Goal: Task Accomplishment & Management: Complete application form

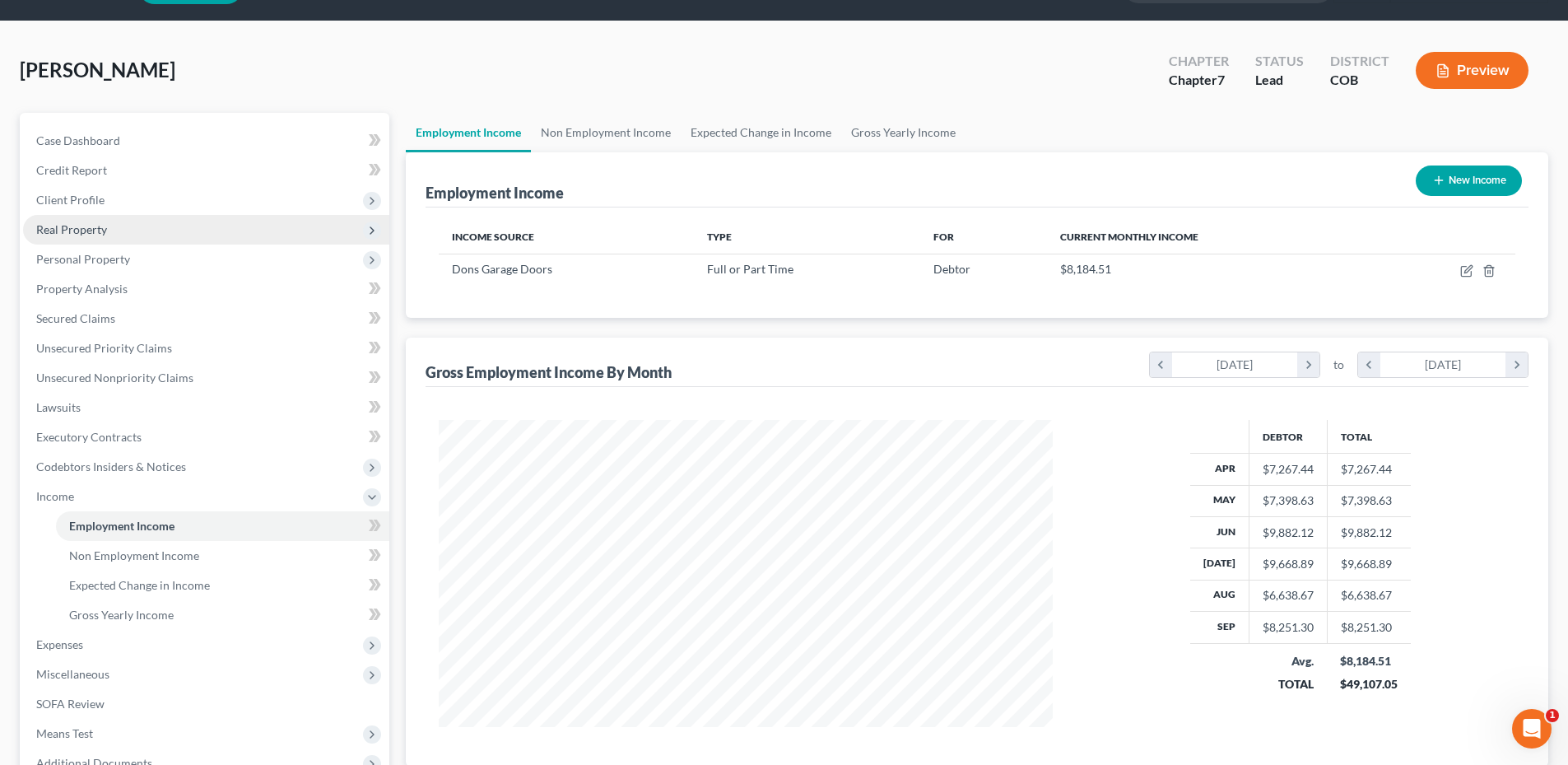
scroll to position [83, 0]
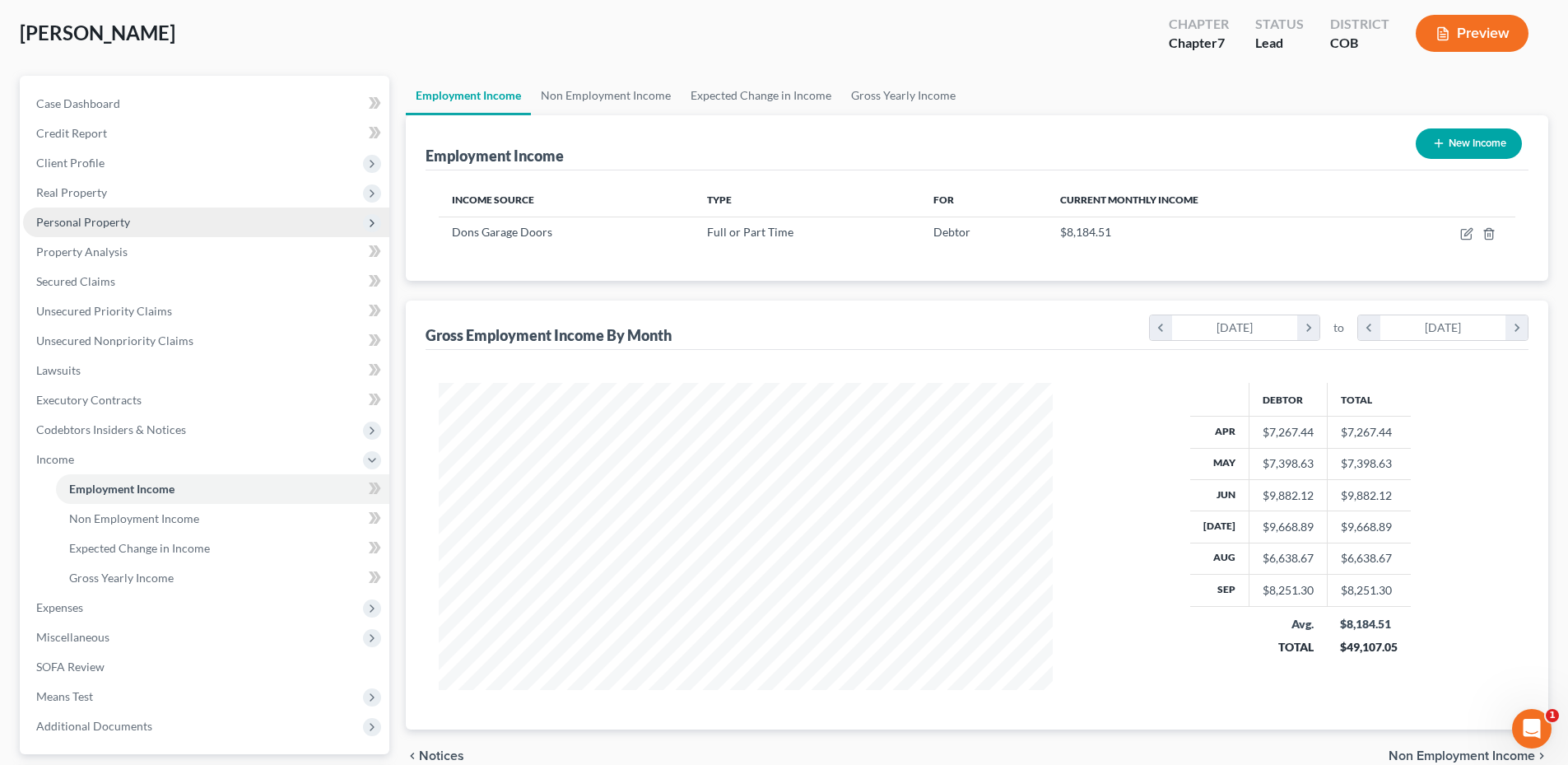
click at [119, 215] on span "Personal Property" at bounding box center [83, 222] width 93 height 14
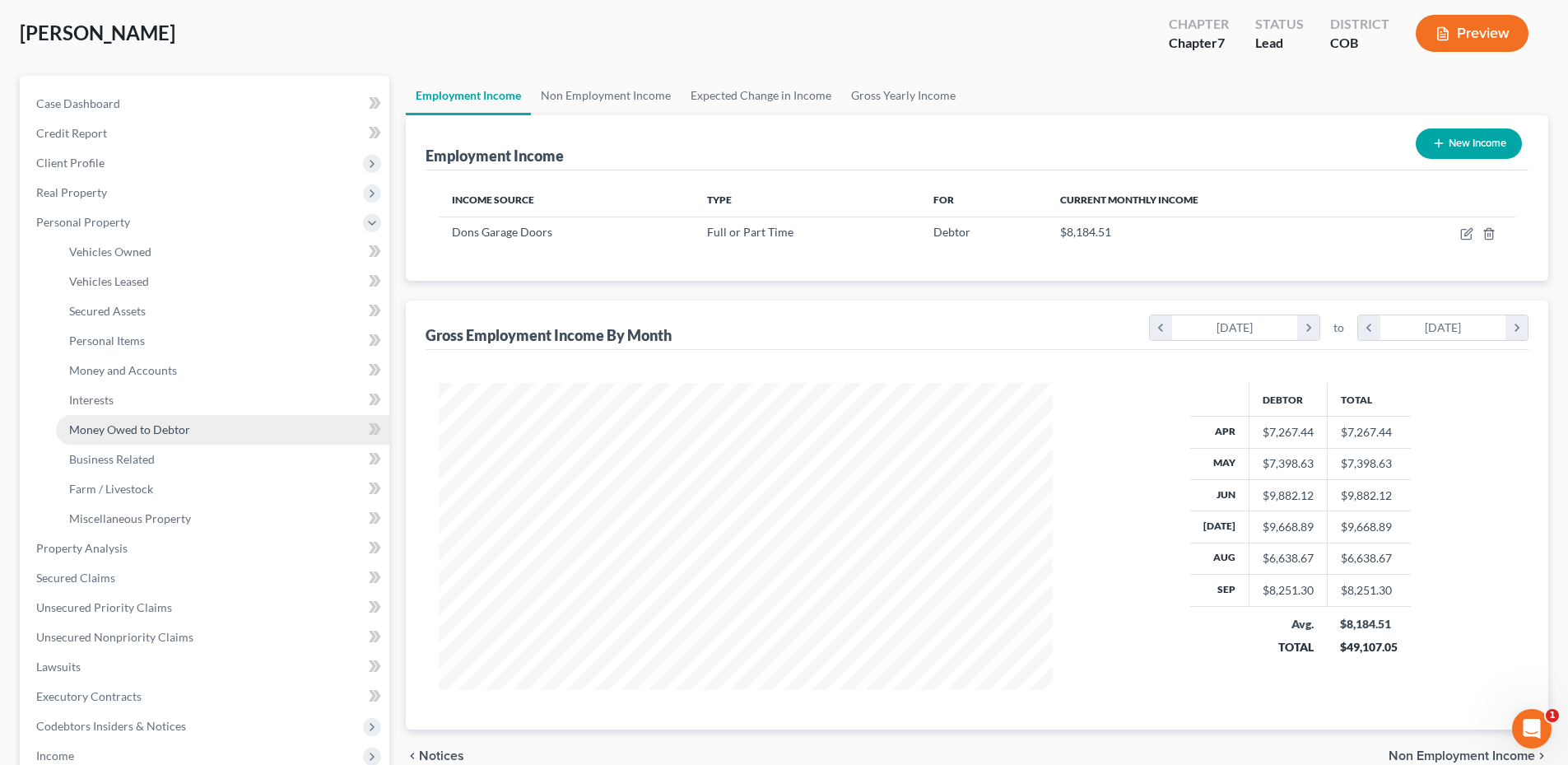
click at [152, 431] on span "Money Owed to Debtor" at bounding box center [130, 429] width 121 height 14
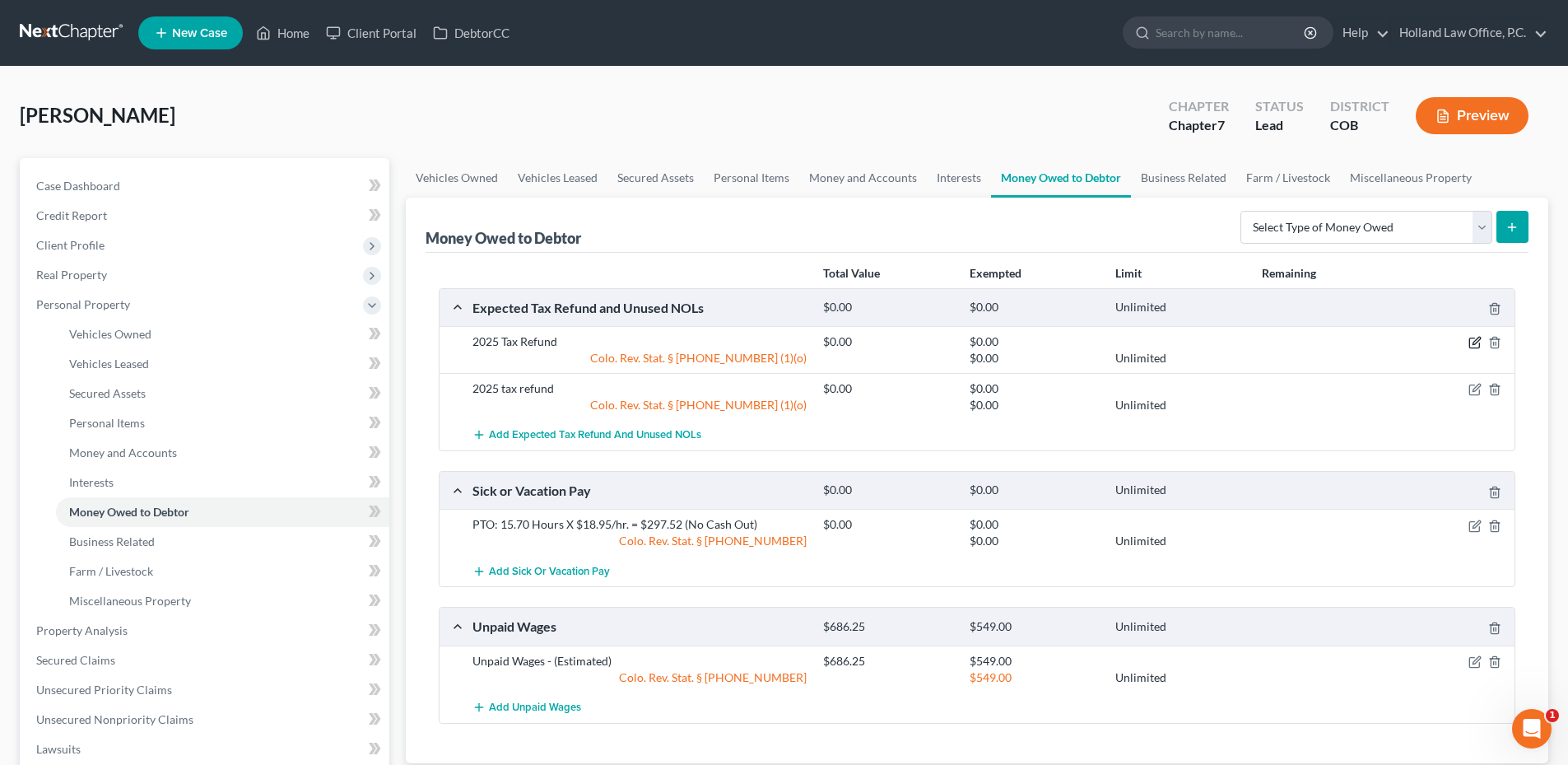
click at [1472, 343] on icon "button" at bounding box center [1475, 343] width 13 height 13
select select "0"
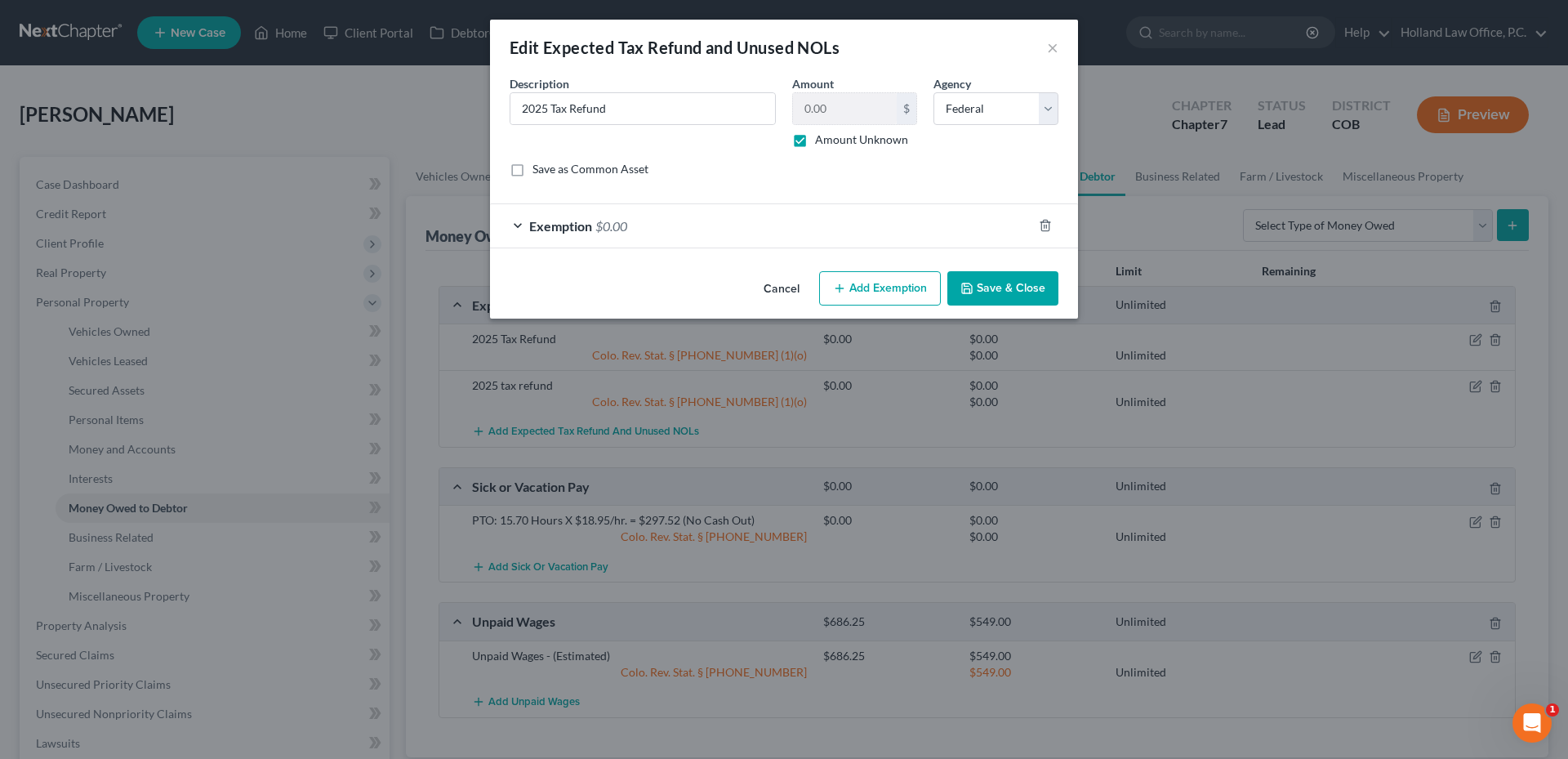
click at [1013, 291] on button "Save & Close" at bounding box center [1003, 288] width 111 height 34
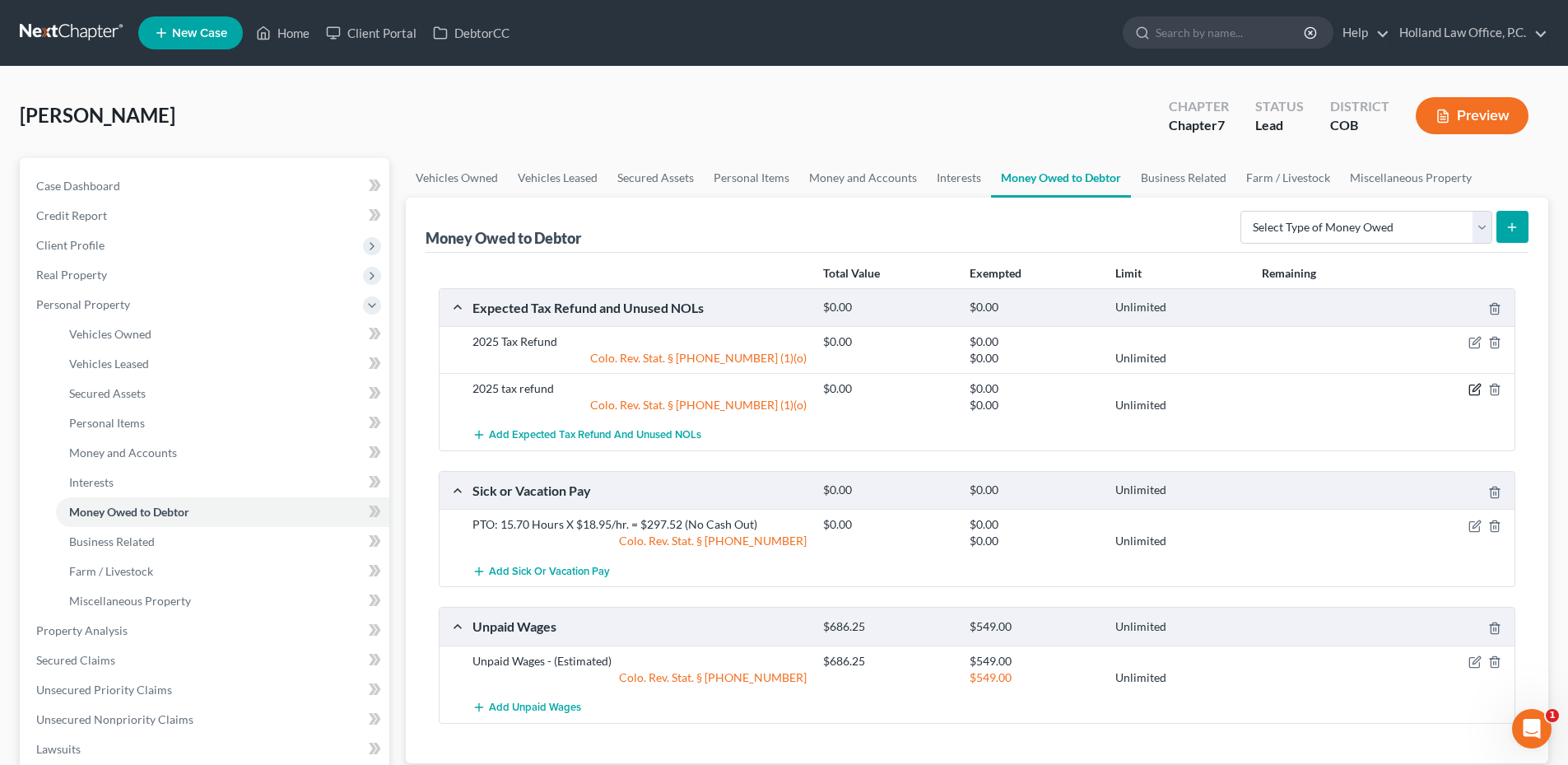
click at [1476, 393] on icon "button" at bounding box center [1475, 389] width 13 height 13
select select "1"
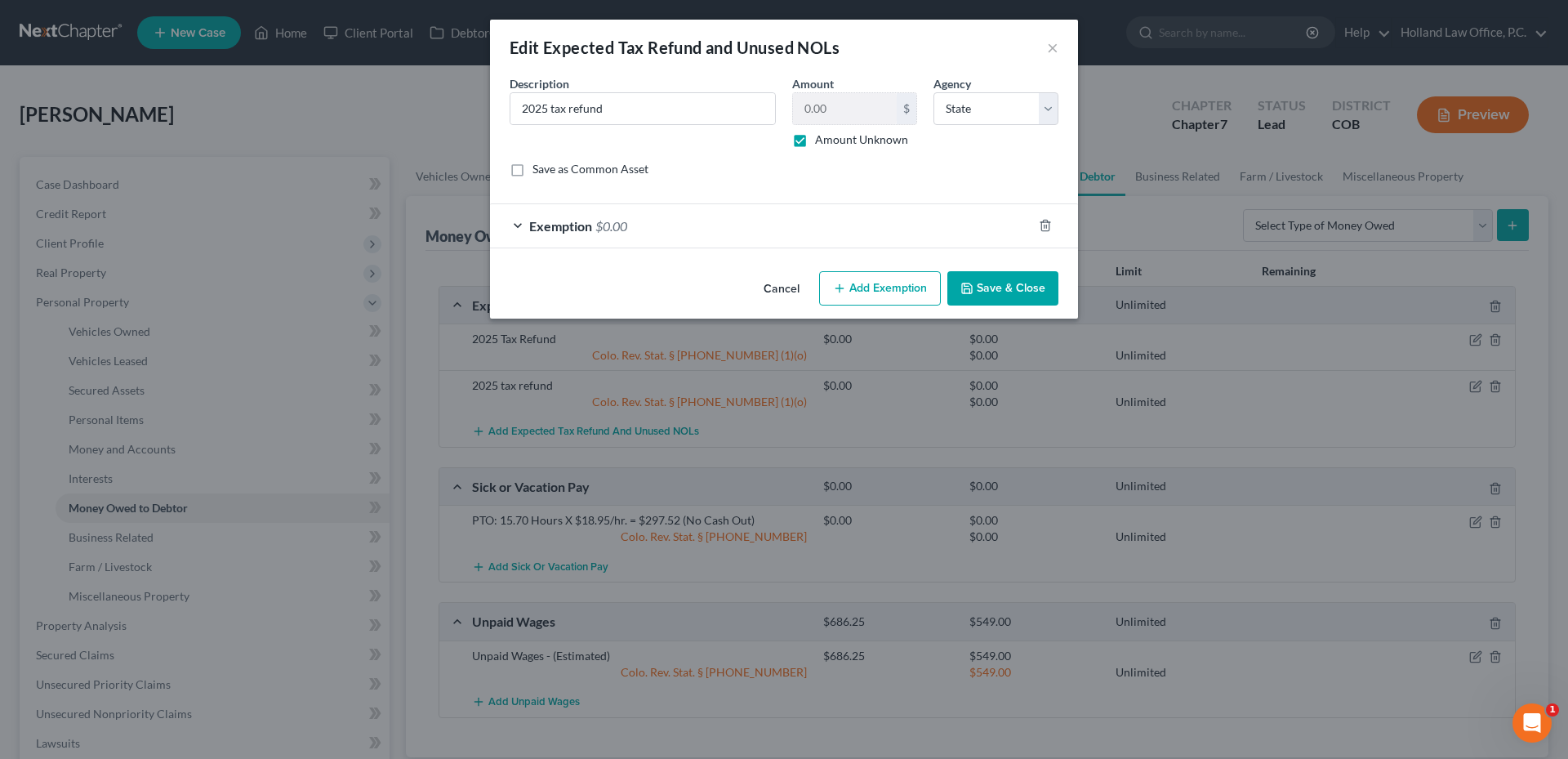
drag, startPoint x: 1004, startPoint y: 293, endPoint x: 1019, endPoint y: 365, distance: 73.5
click at [1019, 365] on div "Edit Expected Tax Refund and Unused NOLs × An exemption set must first be selec…" at bounding box center [784, 380] width 1568 height 759
click at [822, 226] on div "Exemption $0.00" at bounding box center [761, 226] width 542 height 43
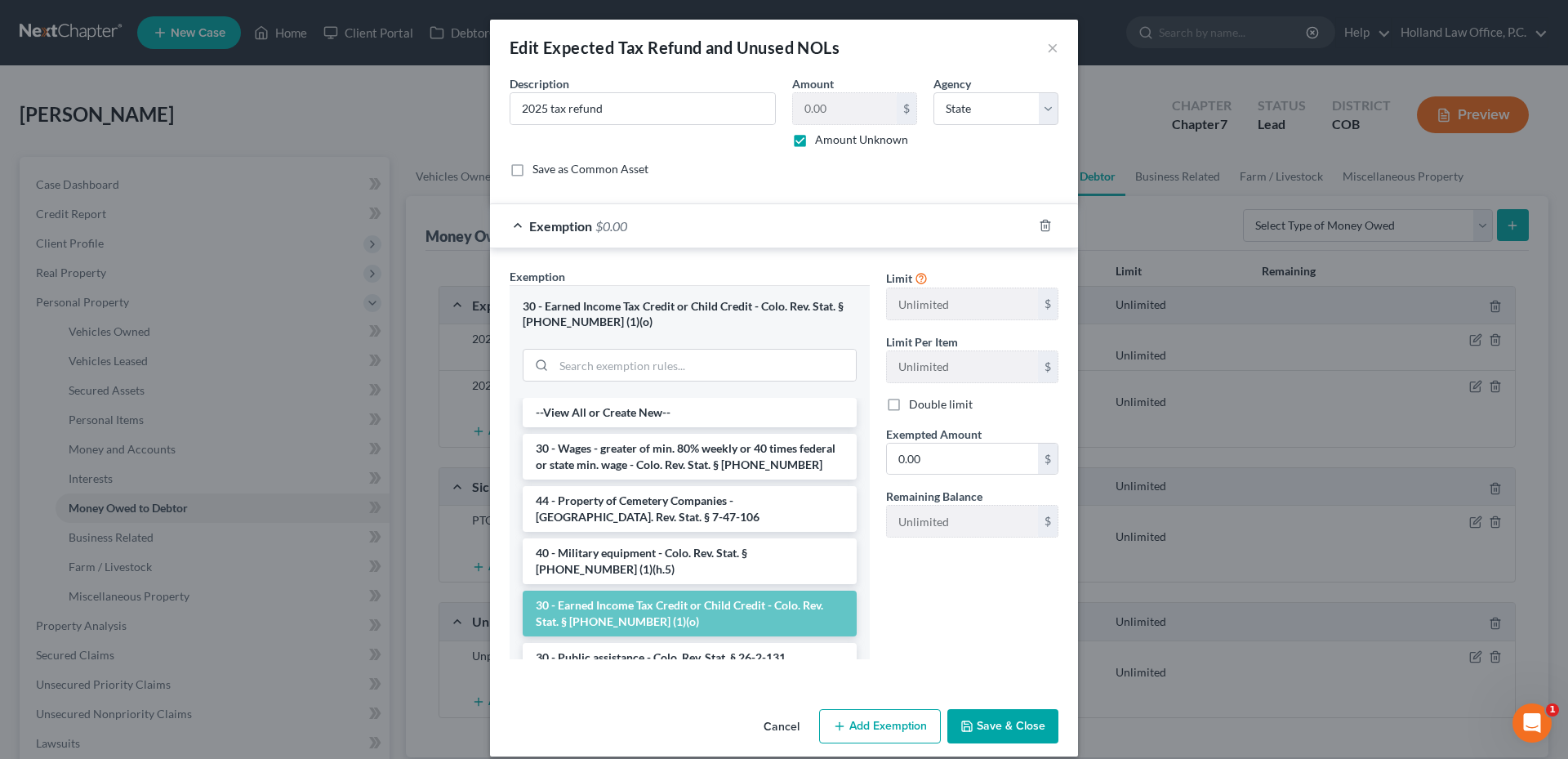
click at [822, 226] on div "Exemption $0.00" at bounding box center [761, 226] width 542 height 43
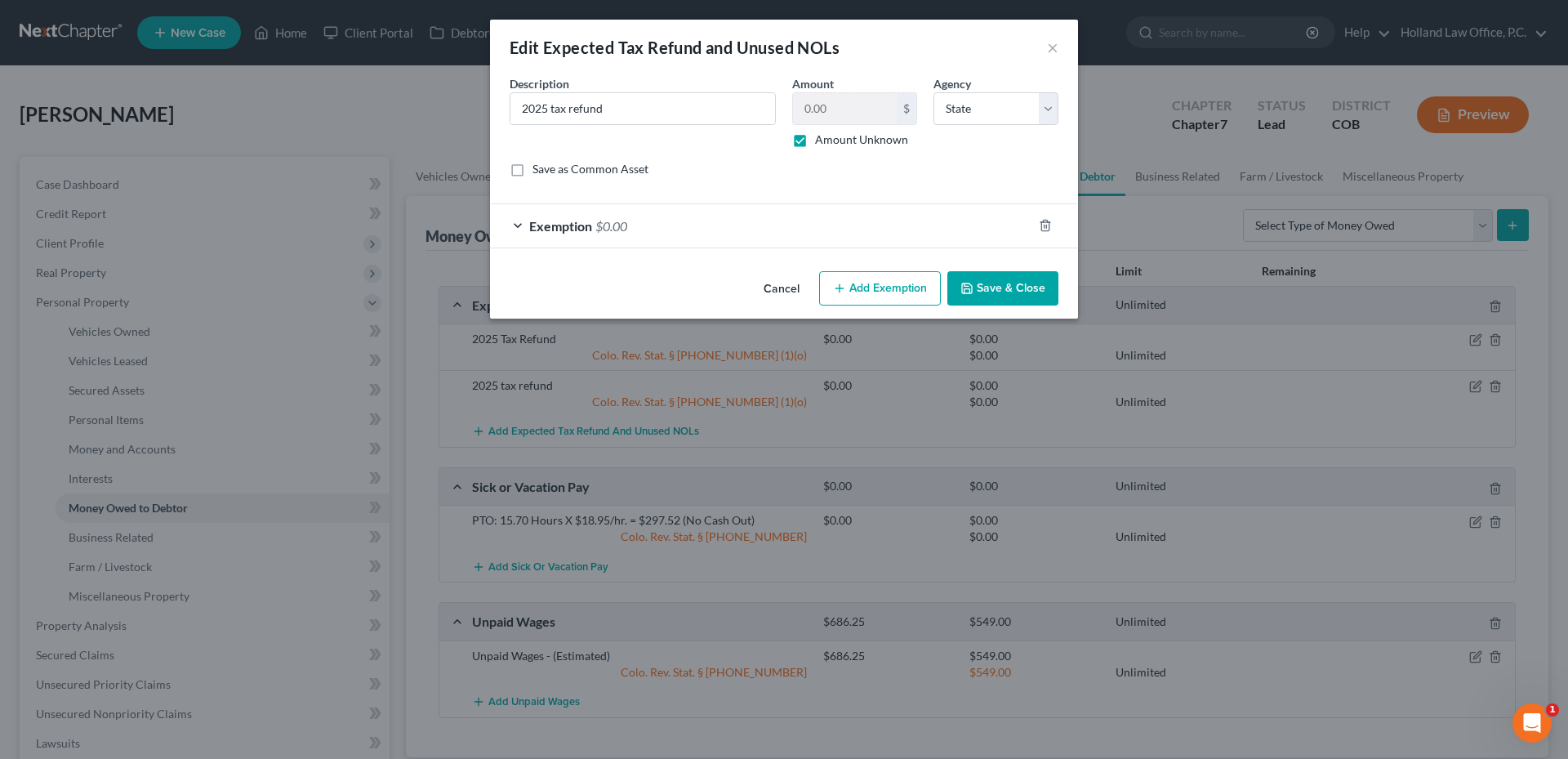
click at [788, 293] on button "Cancel" at bounding box center [781, 288] width 62 height 33
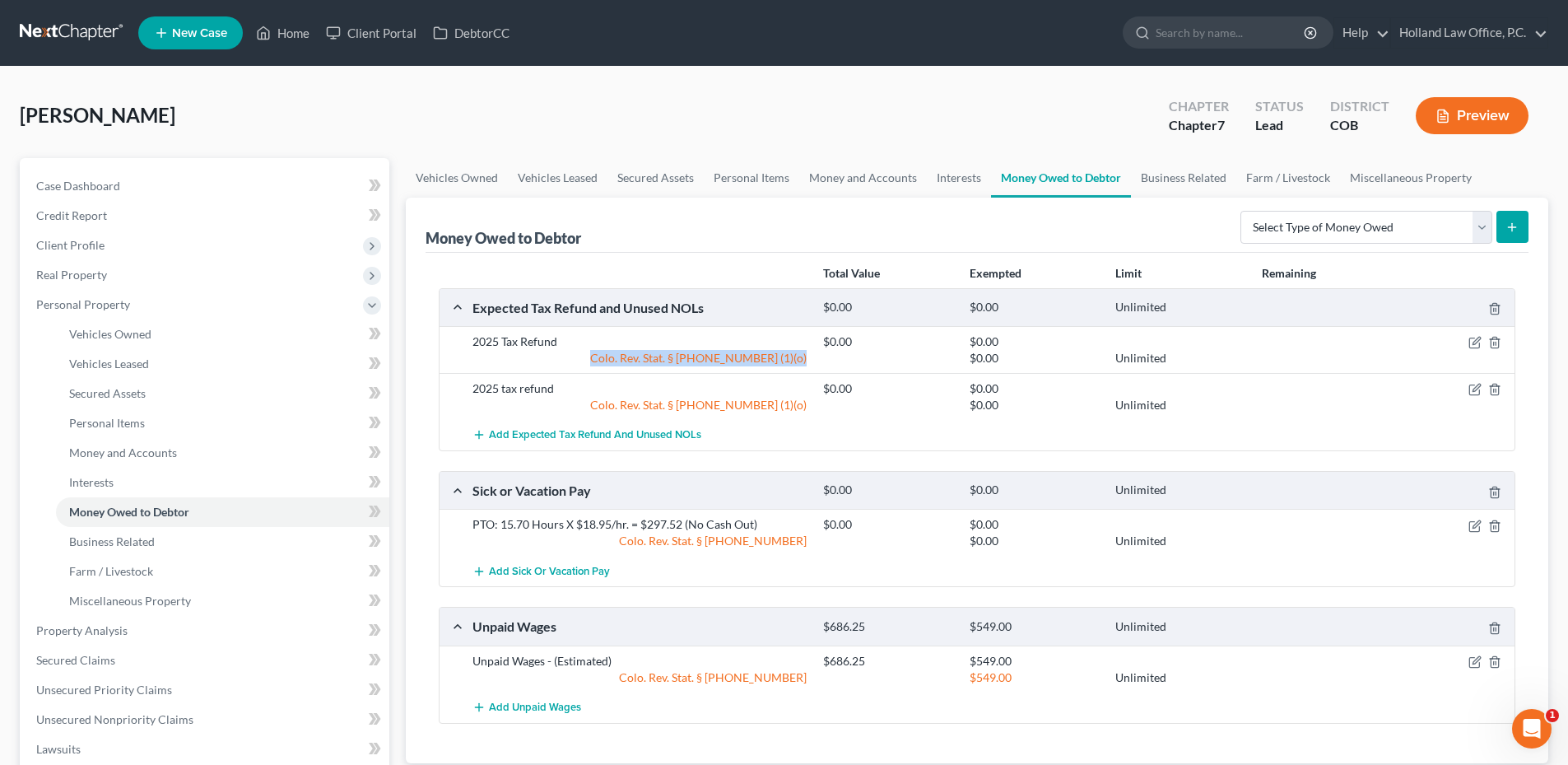
drag, startPoint x: 637, startPoint y: 356, endPoint x: 854, endPoint y: 362, distance: 217.1
click at [854, 362] on div "Colo. Rev. Stat. § [PHONE_NUMBER] (1)(o) $0.00 Unlimited" at bounding box center [989, 358] width 1052 height 17
click at [823, 361] on div at bounding box center [888, 358] width 146 height 17
click at [295, 29] on link "Home" at bounding box center [282, 33] width 70 height 29
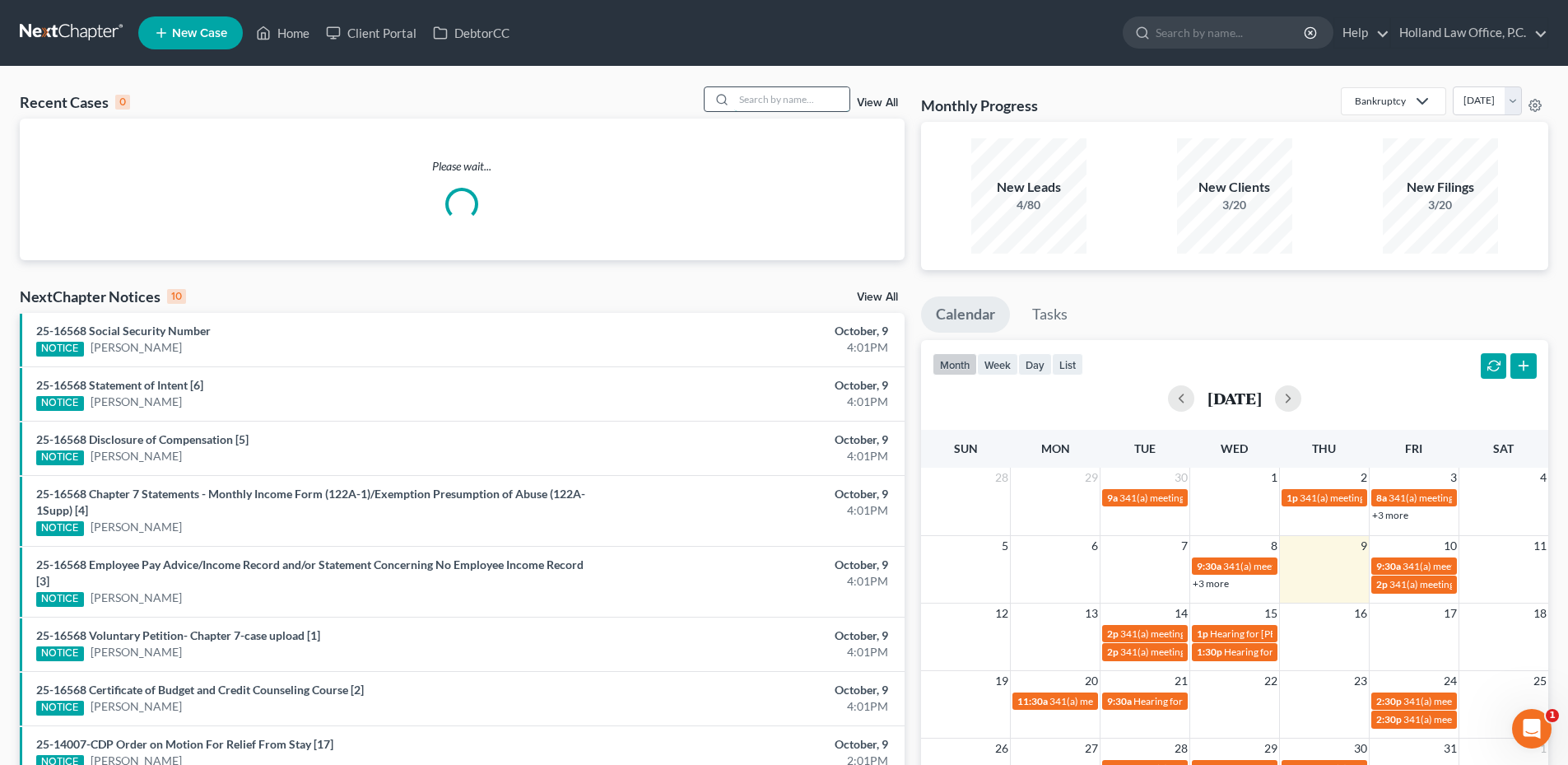
click at [753, 104] on input "search" at bounding box center [792, 99] width 115 height 24
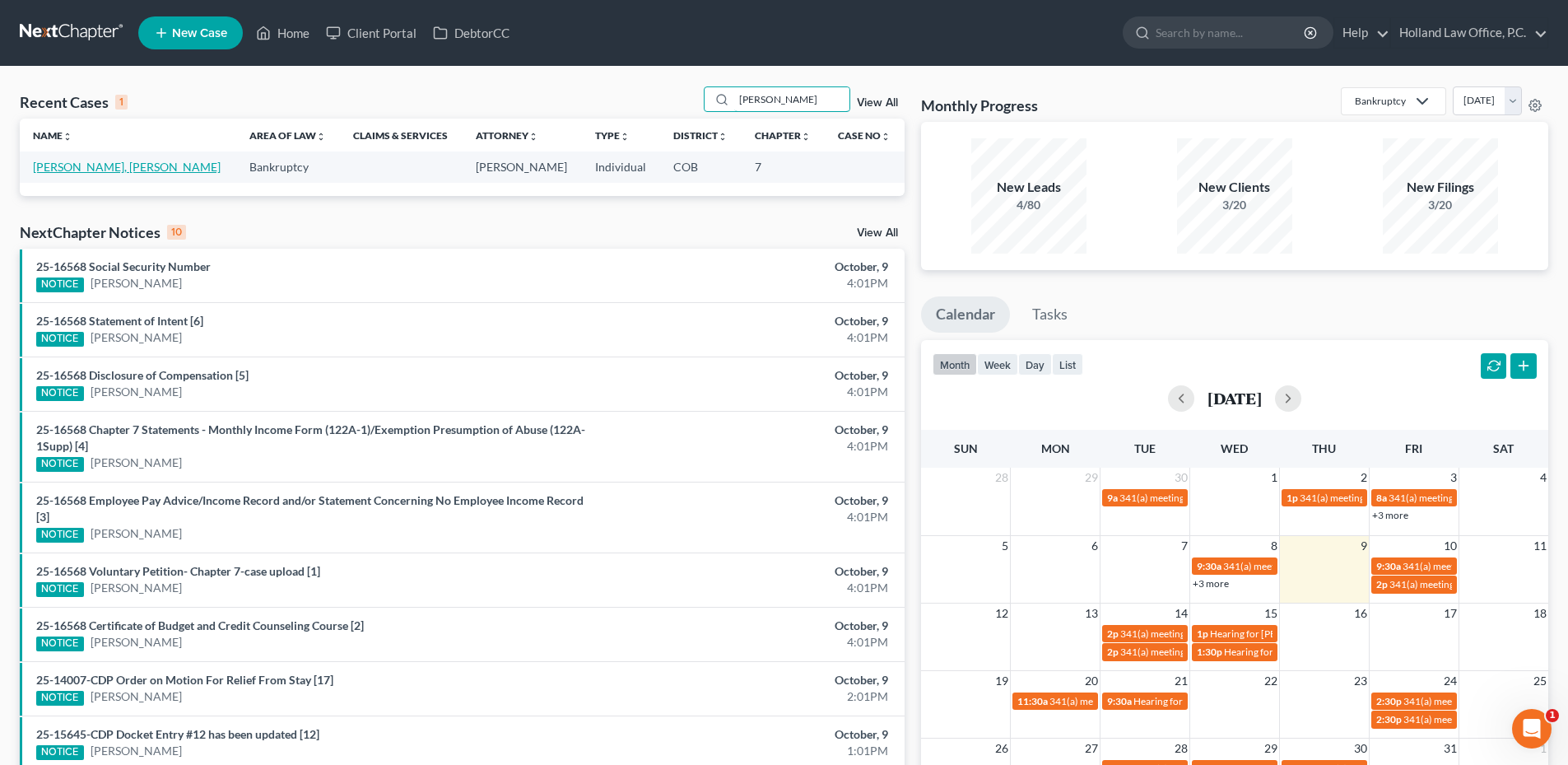
type input "[PERSON_NAME]"
click at [64, 163] on link "[PERSON_NAME], [PERSON_NAME]" at bounding box center [126, 167] width 188 height 14
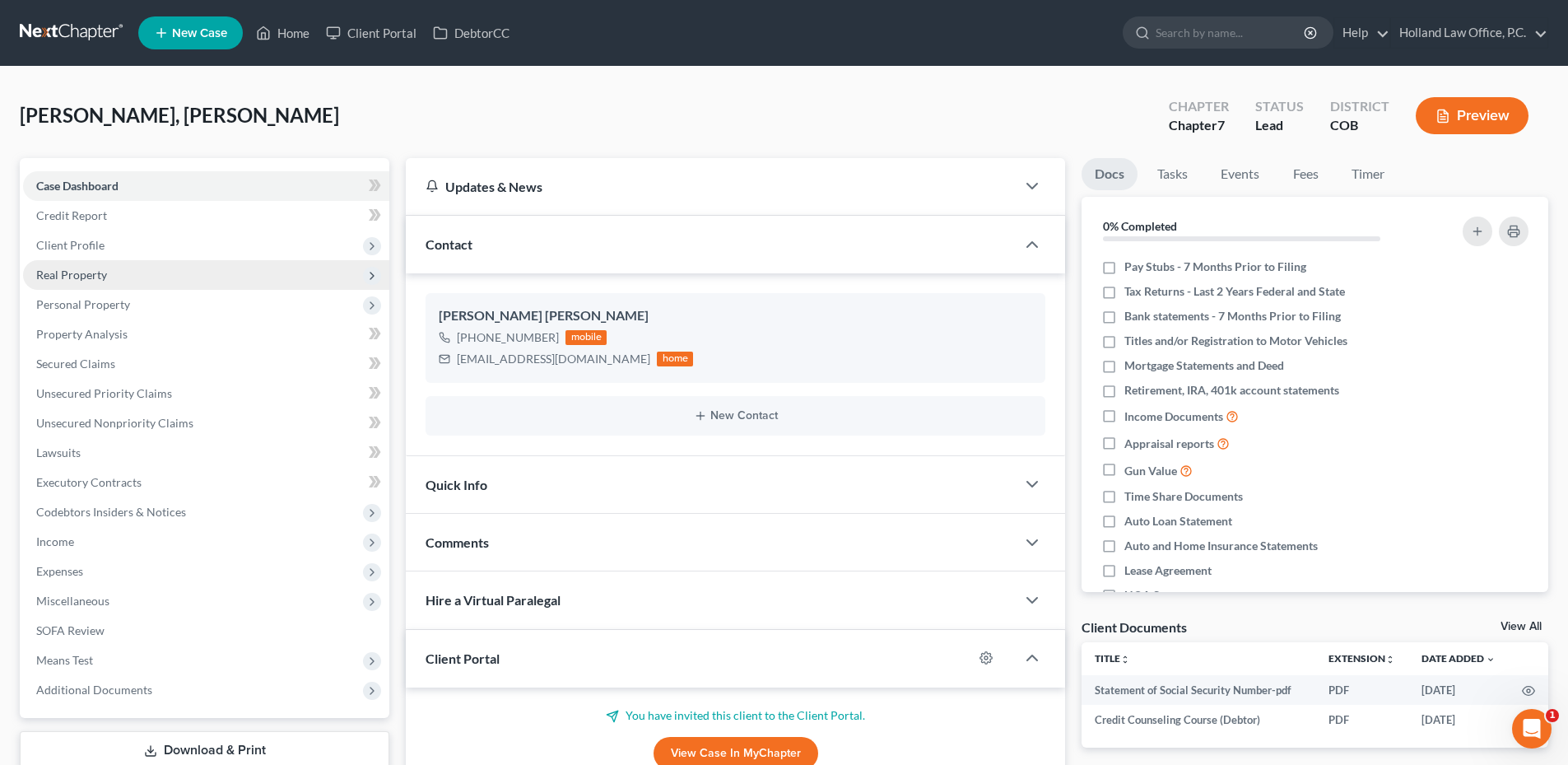
click at [104, 281] on span "Real Property" at bounding box center [72, 275] width 71 height 14
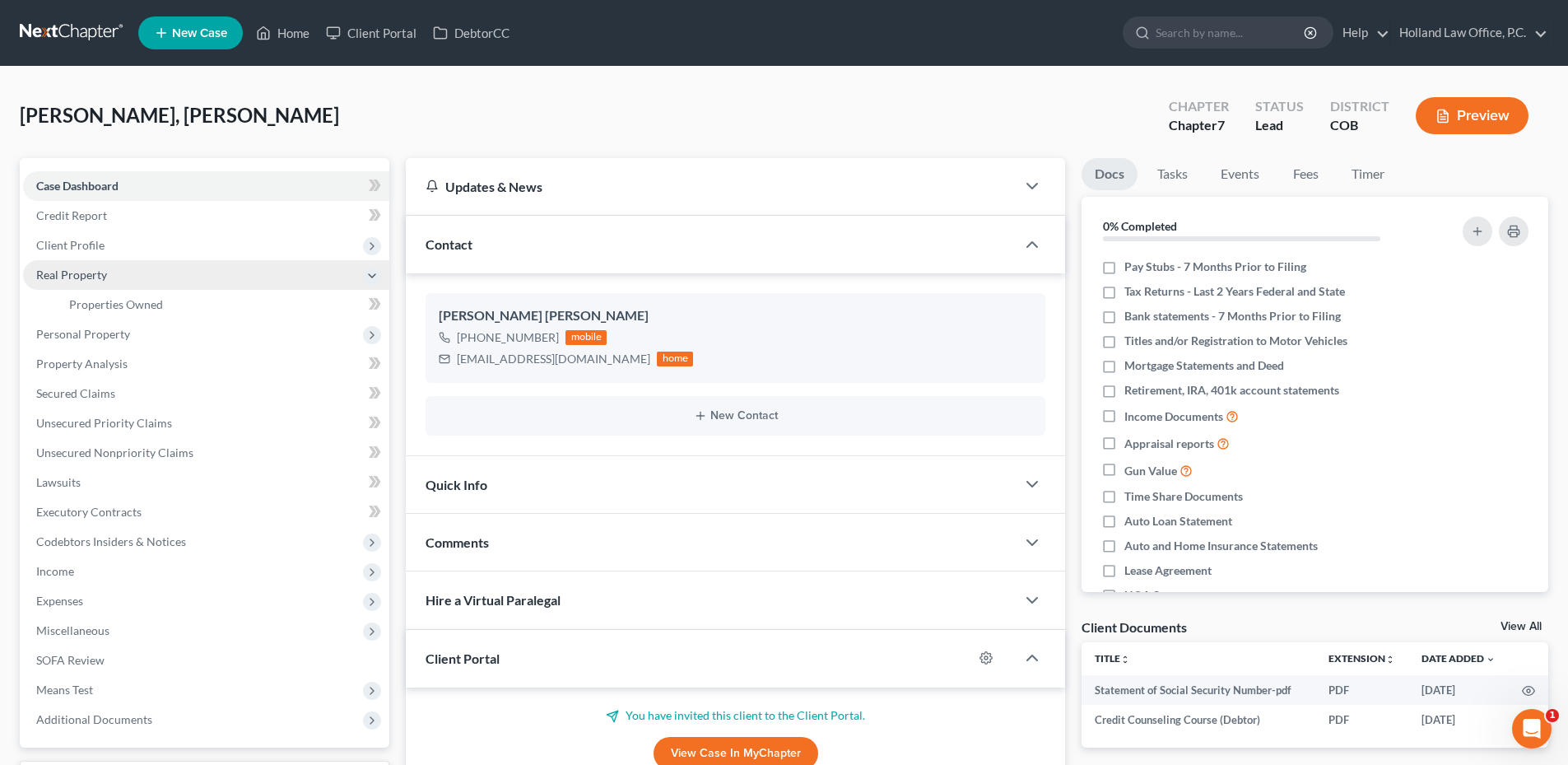
click at [104, 281] on span "Real Property" at bounding box center [72, 275] width 71 height 14
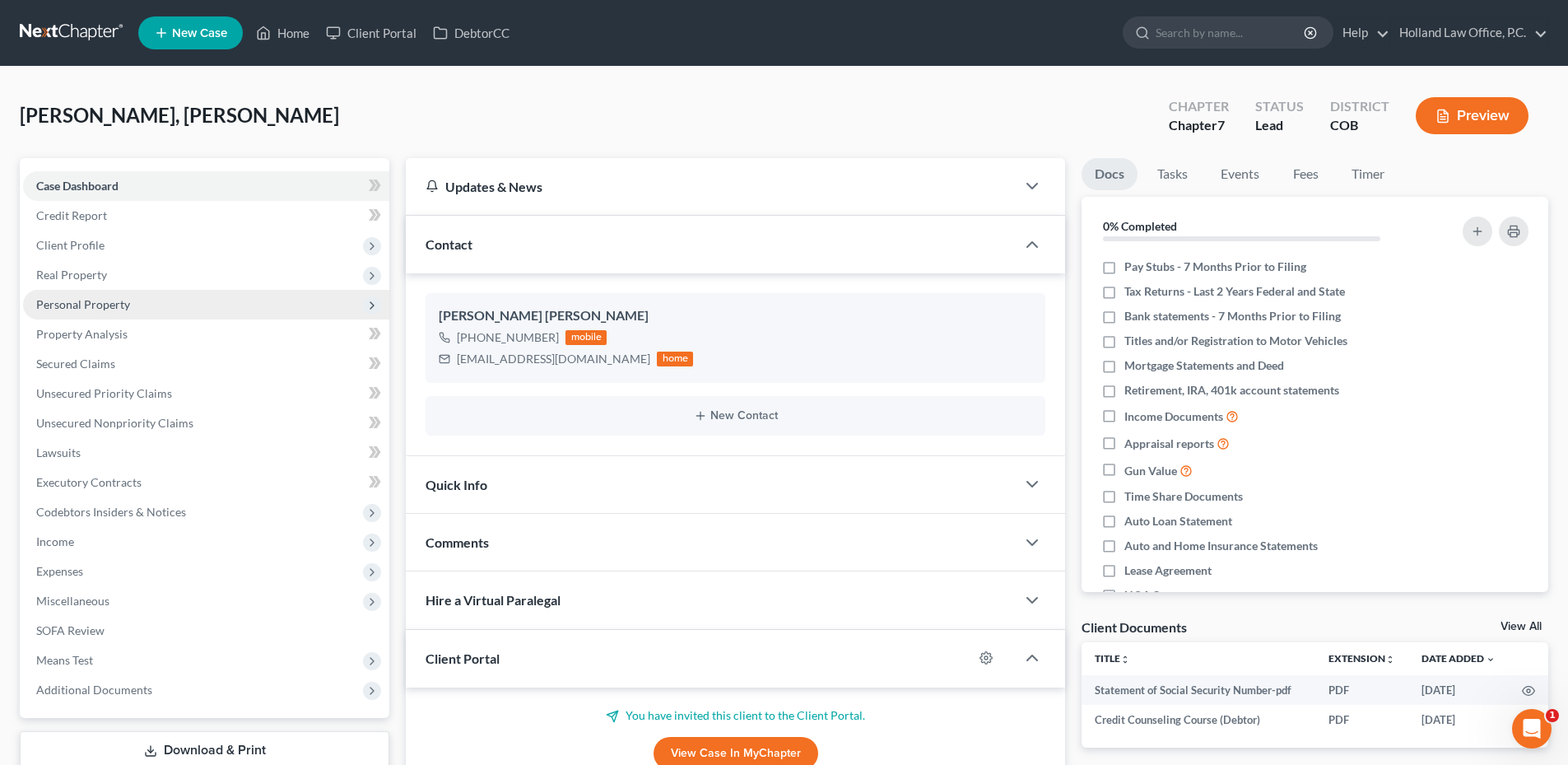
click at [113, 297] on span "Personal Property" at bounding box center [83, 304] width 93 height 14
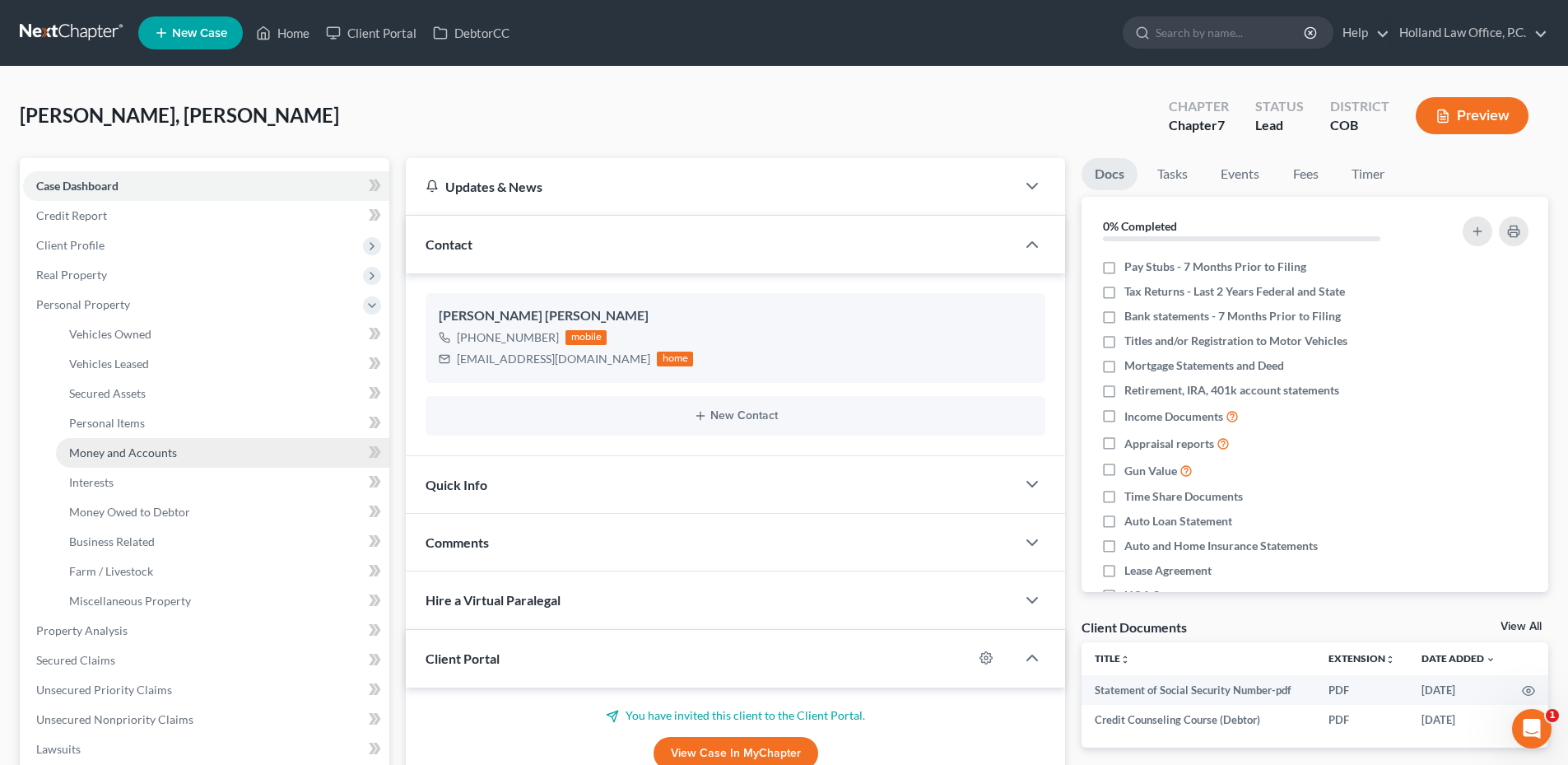
click at [140, 448] on span "Money and Accounts" at bounding box center [123, 452] width 108 height 14
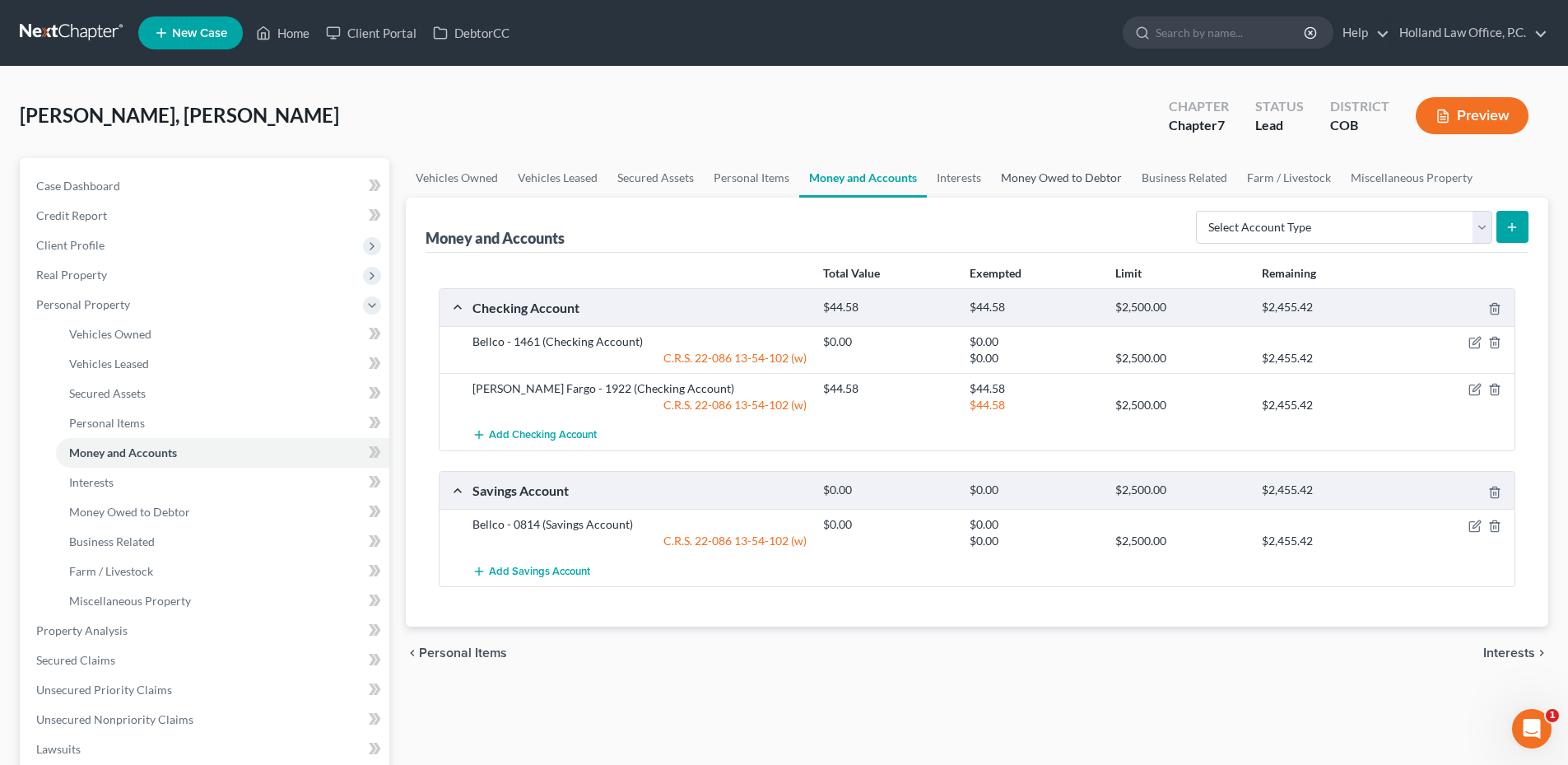
click at [1071, 178] on link "Money Owed to Debtor" at bounding box center [1061, 178] width 141 height 40
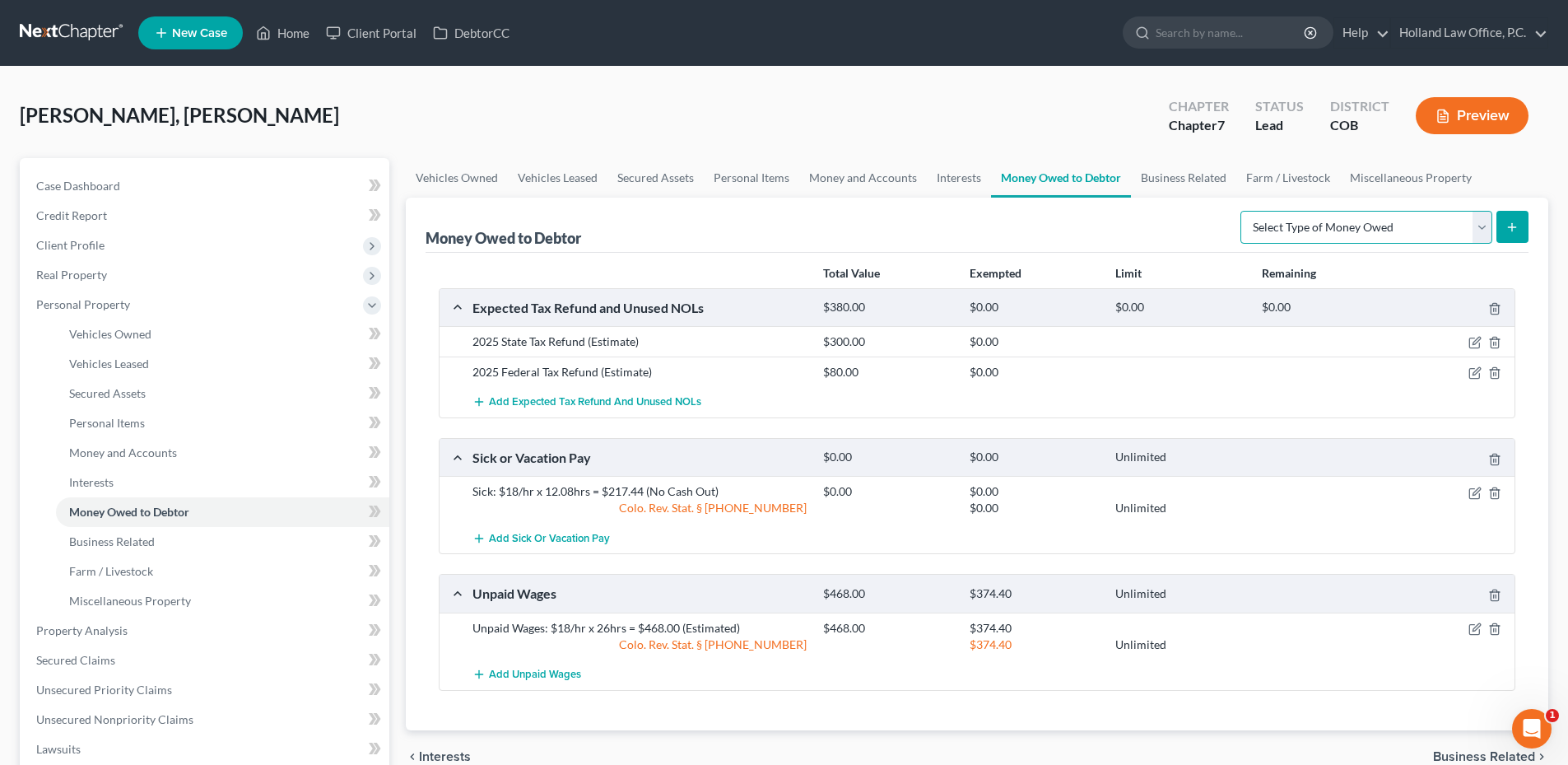
click at [1378, 235] on select "Select Type of Money Owed Accounts Receivable Alimony Child Support Claims Agai…" at bounding box center [1366, 227] width 252 height 33
click at [1319, 221] on select "Select Type of Money Owed Accounts Receivable Alimony Child Support Claims Agai…" at bounding box center [1366, 227] width 252 height 33
click at [1467, 345] on div at bounding box center [1457, 342] width 117 height 17
click at [1471, 344] on icon "button" at bounding box center [1475, 343] width 13 height 13
select select "1"
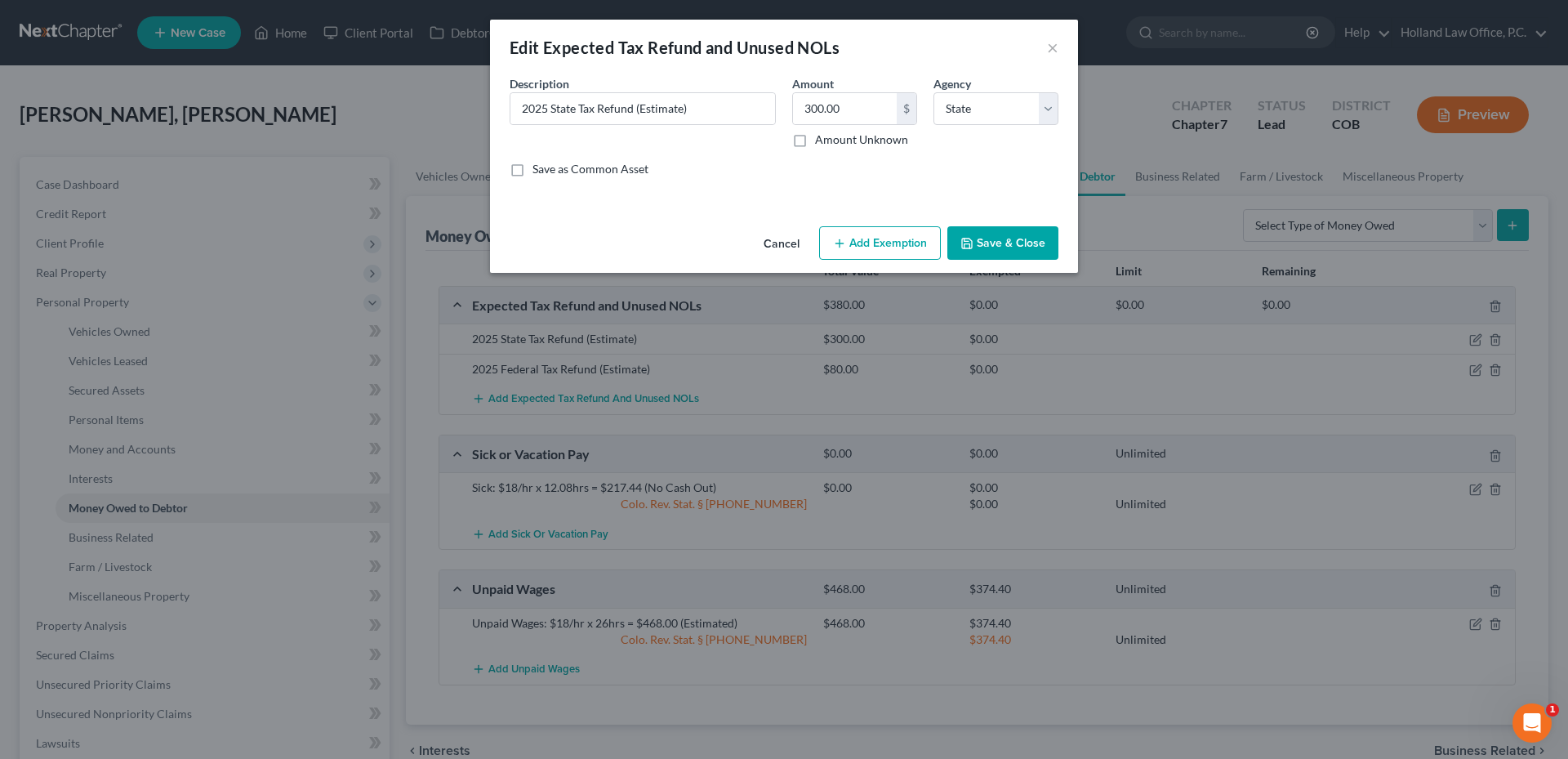
click at [815, 145] on label "Amount Unknown" at bounding box center [861, 140] width 93 height 17
click at [822, 142] on input "Amount Unknown" at bounding box center [827, 136] width 11 height 11
checkbox input "true"
type input "0.00"
click at [879, 236] on button "Add Exemption" at bounding box center [880, 243] width 122 height 34
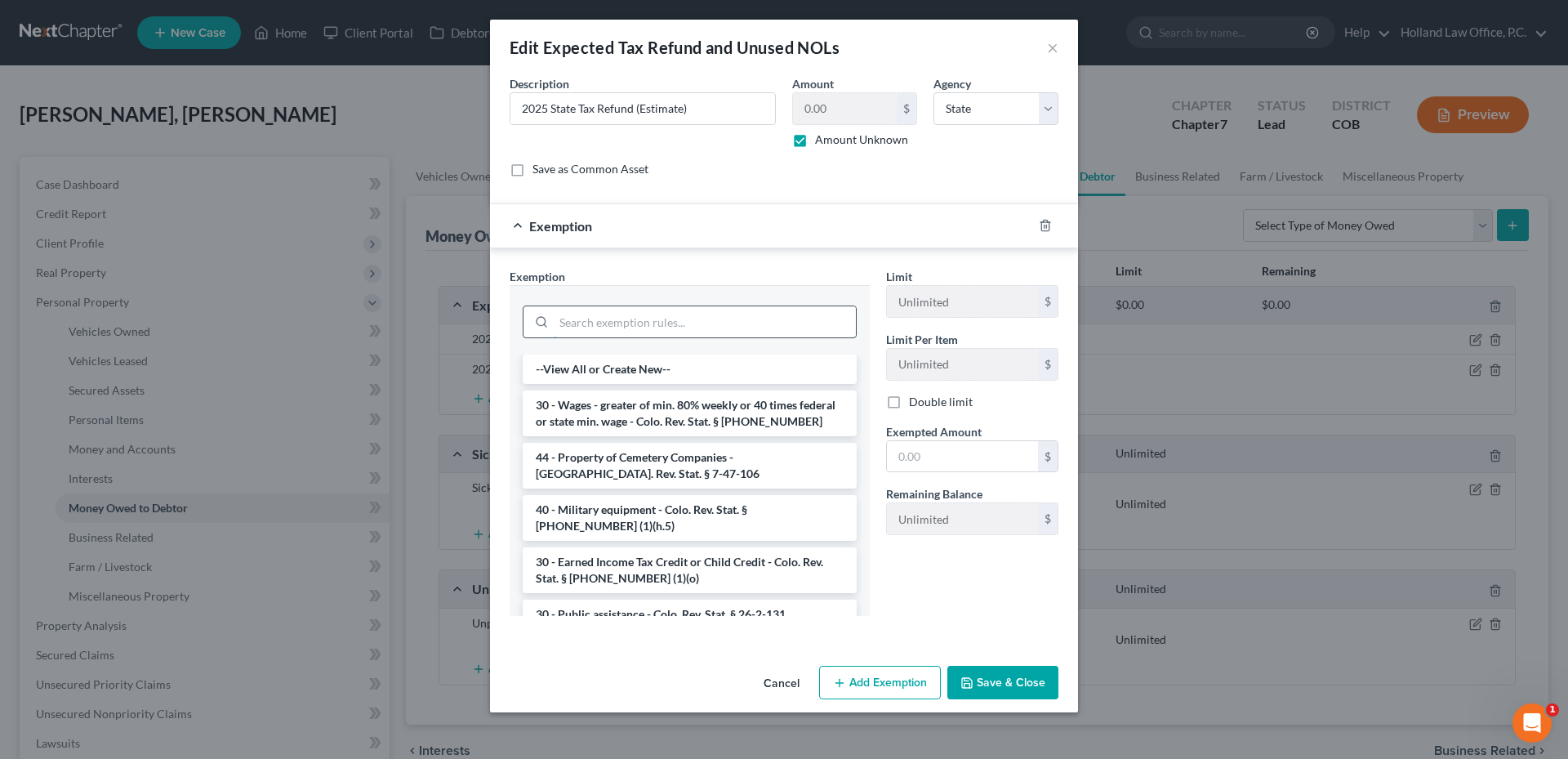
click at [640, 329] on input "search" at bounding box center [705, 322] width 303 height 31
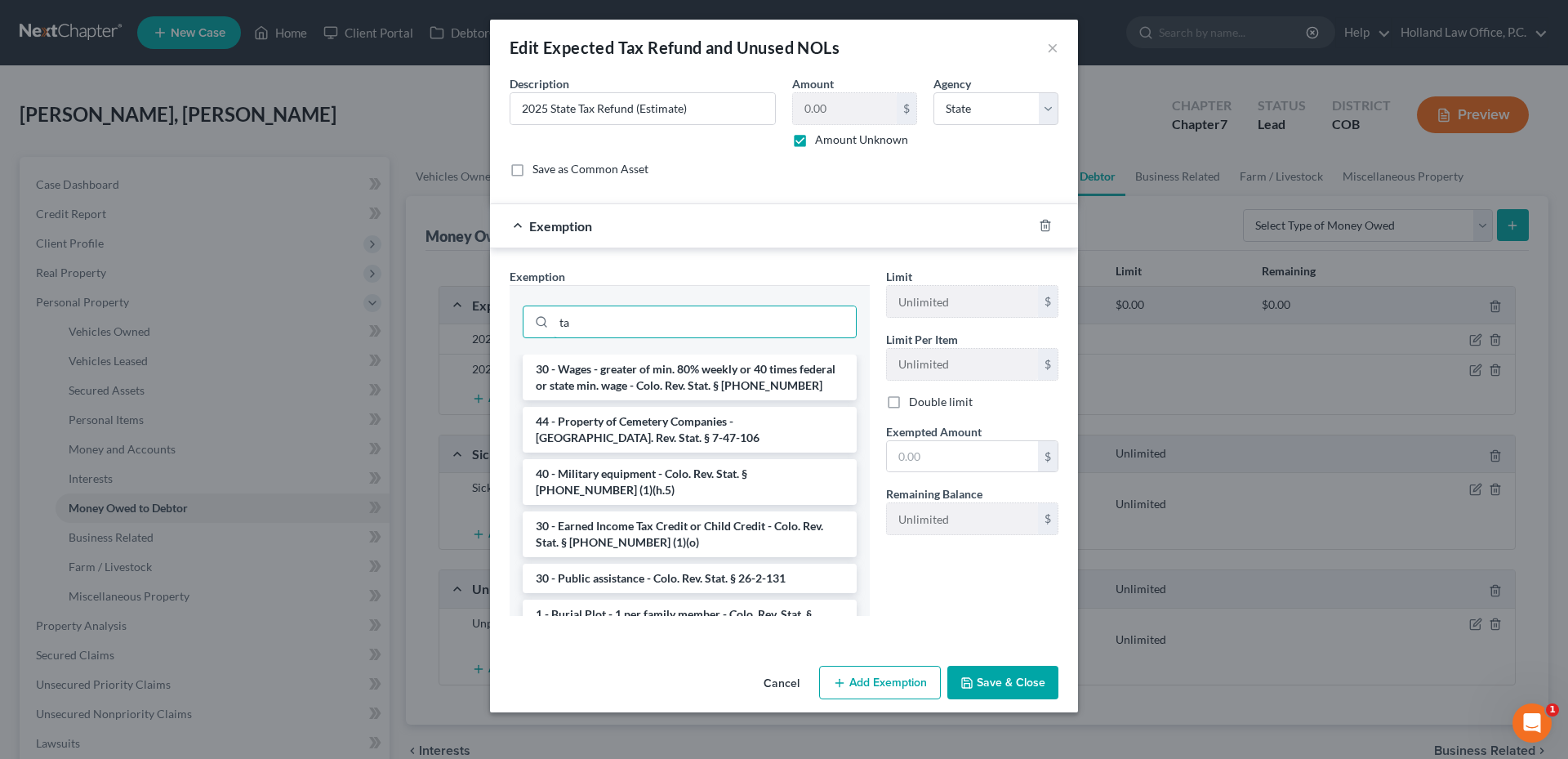
drag, startPoint x: 615, startPoint y: 313, endPoint x: 432, endPoint y: 322, distance: 183.2
click at [432, 322] on div "Edit Expected Tax Refund and Unused NOLs × An exemption set must first be selec…" at bounding box center [784, 380] width 1568 height 759
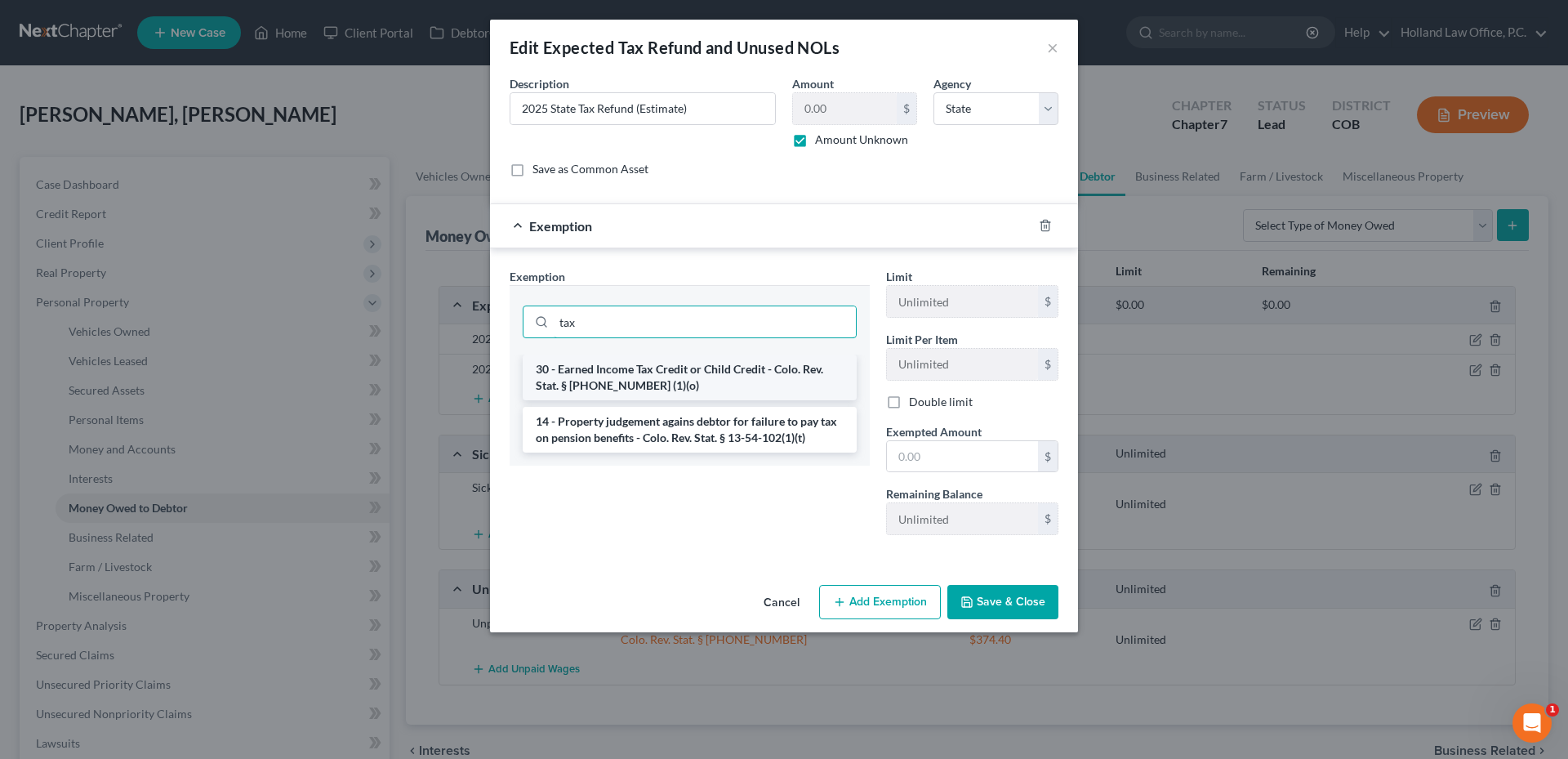
type input "tax"
click at [671, 386] on li "30 - Earned Income Tax Credit or Child Credit - Colo. Rev. Stat. § [PHONE_NUMBE…" at bounding box center [690, 377] width 334 height 46
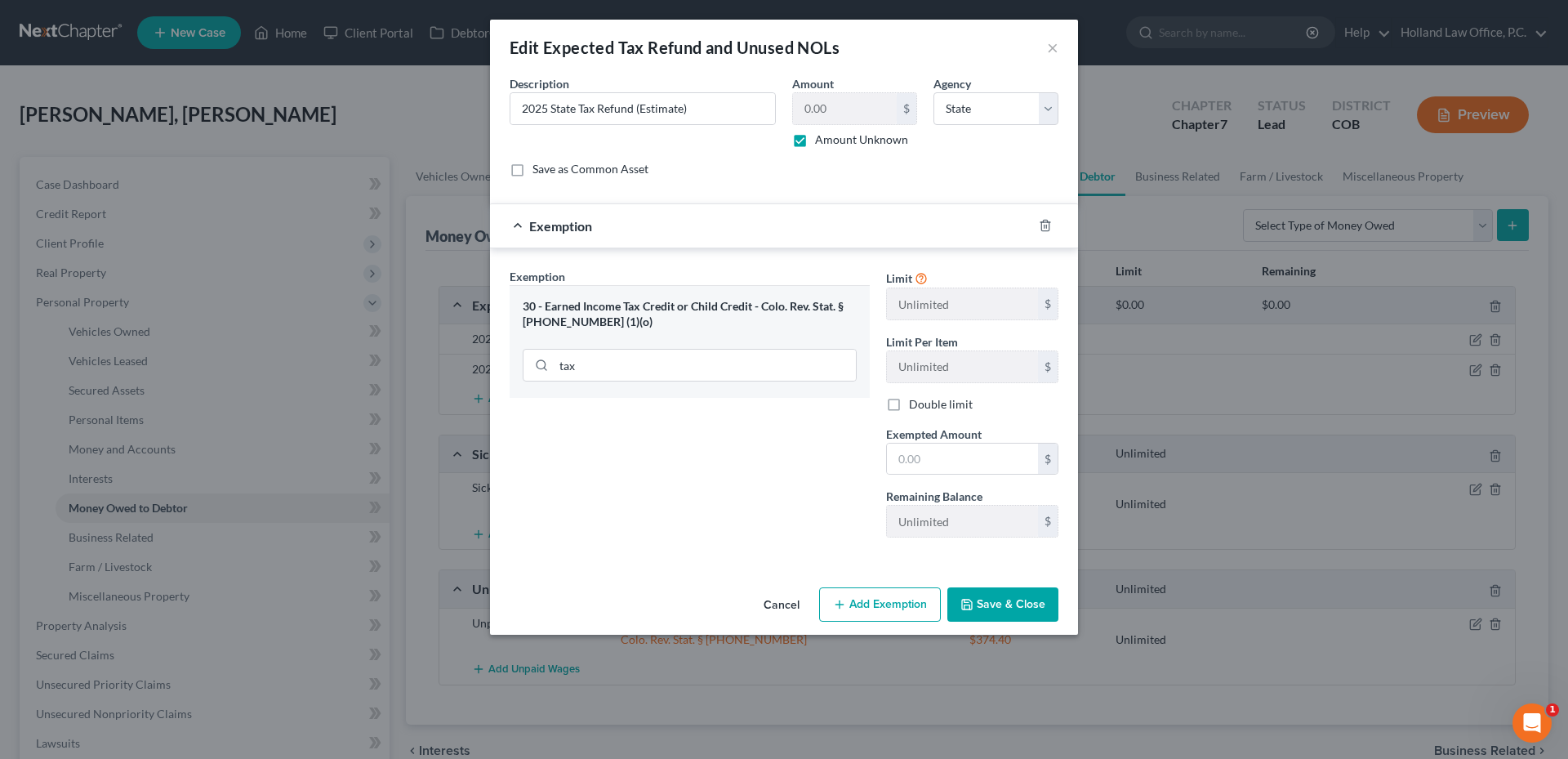
click at [1004, 614] on button "Save & Close" at bounding box center [1003, 604] width 111 height 34
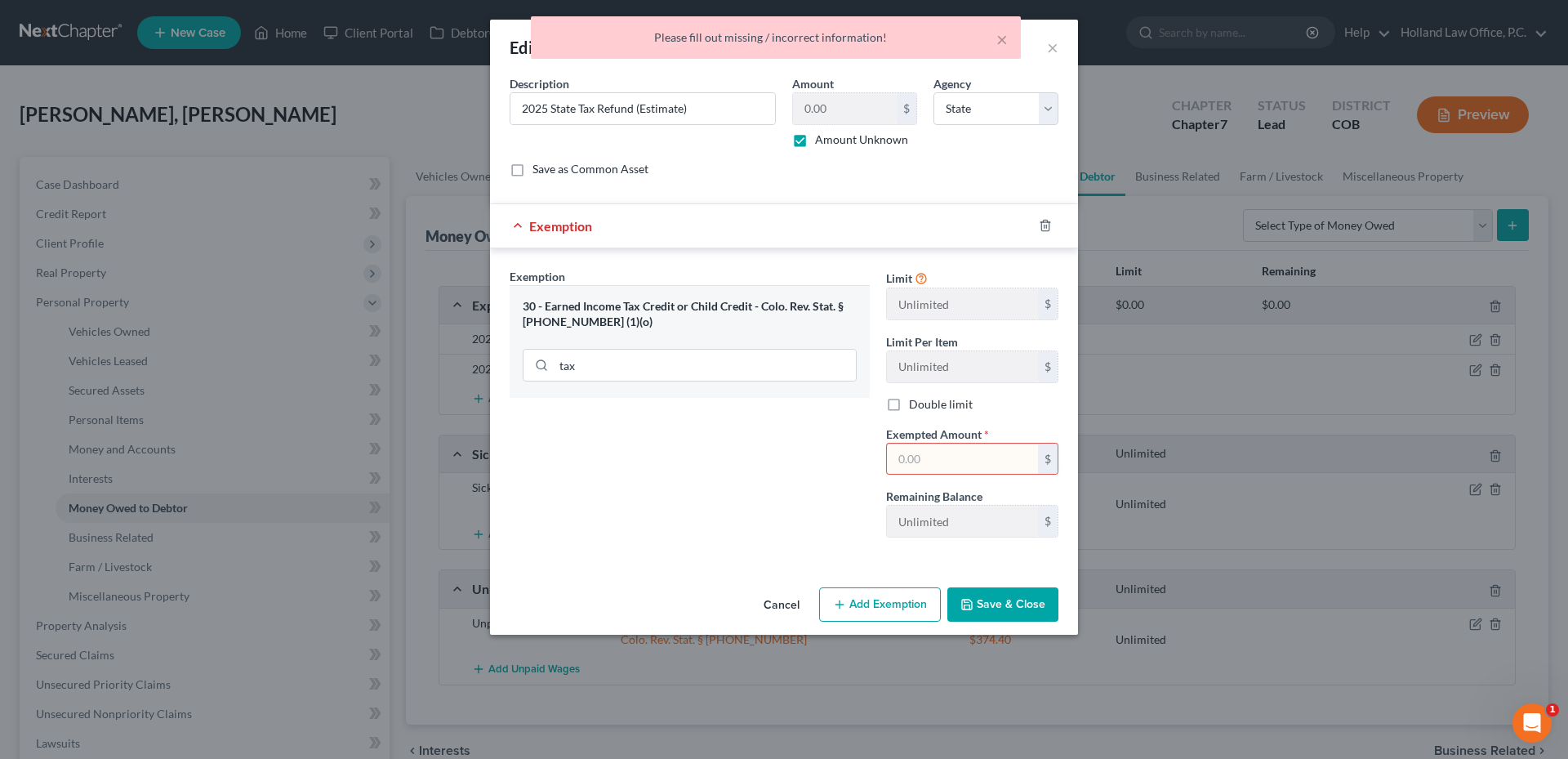
click at [939, 476] on div "Limit Unlimited $ Limit Per Item Unlimited $ Double limit Exempted Amount * $ R…" at bounding box center [973, 410] width 189 height 283
drag, startPoint x: 856, startPoint y: 511, endPoint x: 921, endPoint y: 496, distance: 66.7
click at [863, 512] on div "Exemption Set must be selected for CA. Exemption * 30 - Earned Income Tax Credi…" at bounding box center [690, 410] width 377 height 283
click at [950, 470] on input "text" at bounding box center [962, 459] width 151 height 31
type input "0.00"
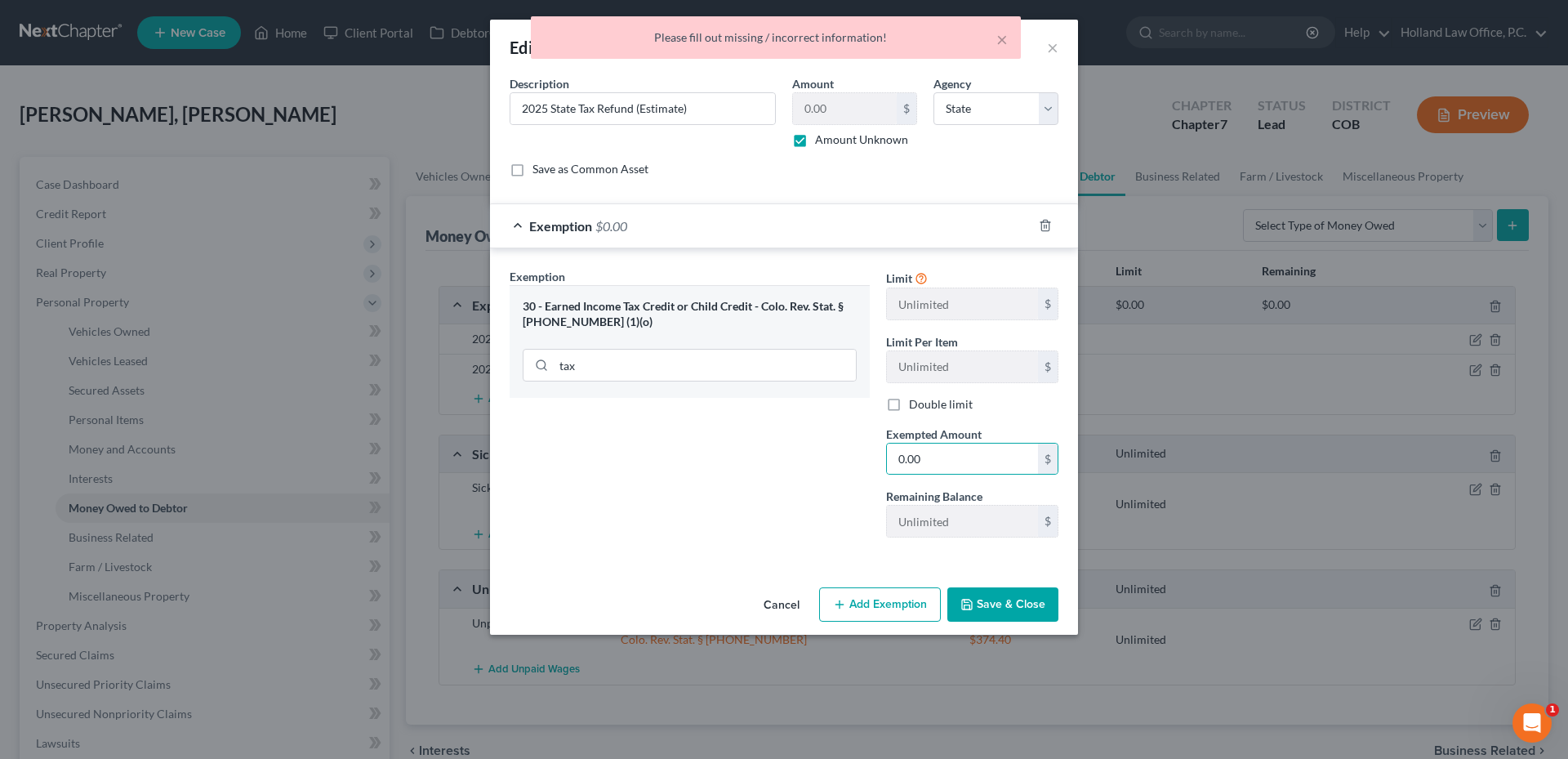
click at [1028, 613] on button "Save & Close" at bounding box center [1003, 604] width 111 height 34
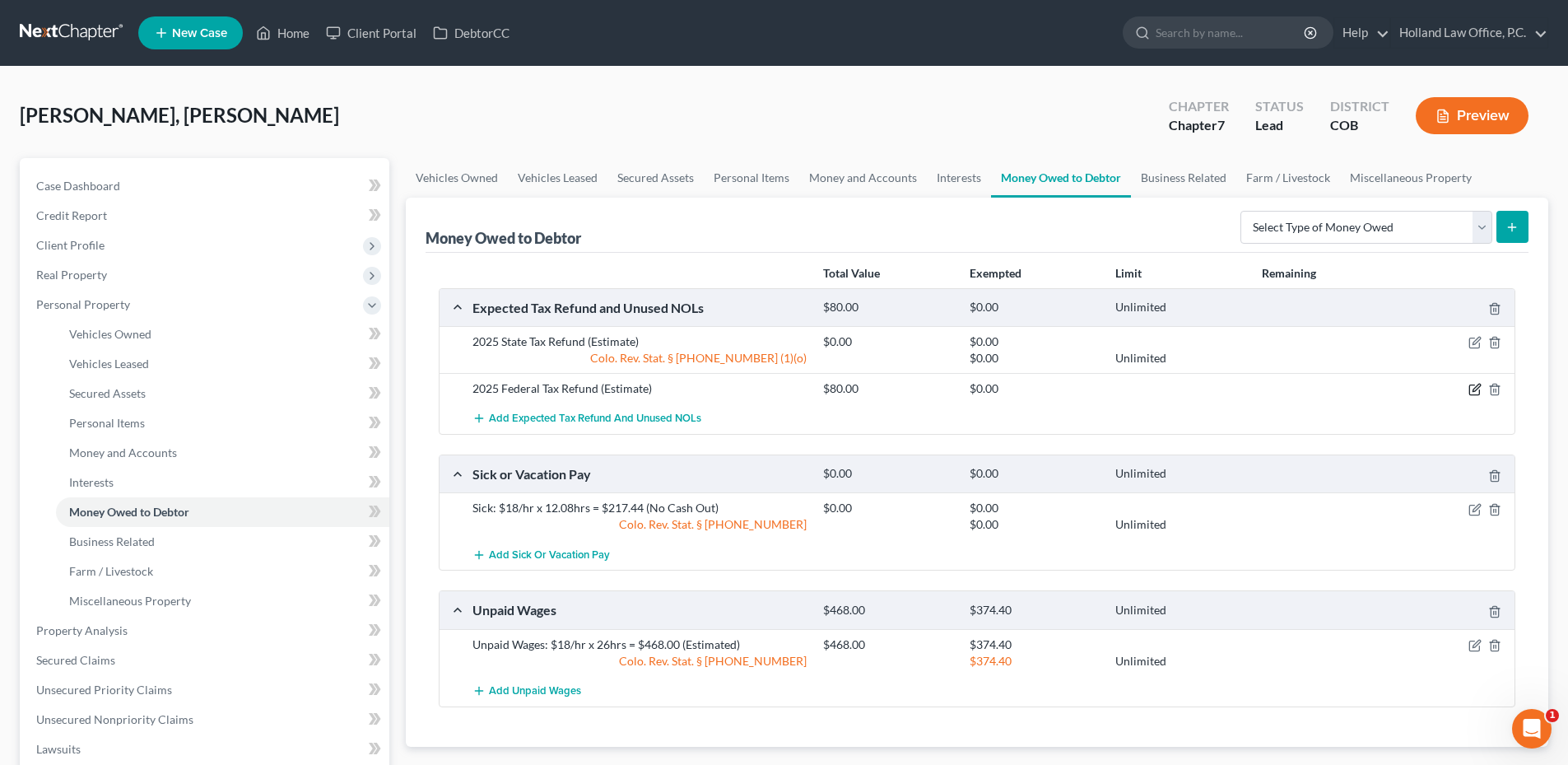
click at [1471, 389] on icon "button" at bounding box center [1475, 389] width 13 height 13
select select "0"
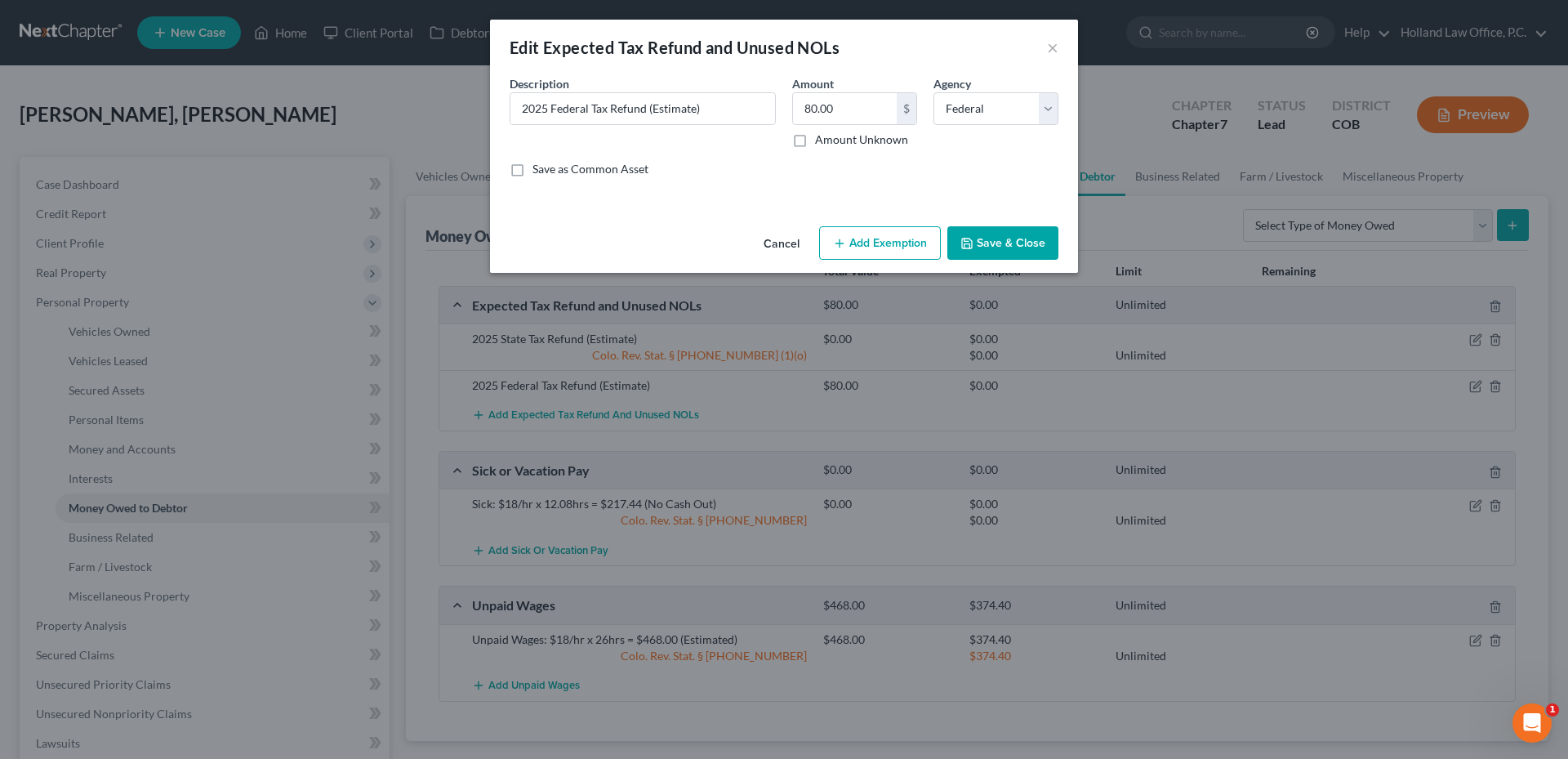
click at [815, 138] on label "Amount Unknown" at bounding box center [861, 140] width 93 height 17
click at [822, 138] on input "Amount Unknown" at bounding box center [827, 136] width 11 height 11
checkbox input "true"
type input "0.00"
click at [852, 225] on div "Cancel Add Exemption Save & Close" at bounding box center [784, 247] width 588 height 54
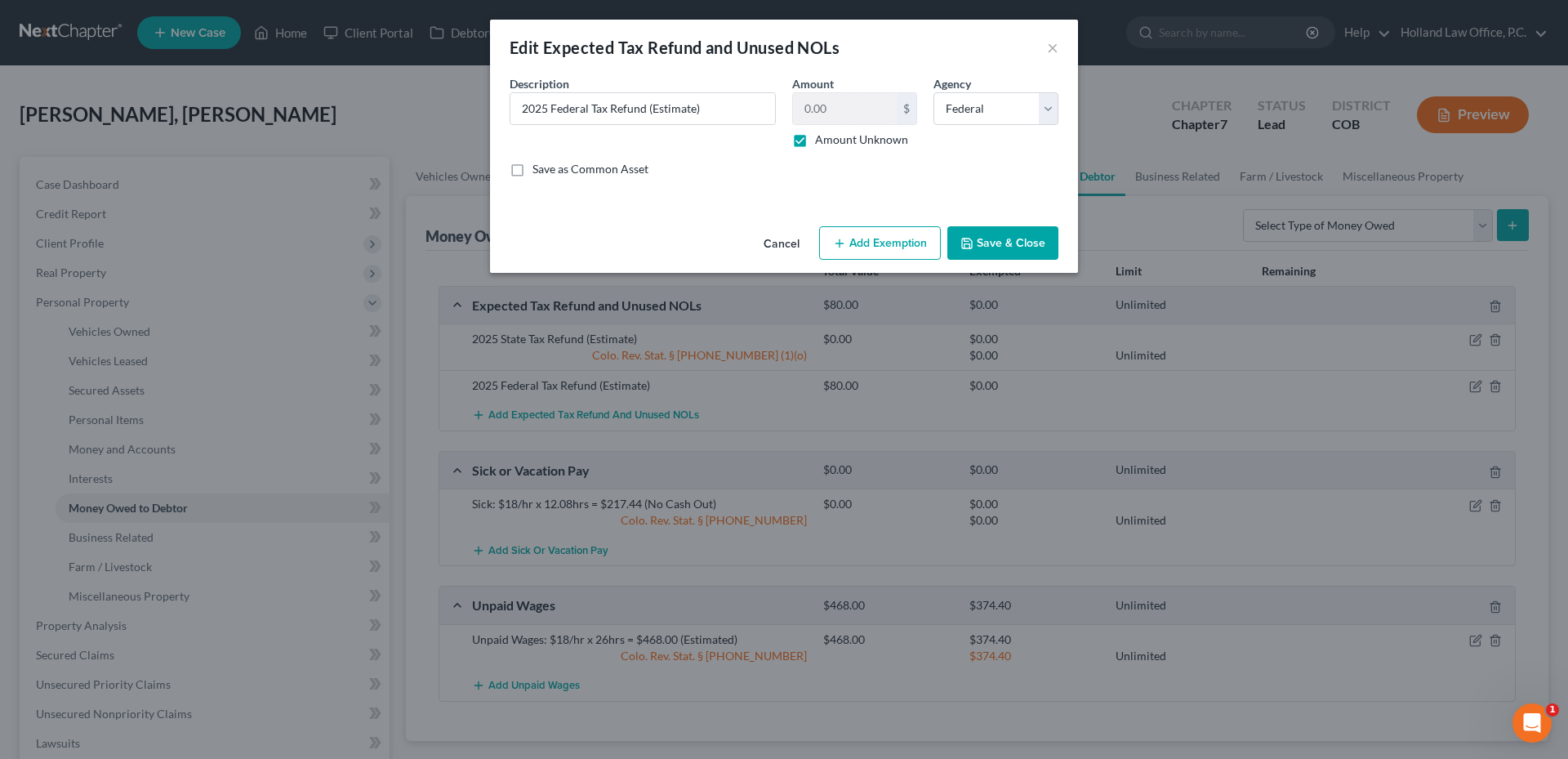
click at [858, 237] on button "Add Exemption" at bounding box center [880, 243] width 122 height 34
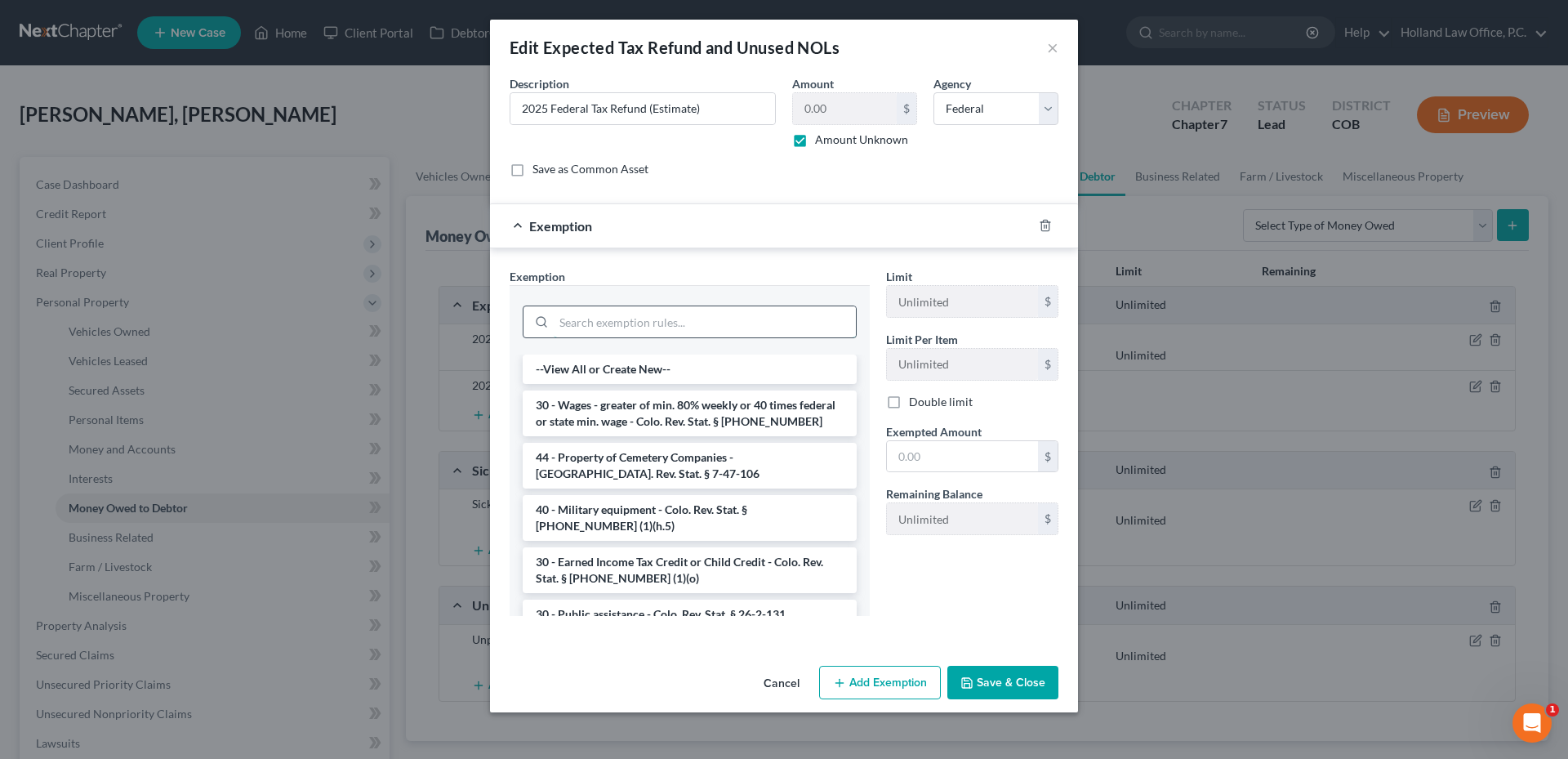
click at [646, 318] on input "search" at bounding box center [705, 322] width 303 height 31
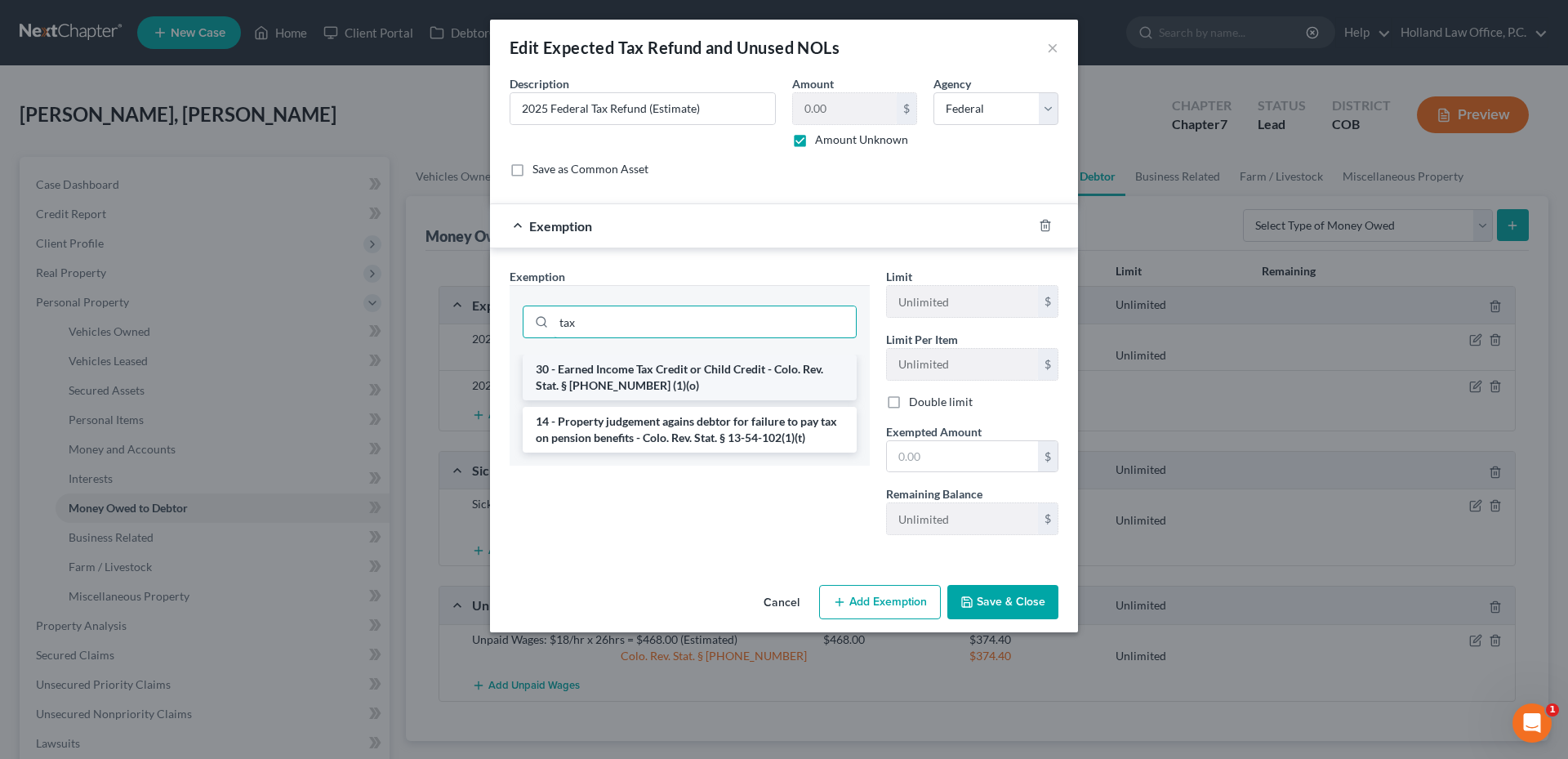
type input "tax"
click at [664, 365] on li "30 - Earned Income Tax Credit or Child Credit - Colo. Rev. Stat. § [PHONE_NUMBE…" at bounding box center [690, 377] width 334 height 46
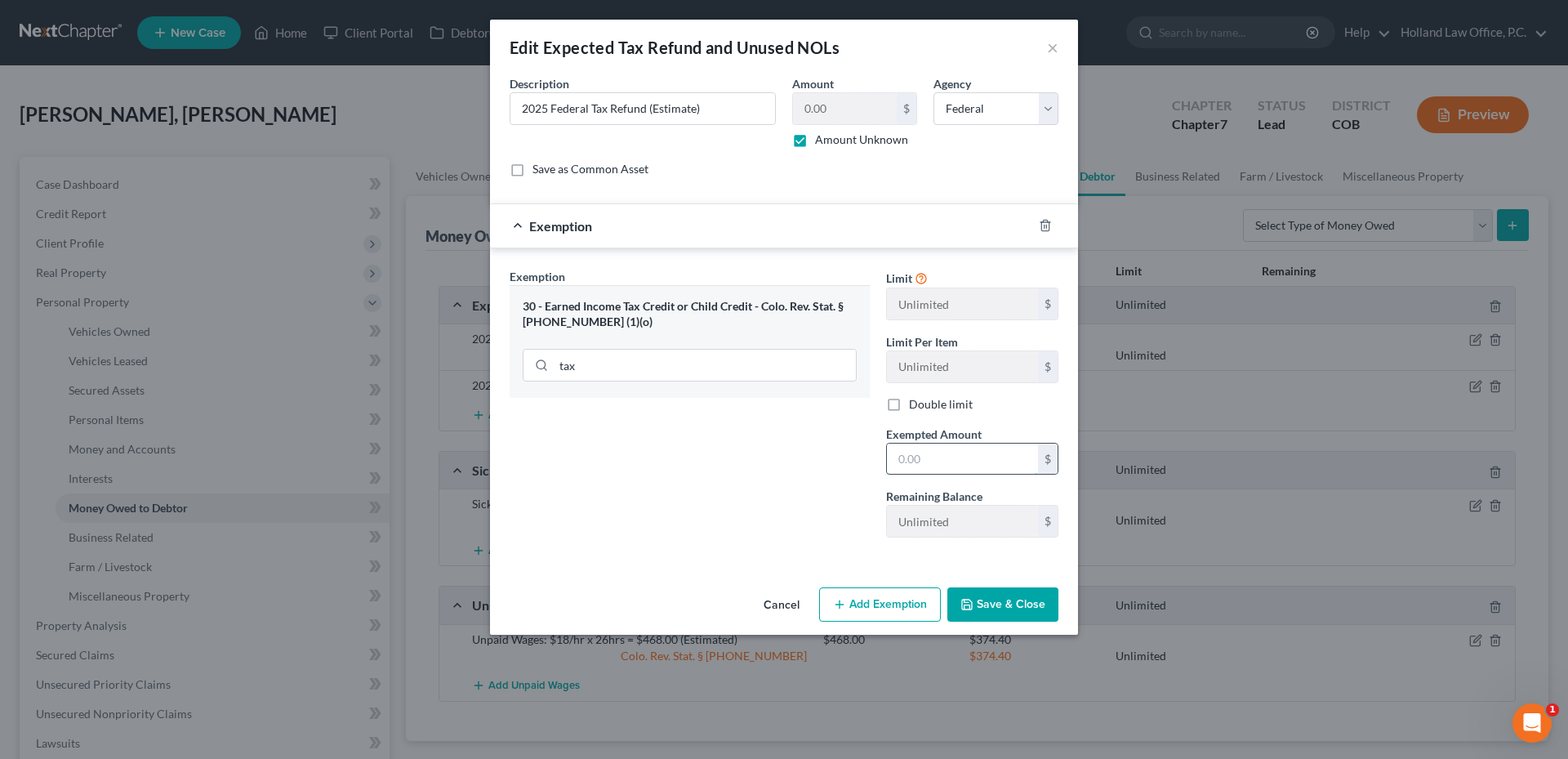
click at [971, 474] on input "text" at bounding box center [962, 459] width 151 height 31
type input "0.00"
click at [812, 456] on div "Exemption Set must be selected for CA. Exemption * 30 - Earned Income Tax Credi…" at bounding box center [690, 410] width 377 height 283
click at [1036, 609] on button "Save & Close" at bounding box center [1003, 604] width 111 height 34
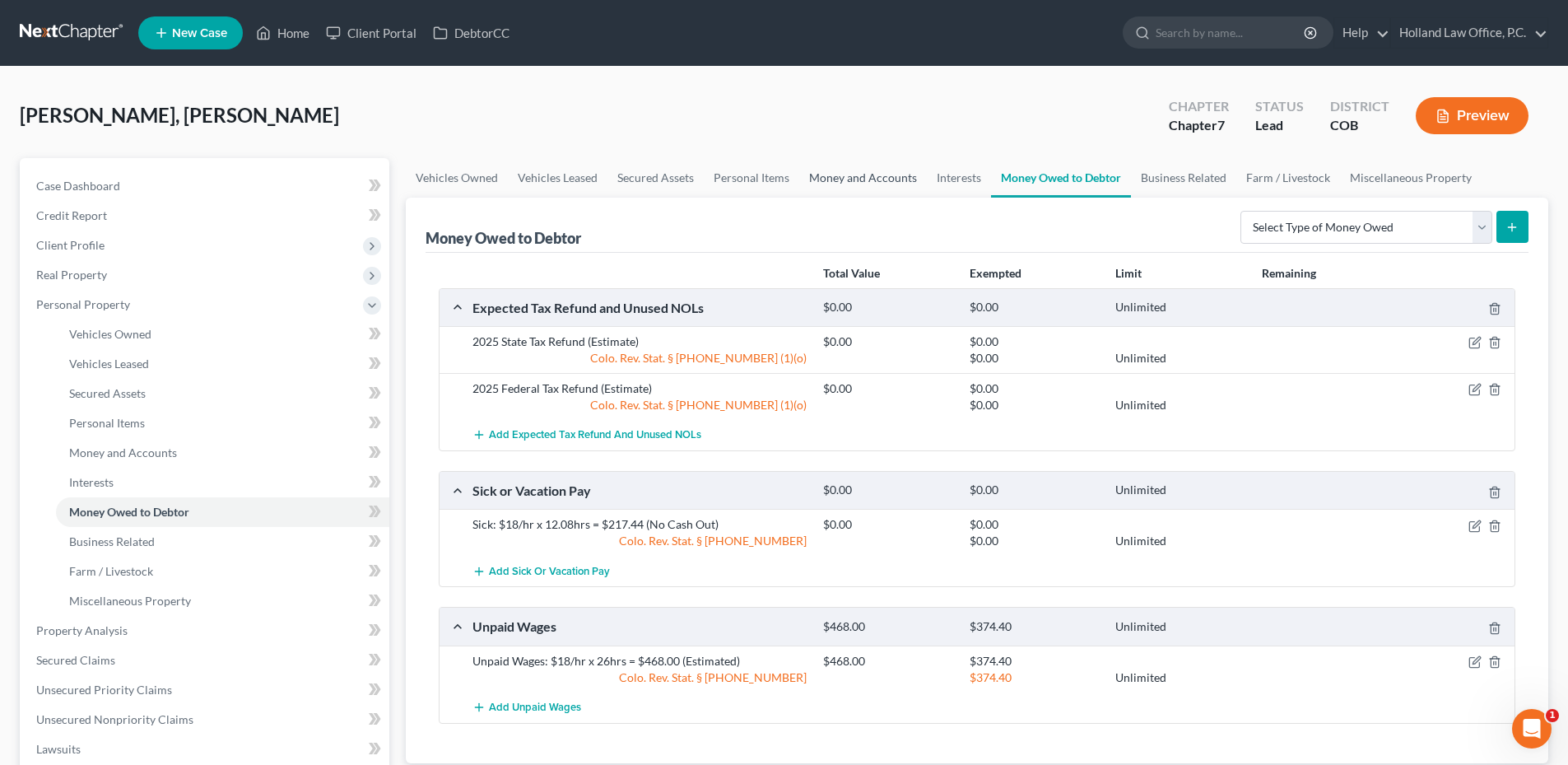
click at [840, 172] on link "Money and Accounts" at bounding box center [862, 178] width 127 height 40
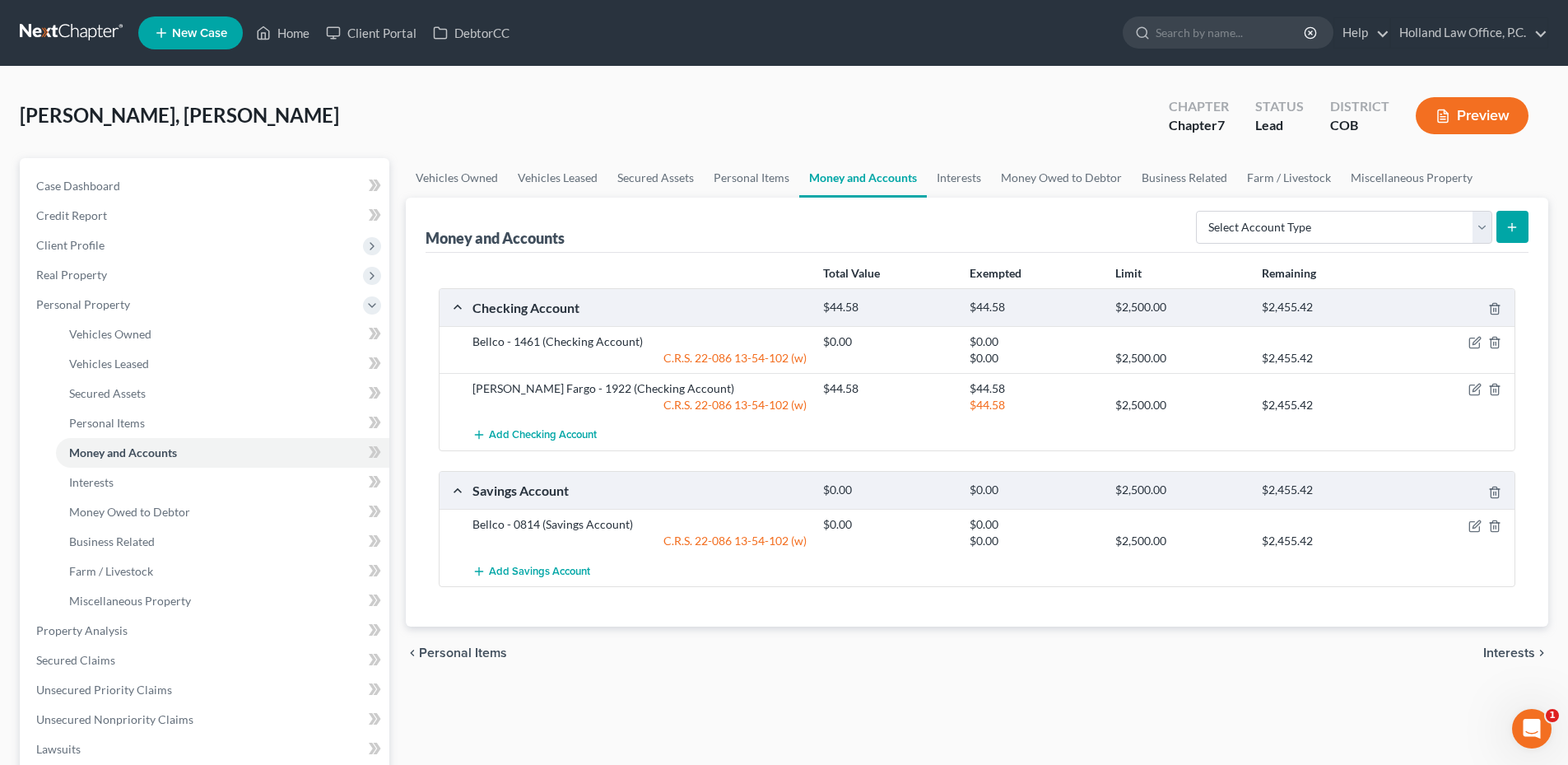
click at [1416, 243] on form "Select Account Type Brokerage Cash on Hand Certificates of Deposit Checking Acc…" at bounding box center [1362, 227] width 333 height 34
click at [1397, 225] on select "Select Account Type Brokerage Cash on Hand Certificates of Deposit Checking Acc…" at bounding box center [1344, 227] width 296 height 33
select select "cash_on_hand"
click at [1199, 211] on select "Select Account Type Brokerage Cash on Hand Certificates of Deposit Checking Acc…" at bounding box center [1344, 227] width 296 height 33
click at [1511, 229] on icon "submit" at bounding box center [1512, 227] width 13 height 13
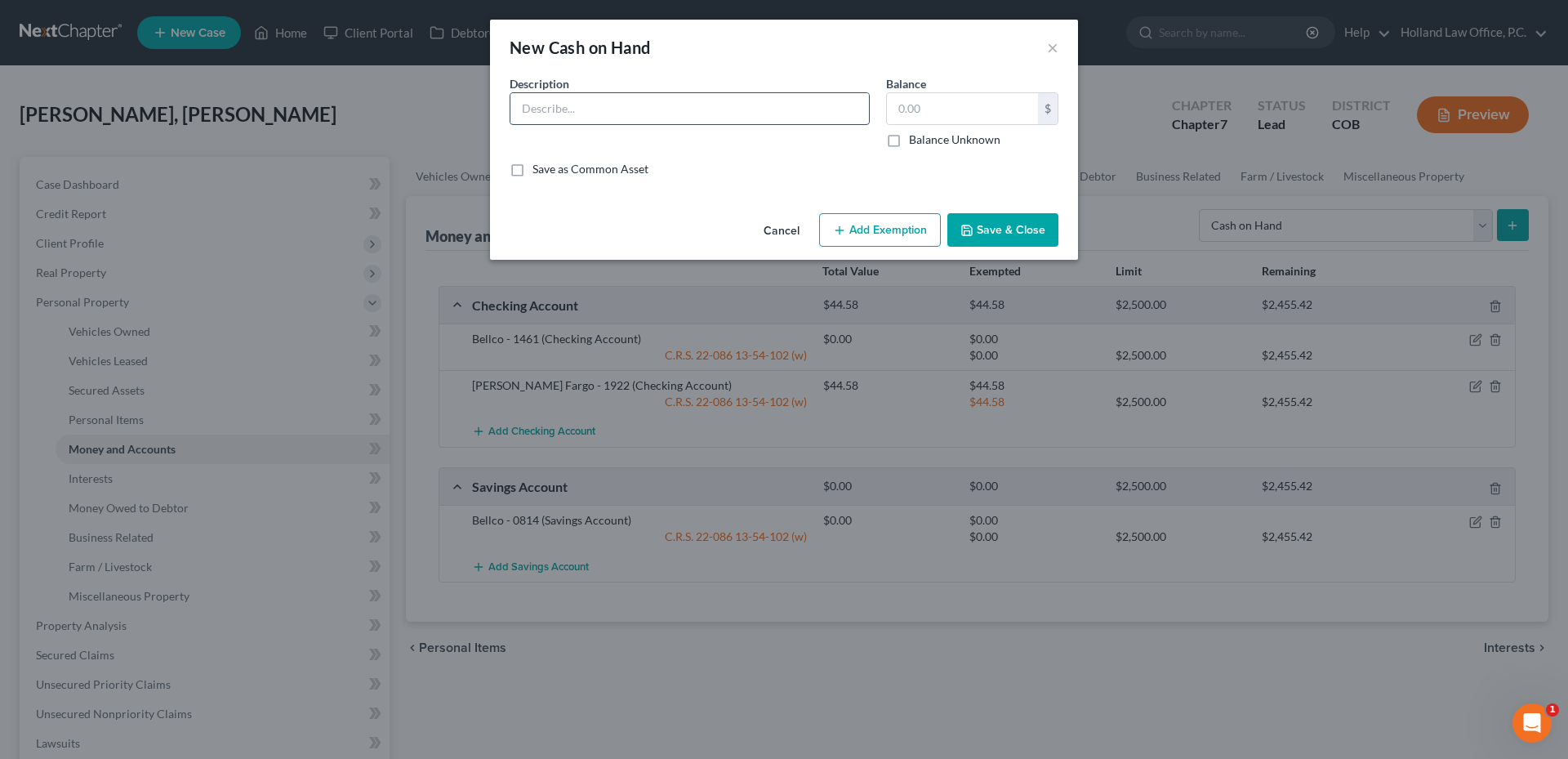
click at [593, 112] on input "text" at bounding box center [690, 108] width 359 height 31
type input "Cash"
type input "1.00"
click at [975, 226] on button "Save & Close" at bounding box center [1003, 230] width 111 height 34
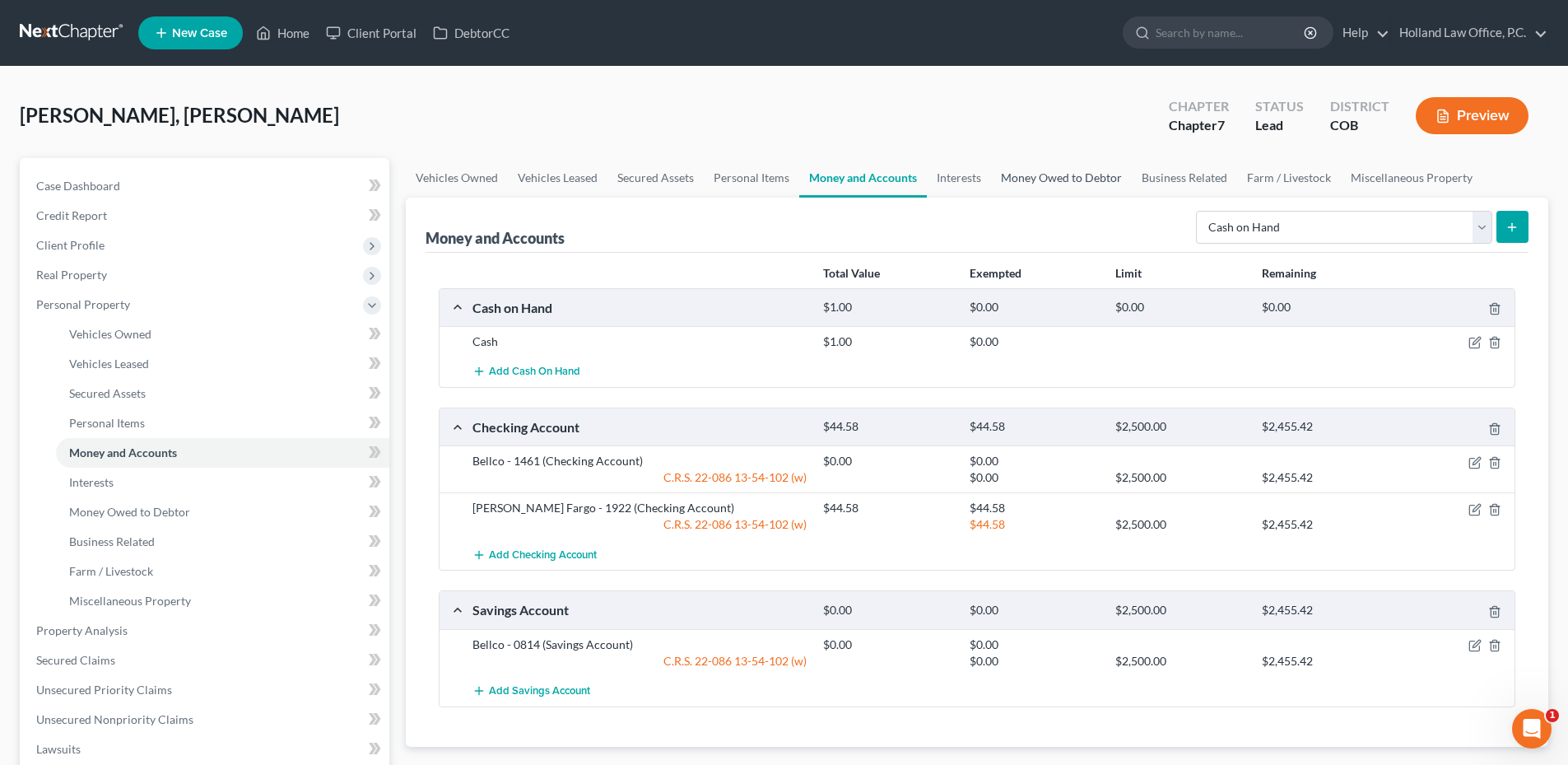
drag, startPoint x: 1040, startPoint y: 200, endPoint x: 1044, endPoint y: 187, distance: 13.6
click at [1044, 190] on ui-view "Vehicles Owned Vehicles Leased Secured Assets Personal Items Money and Accounts…" at bounding box center [977, 479] width 1143 height 641
click at [1044, 187] on link "Money Owed to Debtor" at bounding box center [1061, 178] width 141 height 40
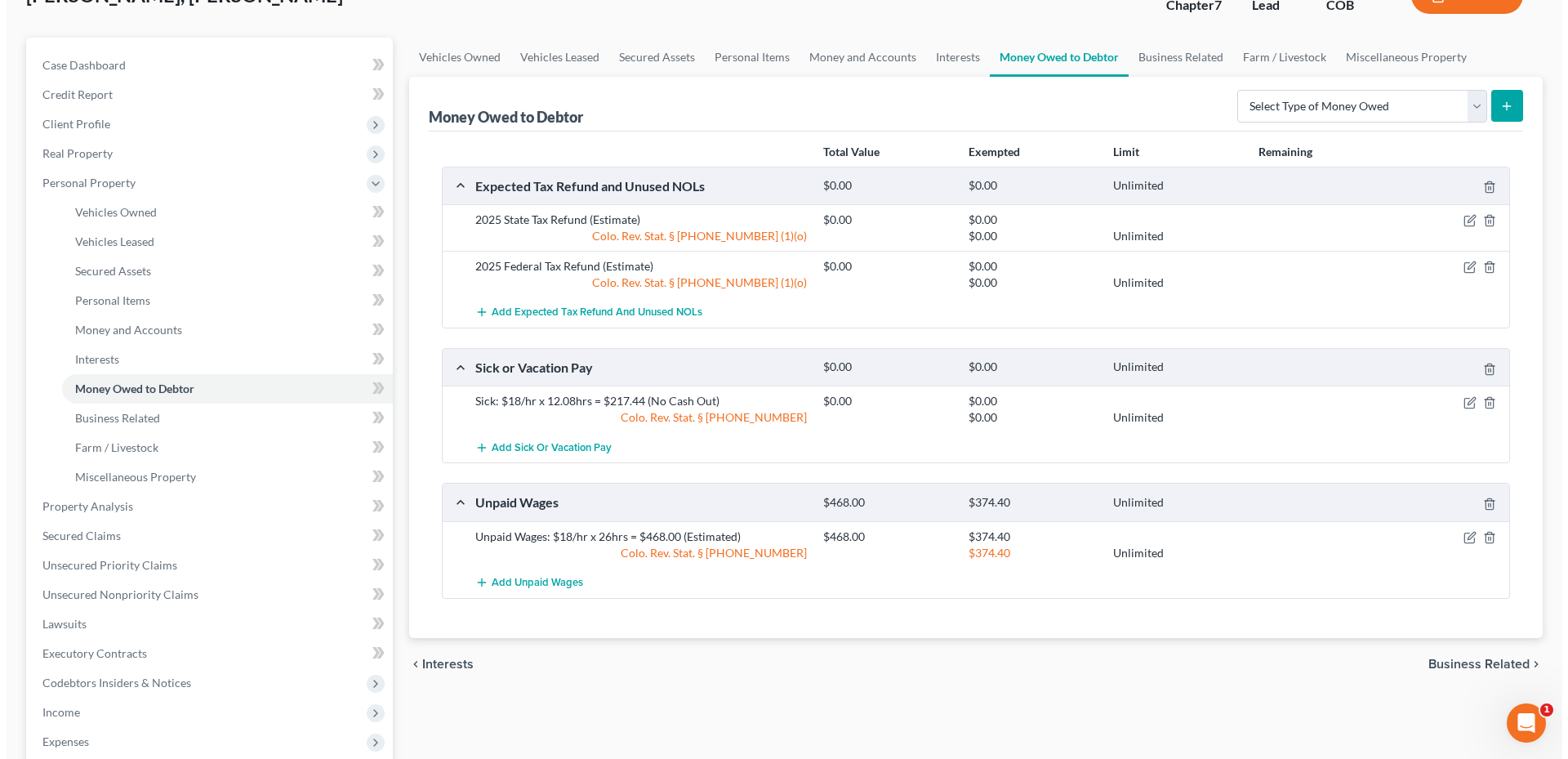
scroll to position [245, 0]
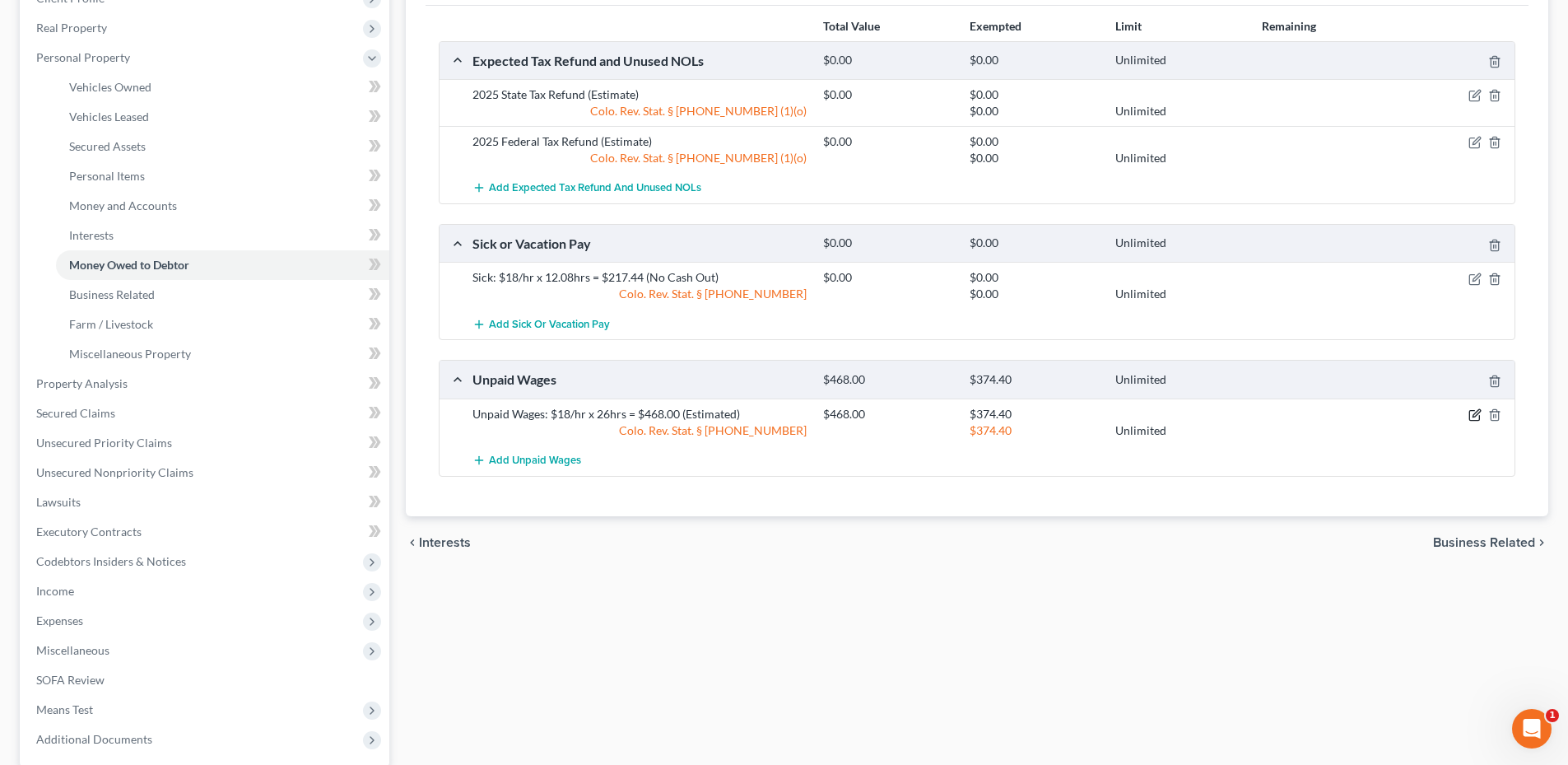
click at [1474, 414] on icon "button" at bounding box center [1475, 415] width 13 height 13
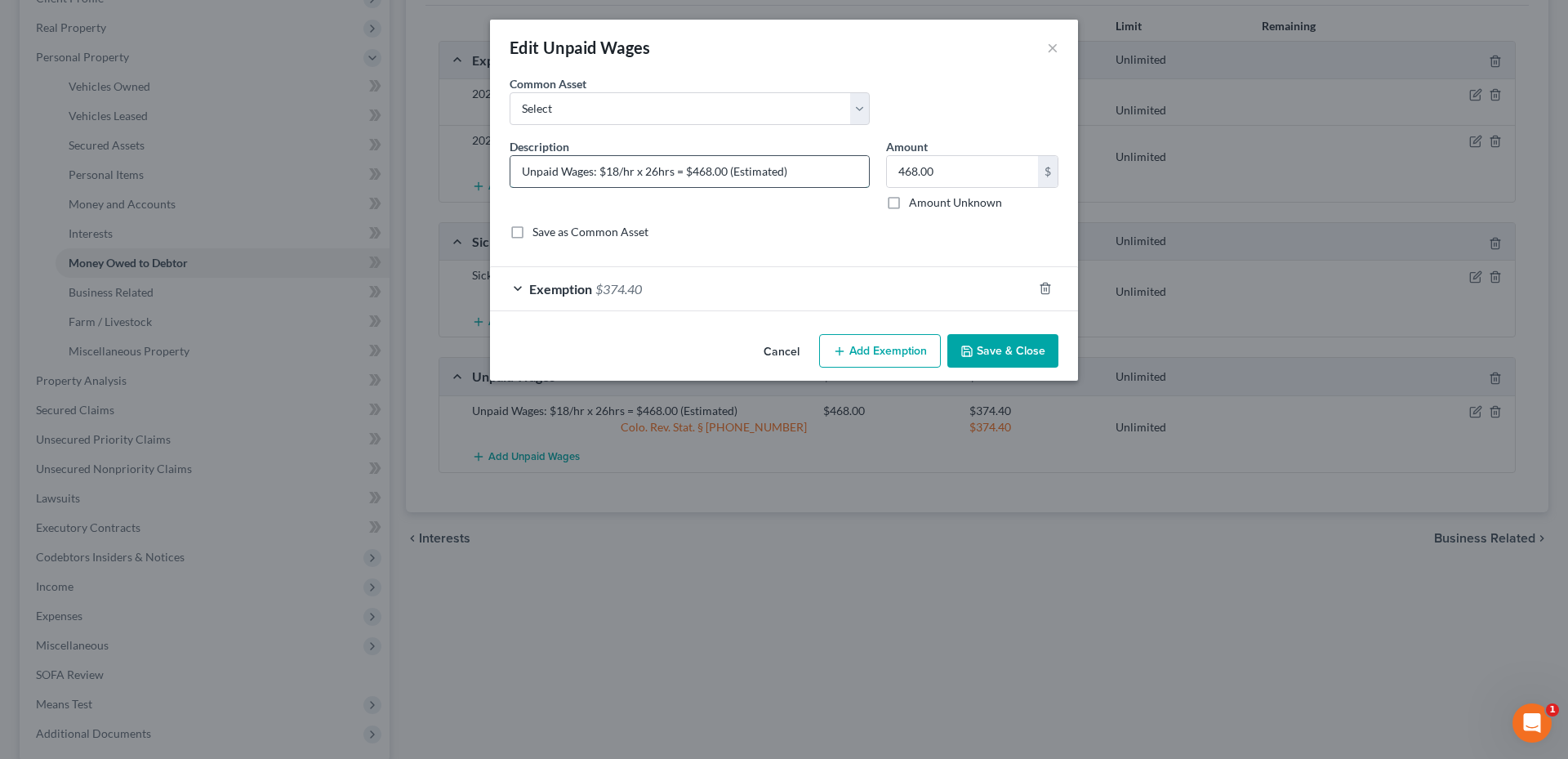
drag, startPoint x: 651, startPoint y: 171, endPoint x: 689, endPoint y: 165, distance: 38.5
click at [656, 170] on input "Unpaid Wages: $18/hr x 26hrs = $468.00 (Estimated)" at bounding box center [690, 171] width 359 height 31
drag, startPoint x: 692, startPoint y: 172, endPoint x: 726, endPoint y: 171, distance: 34.0
click at [726, 171] on input "Unpaid Wages: $18/hr x 24hrs = $468.00 (Estimated)" at bounding box center [690, 171] width 359 height 31
type input "Unpaid Wages: $18/hr x 24hrs = $432.00 (Estimated)"
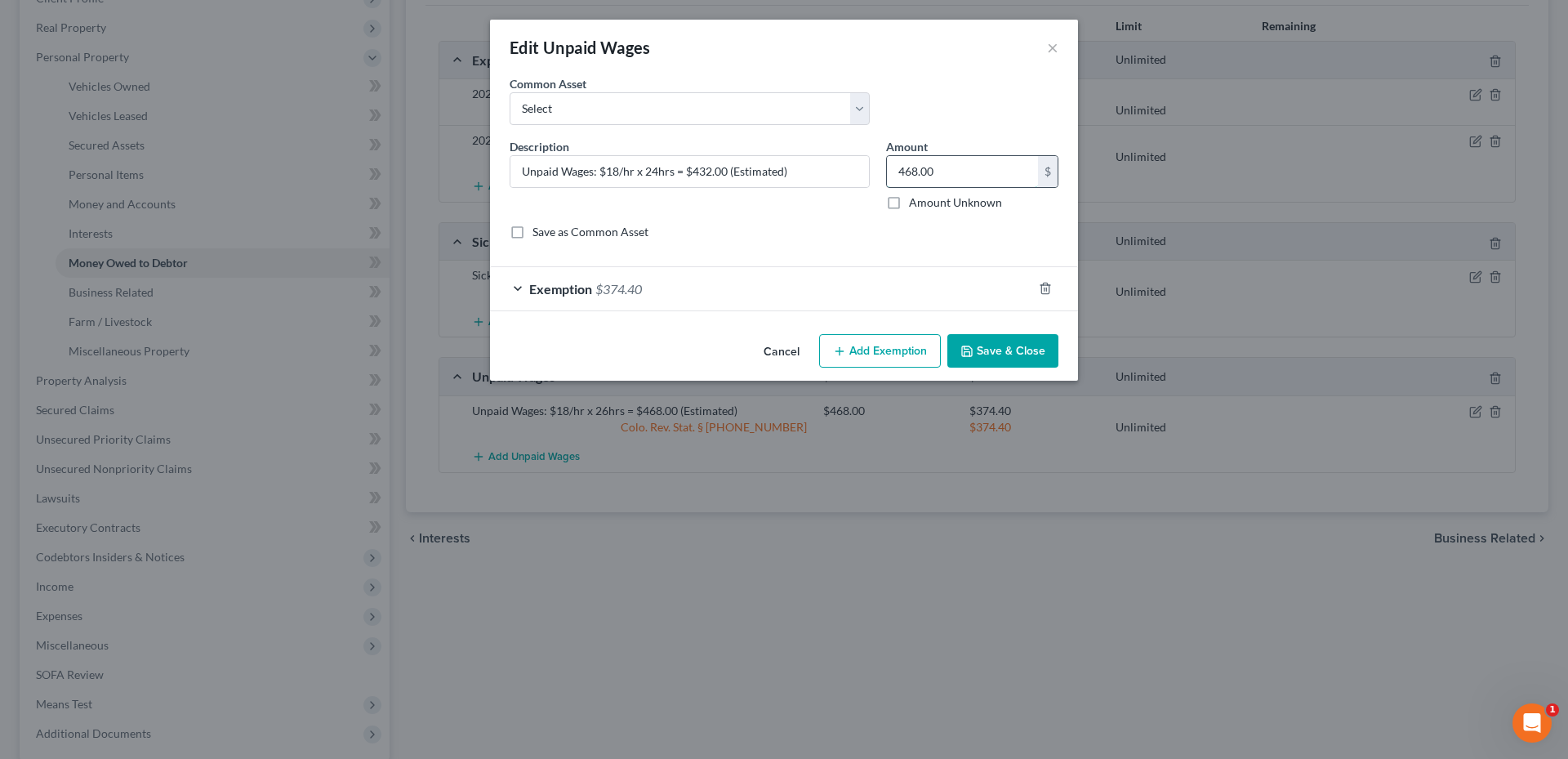
click at [945, 165] on input "468.00" at bounding box center [962, 171] width 151 height 31
type input "432.00"
click at [842, 277] on div "Exemption $374.40" at bounding box center [761, 289] width 542 height 43
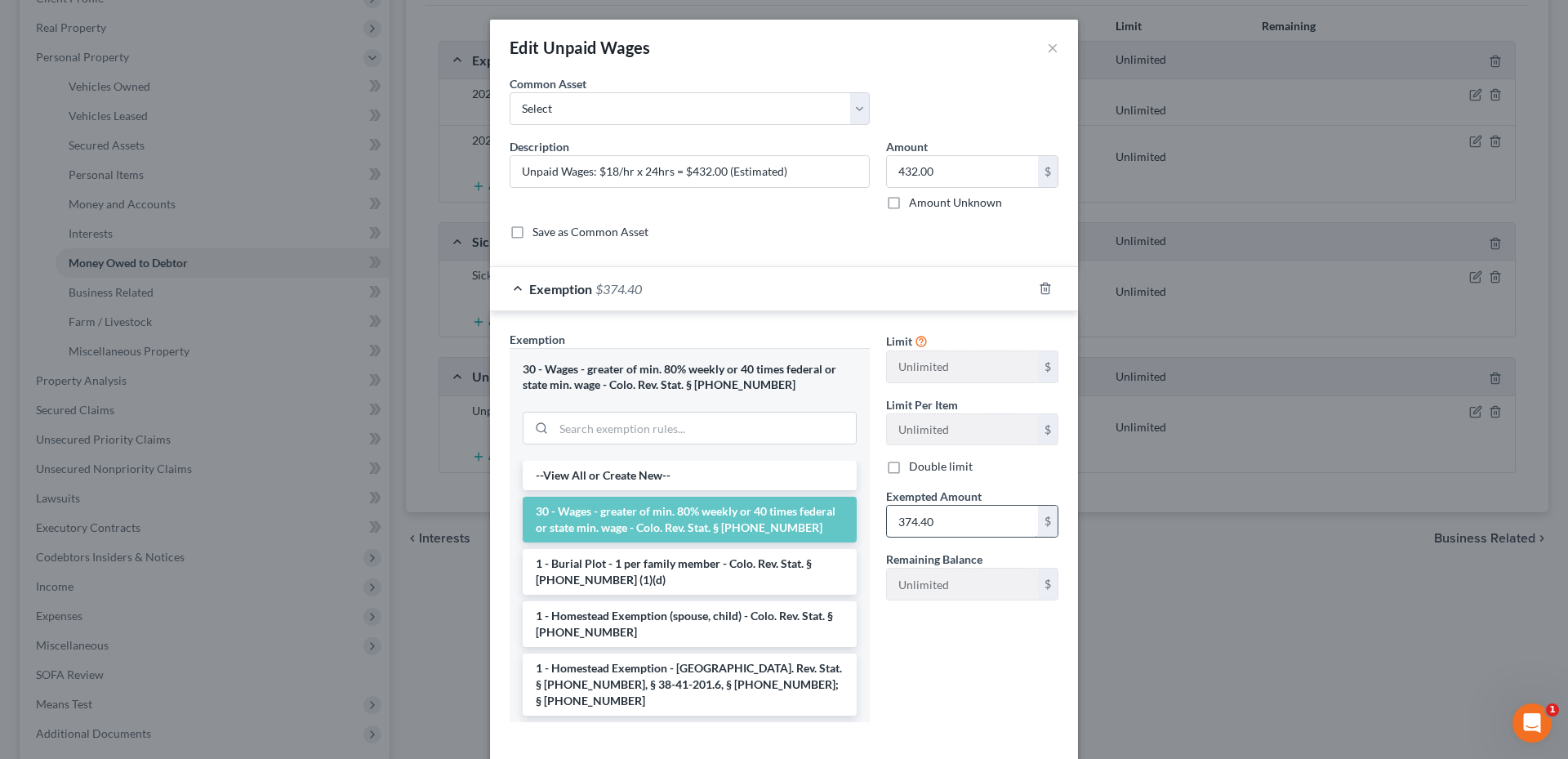
click at [956, 514] on input "374.40" at bounding box center [962, 521] width 151 height 31
type input "345.60"
drag, startPoint x: 955, startPoint y: 709, endPoint x: 964, endPoint y: 697, distance: 15.0
click at [956, 707] on div "Limit Unlimited $ Limit Per Item Unlimited $ Double limit Exempted Amount * 345…" at bounding box center [973, 533] width 189 height 405
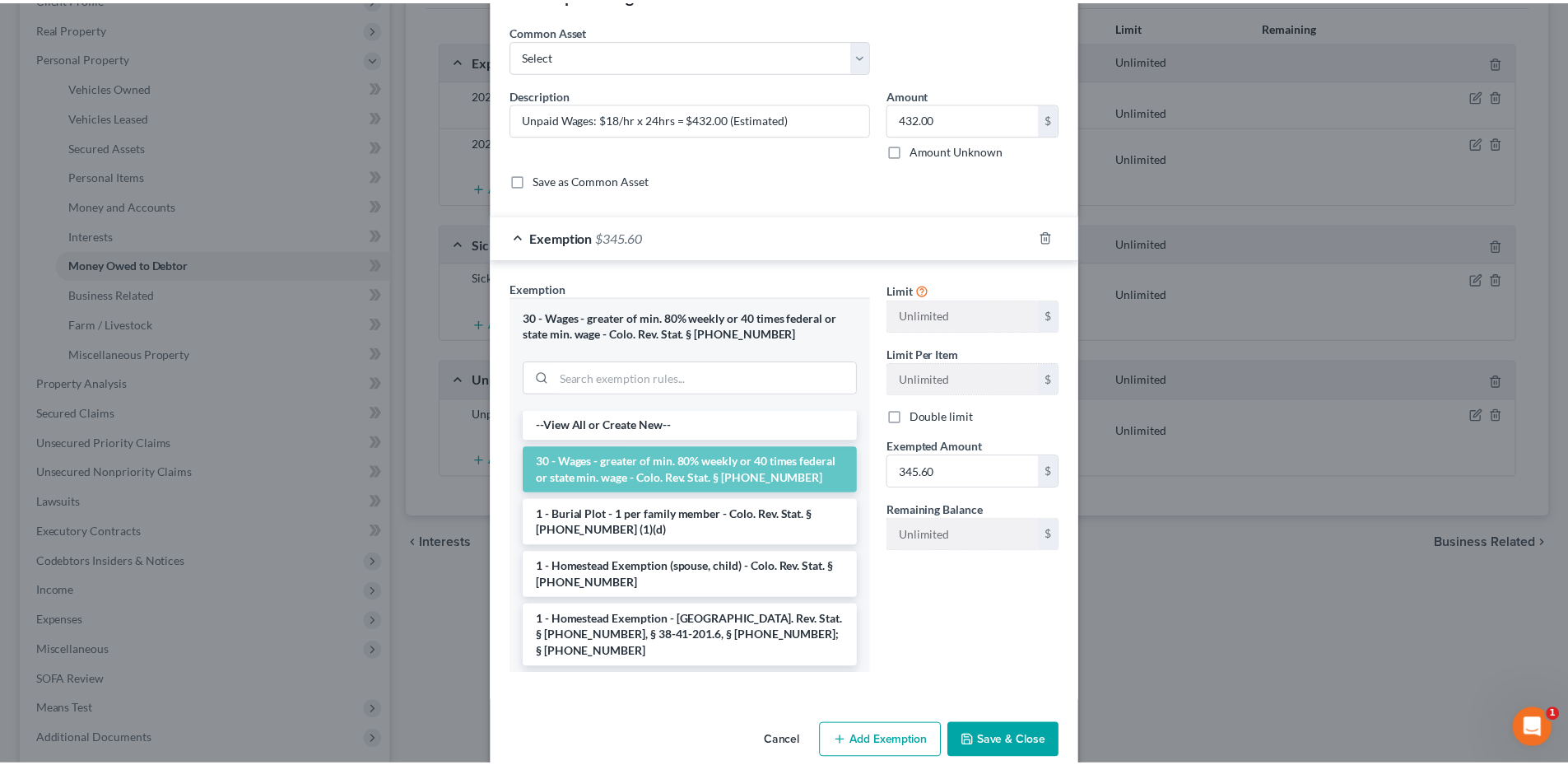
scroll to position [81, 0]
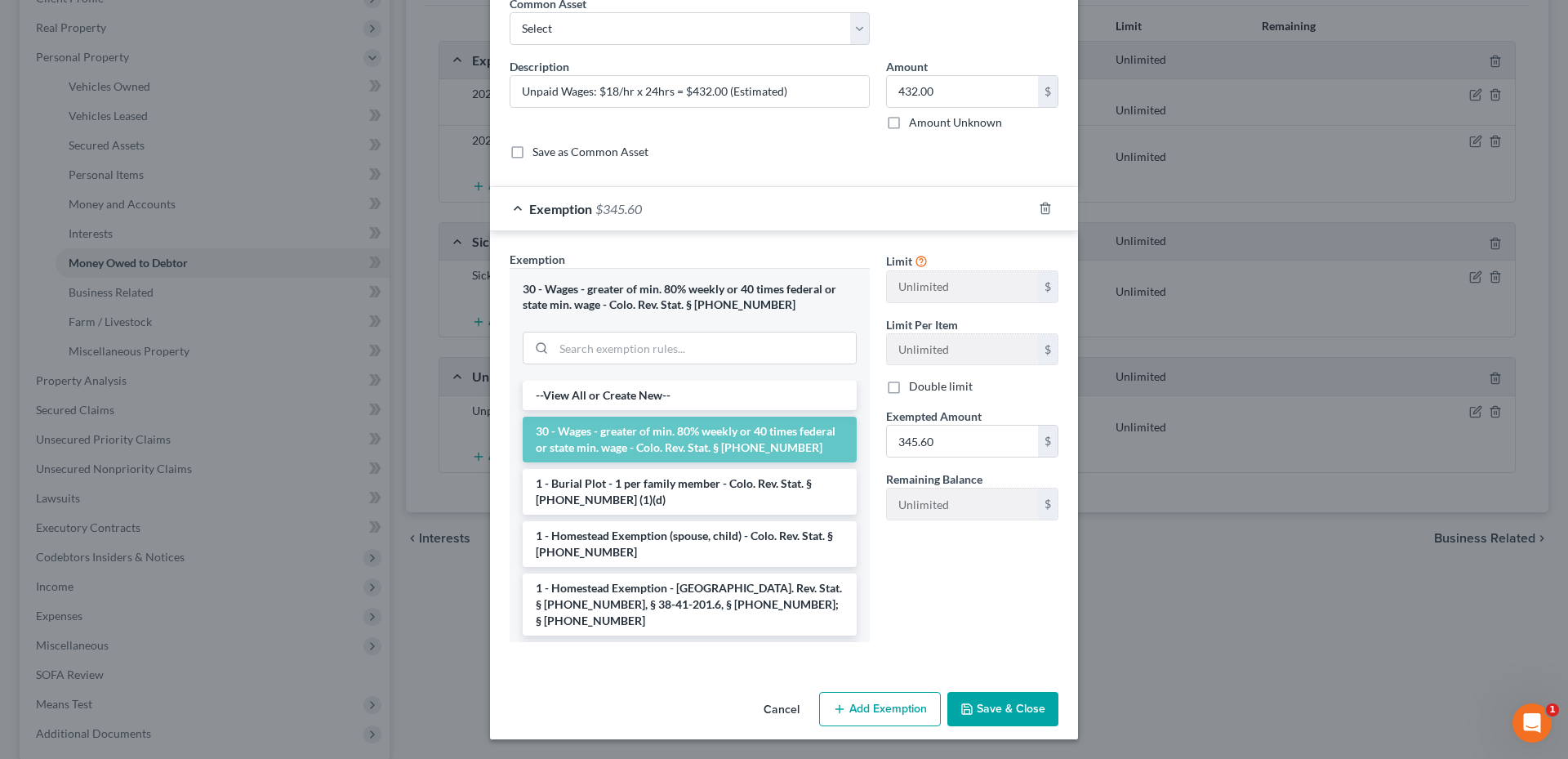
click at [995, 696] on button "Save & Close" at bounding box center [1003, 709] width 111 height 34
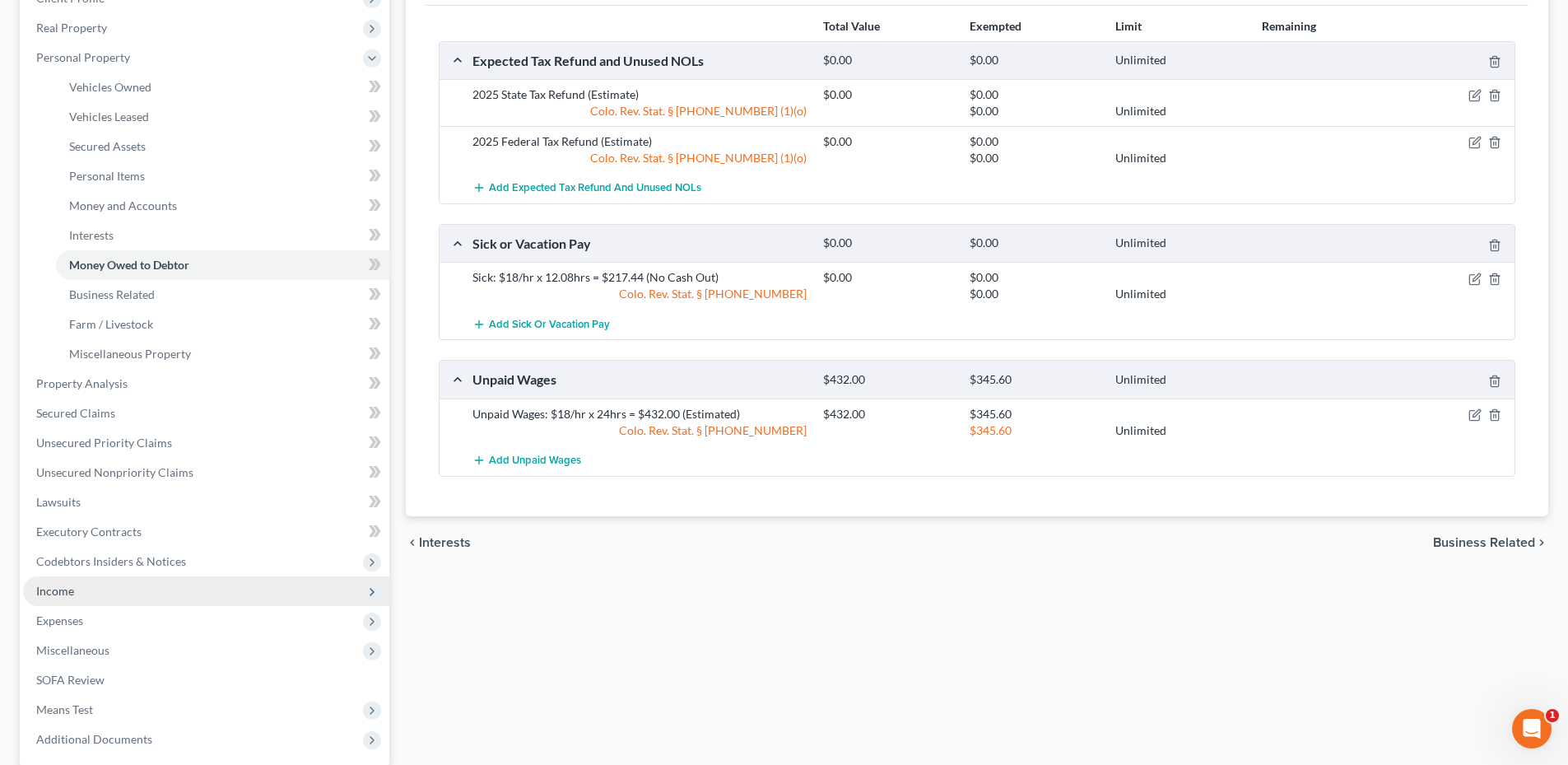
click at [140, 586] on span "Income" at bounding box center [205, 591] width 366 height 29
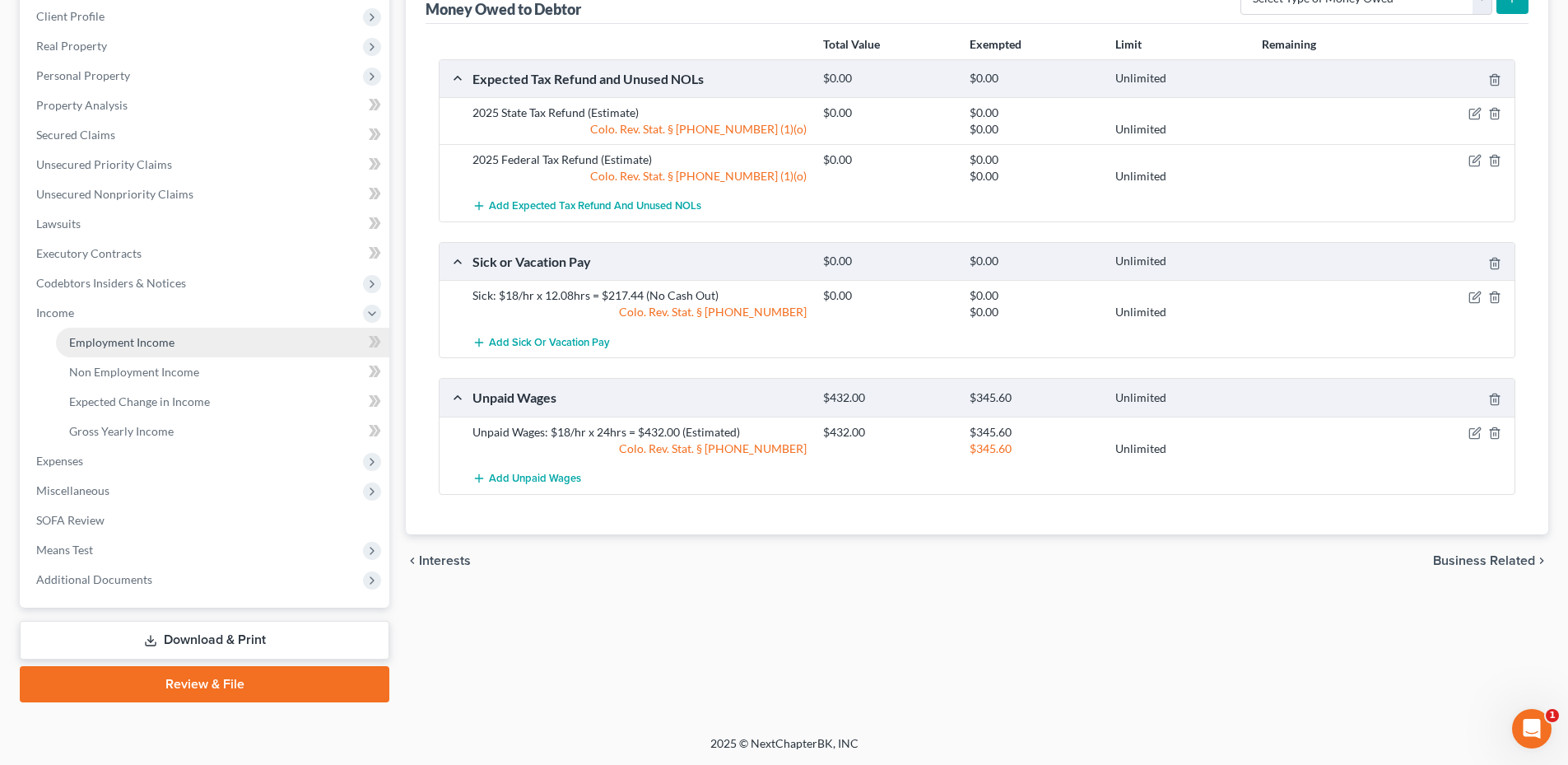
click at [126, 342] on span "Employment Income" at bounding box center [121, 342] width 105 height 14
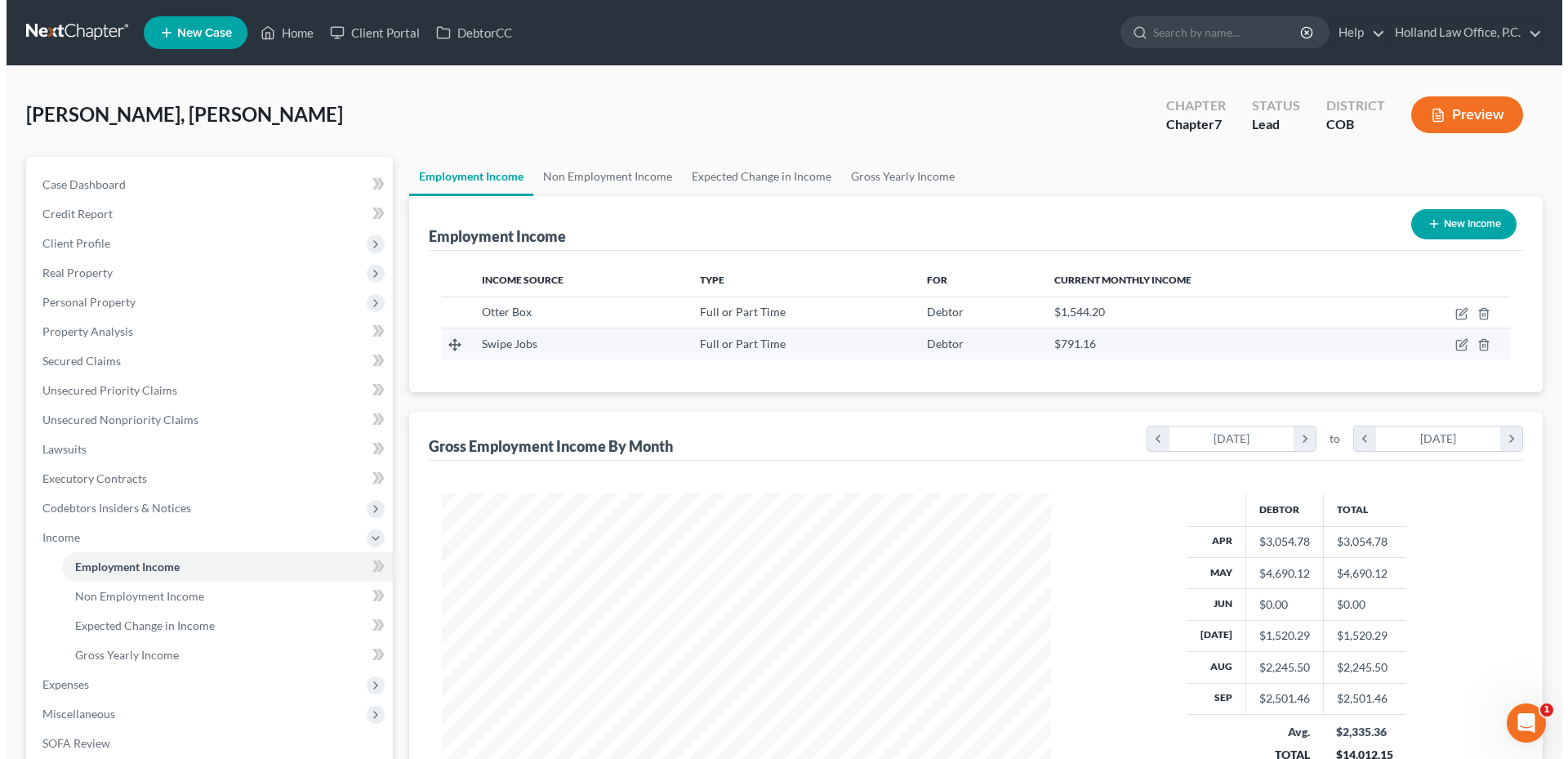
scroll to position [305, 642]
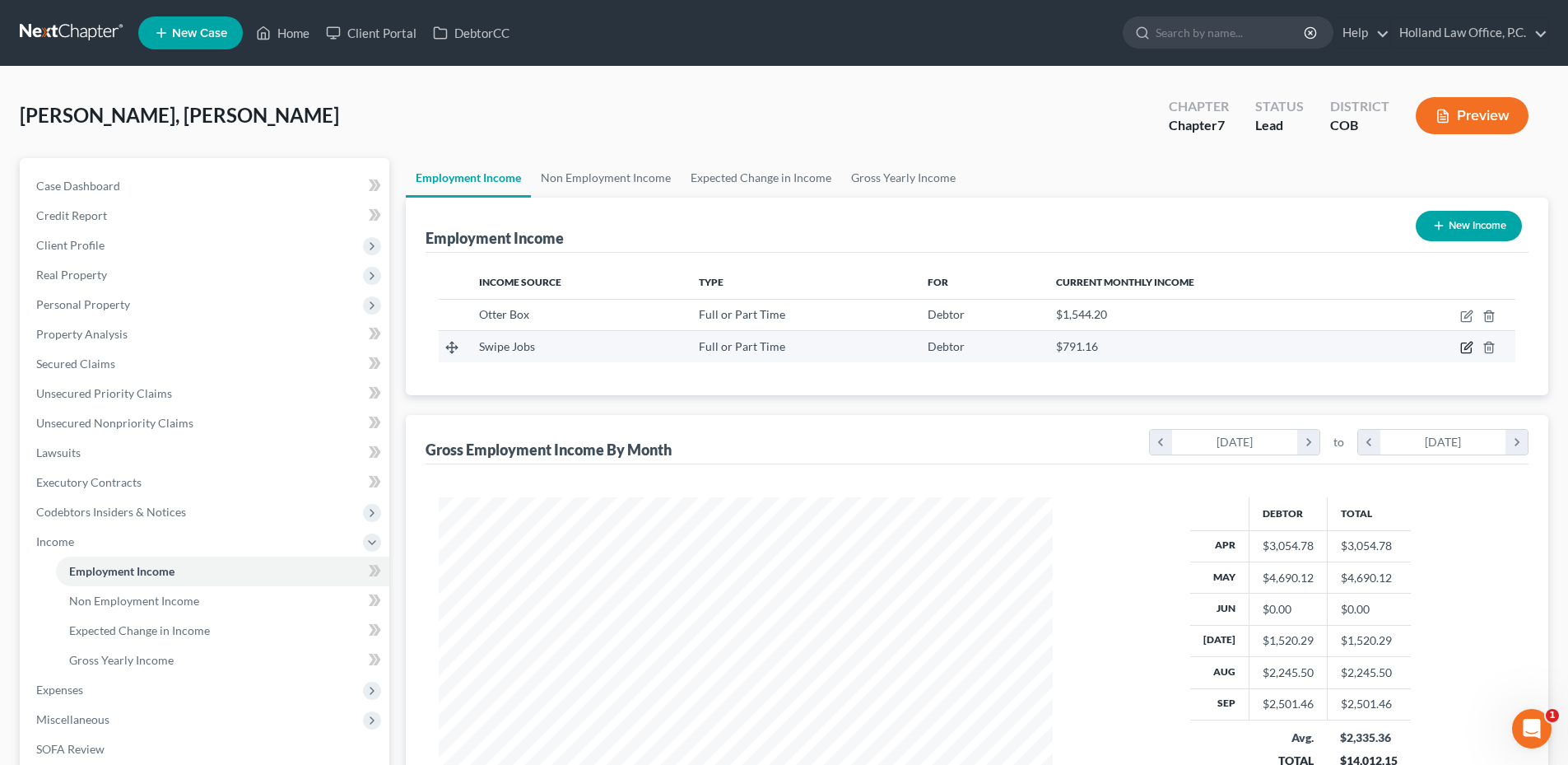
click at [1464, 345] on icon "button" at bounding box center [1467, 348] width 13 height 13
select select "0"
select select "45"
select select "3"
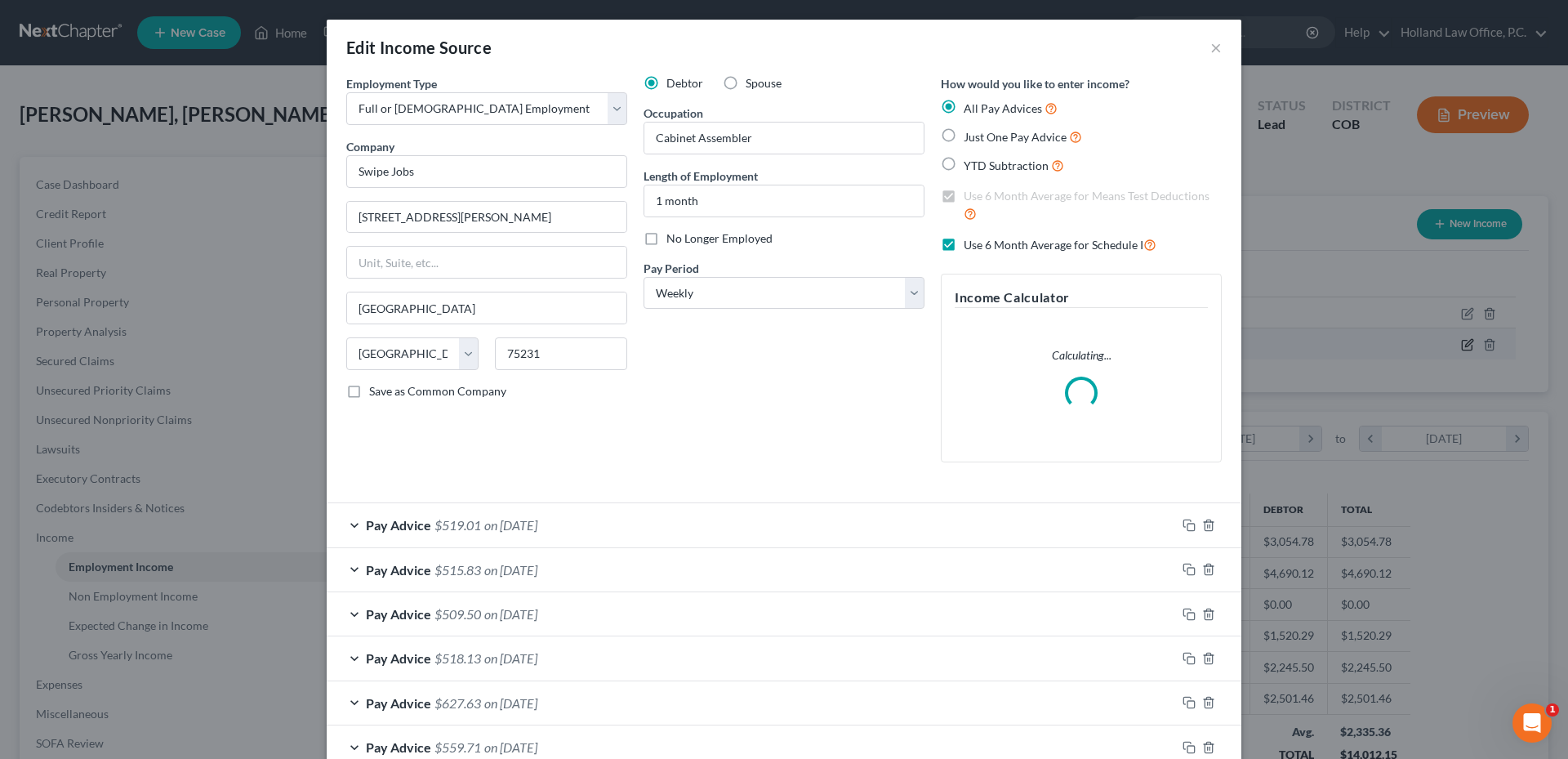
scroll to position [307, 648]
click at [456, 167] on input "Swipe Jobs" at bounding box center [486, 171] width 281 height 33
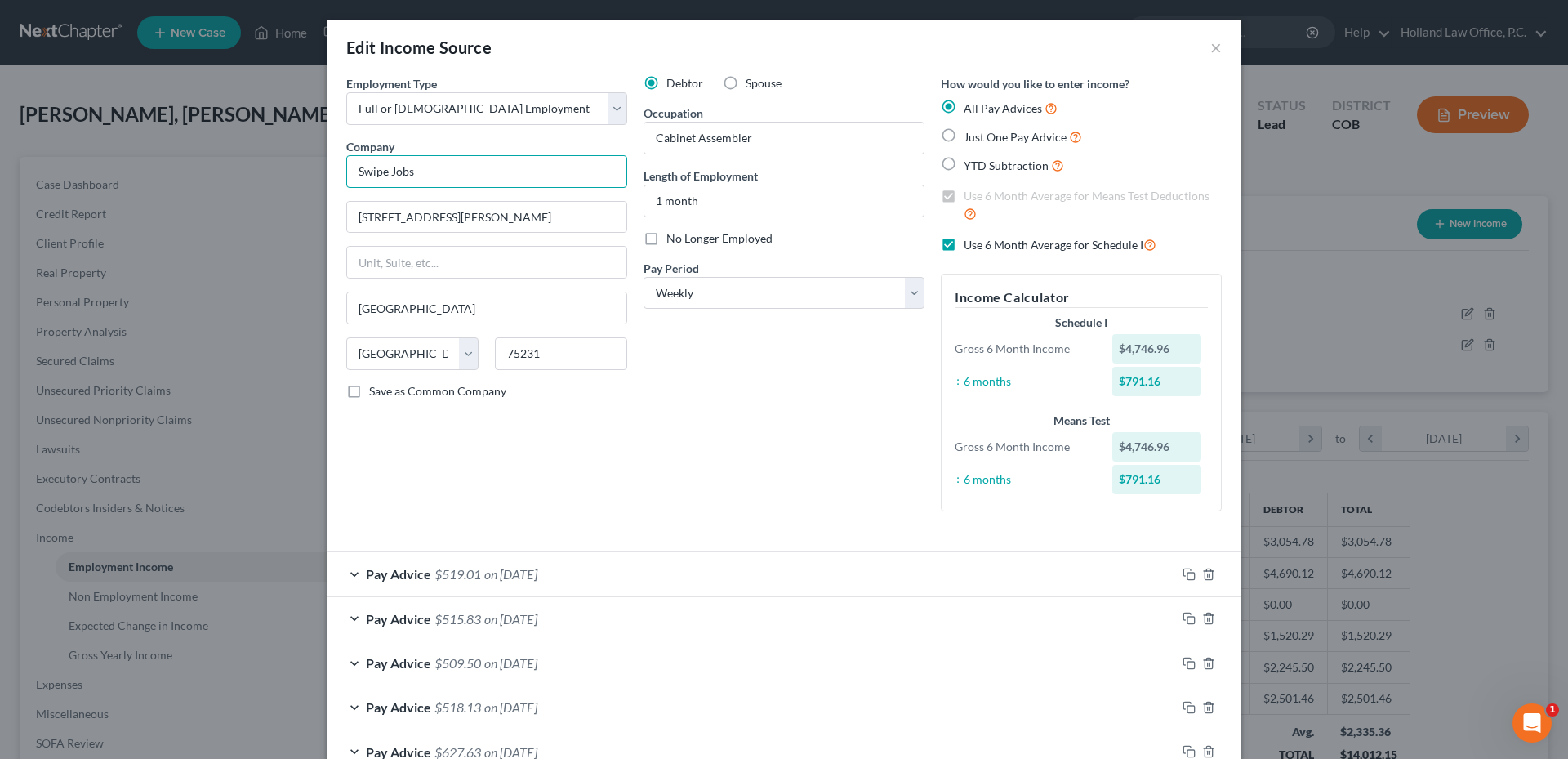
click at [207, 156] on div "Edit Income Source × Employment Type * Select Full or [DEMOGRAPHIC_DATA] Employ…" at bounding box center [784, 380] width 1568 height 759
type input "Otterbox"
type input "[STREET_ADDRESS]"
type input "80504"
type input "Longmont"
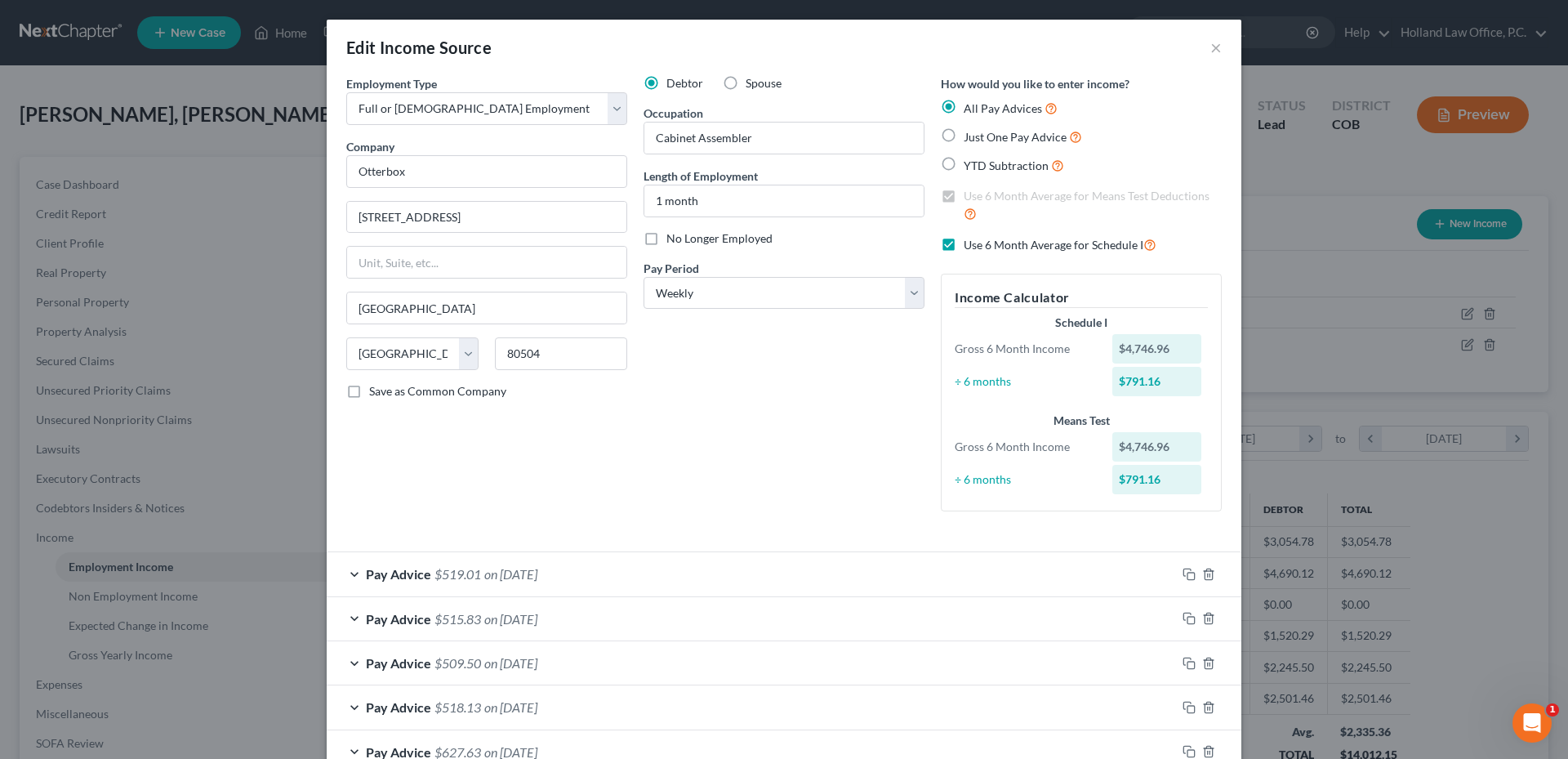
select select "5"
click at [775, 196] on input "1 month" at bounding box center [784, 201] width 279 height 31
drag, startPoint x: 654, startPoint y: 201, endPoint x: 634, endPoint y: 201, distance: 20.0
click at [635, 201] on div "Debtor Spouse Occupation Cabinet Assembler Length of Employment 1 month No Long…" at bounding box center [784, 300] width 298 height 450
type input "2.5 month"
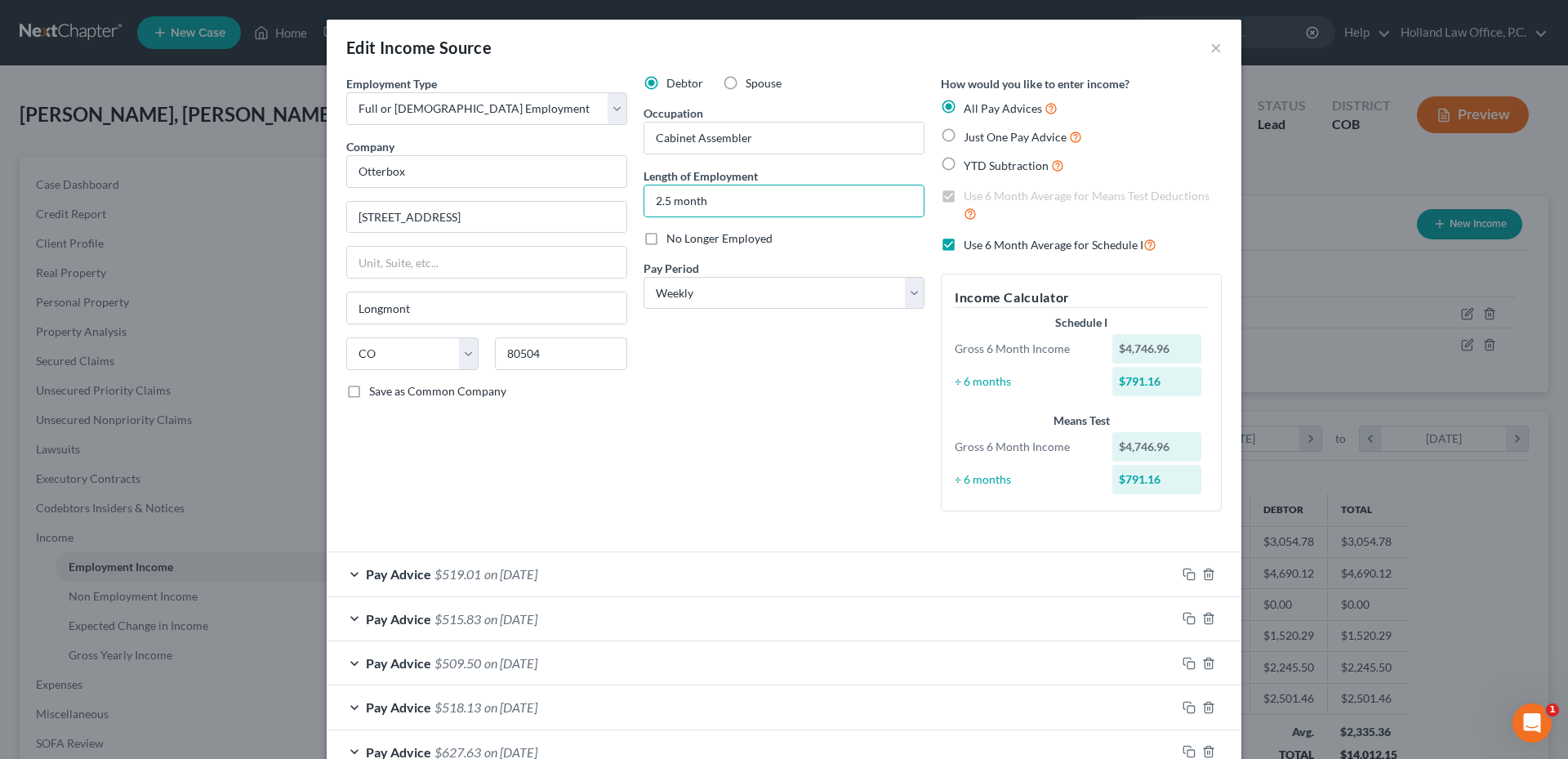
click at [747, 354] on div "Debtor Spouse Occupation Cabinet Assembler Length of Employment 2.5 month No Lo…" at bounding box center [784, 300] width 298 height 450
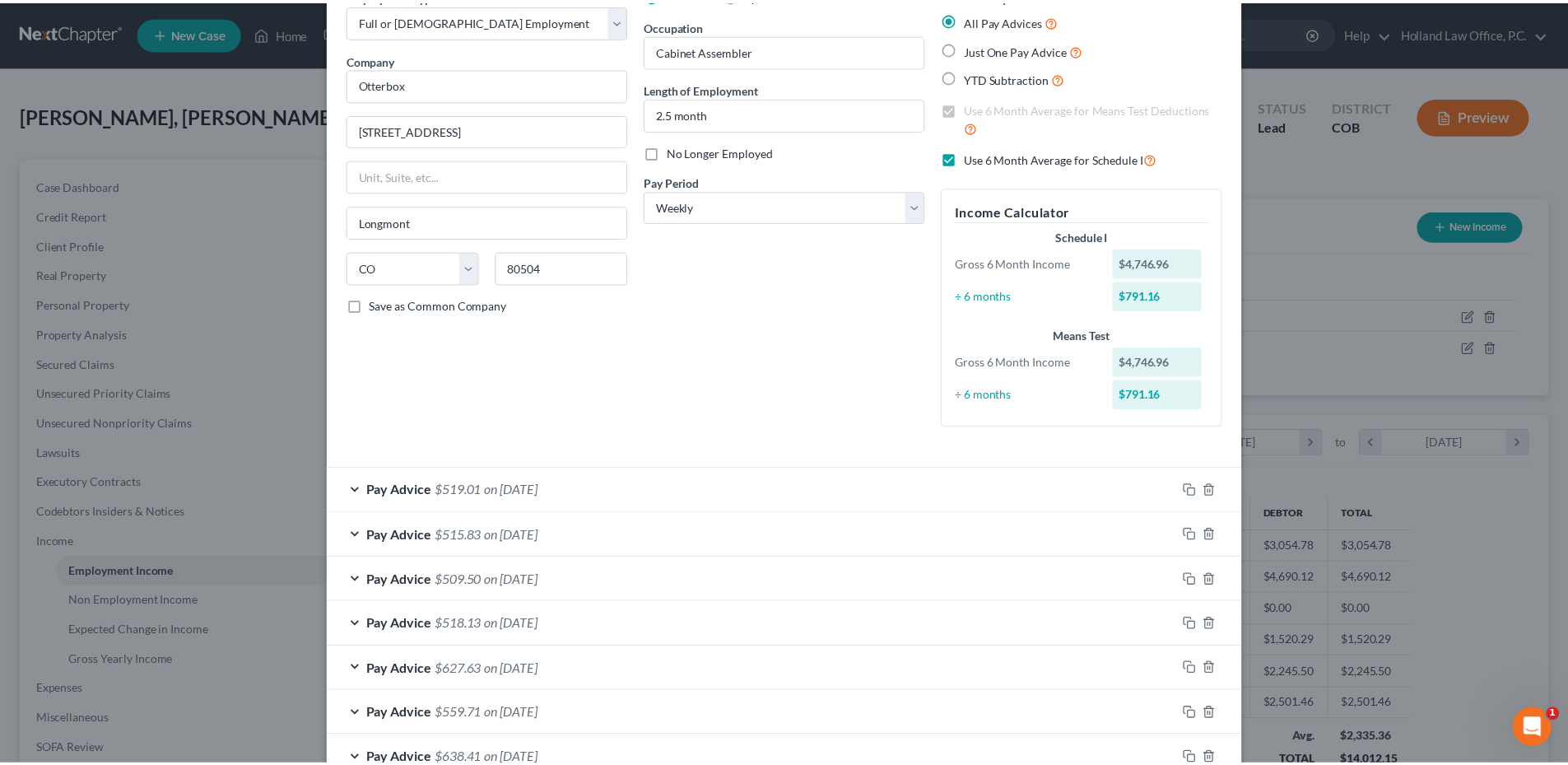
scroll to position [195, 0]
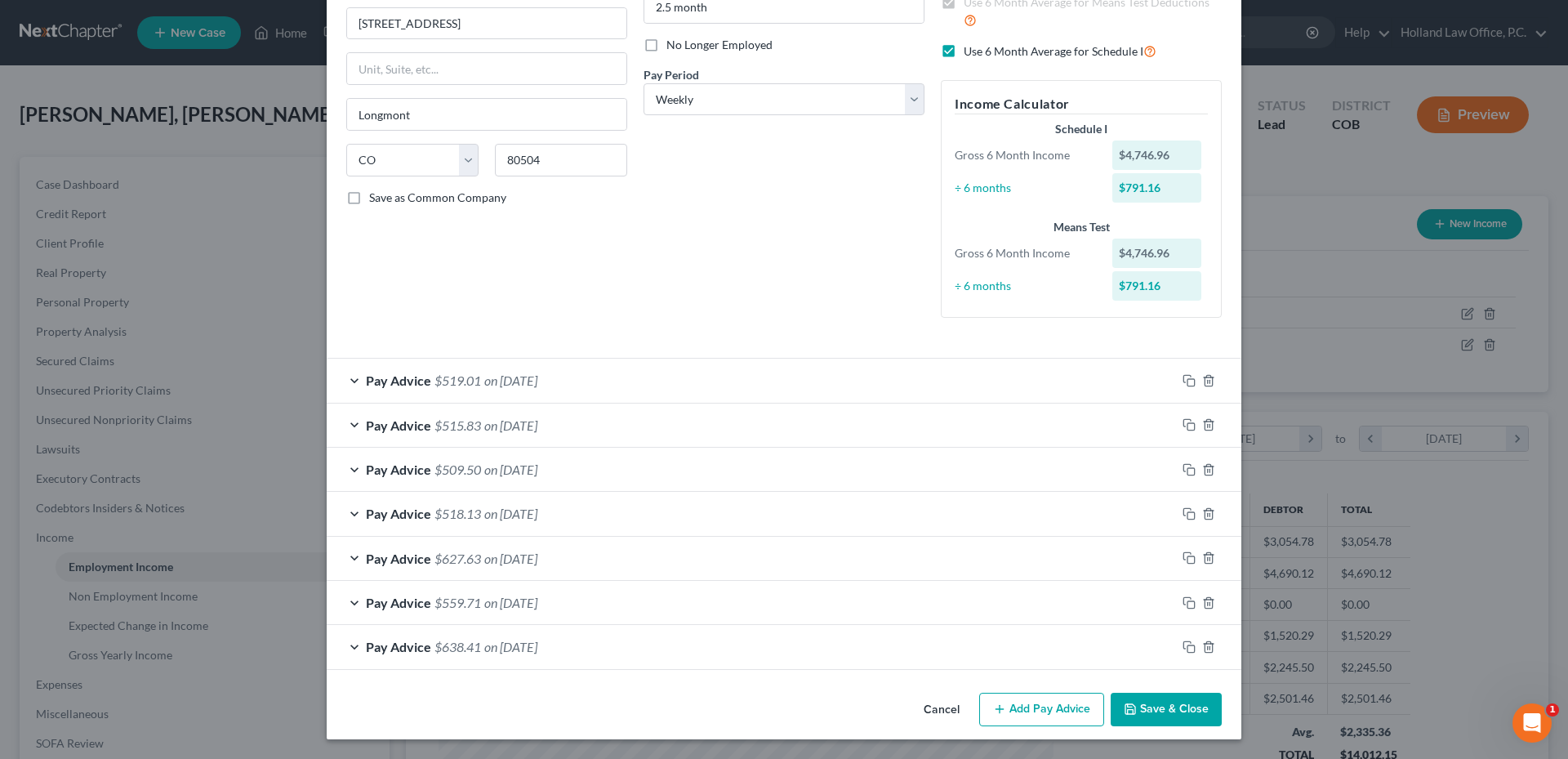
click at [1186, 700] on button "Save & Close" at bounding box center [1166, 710] width 111 height 34
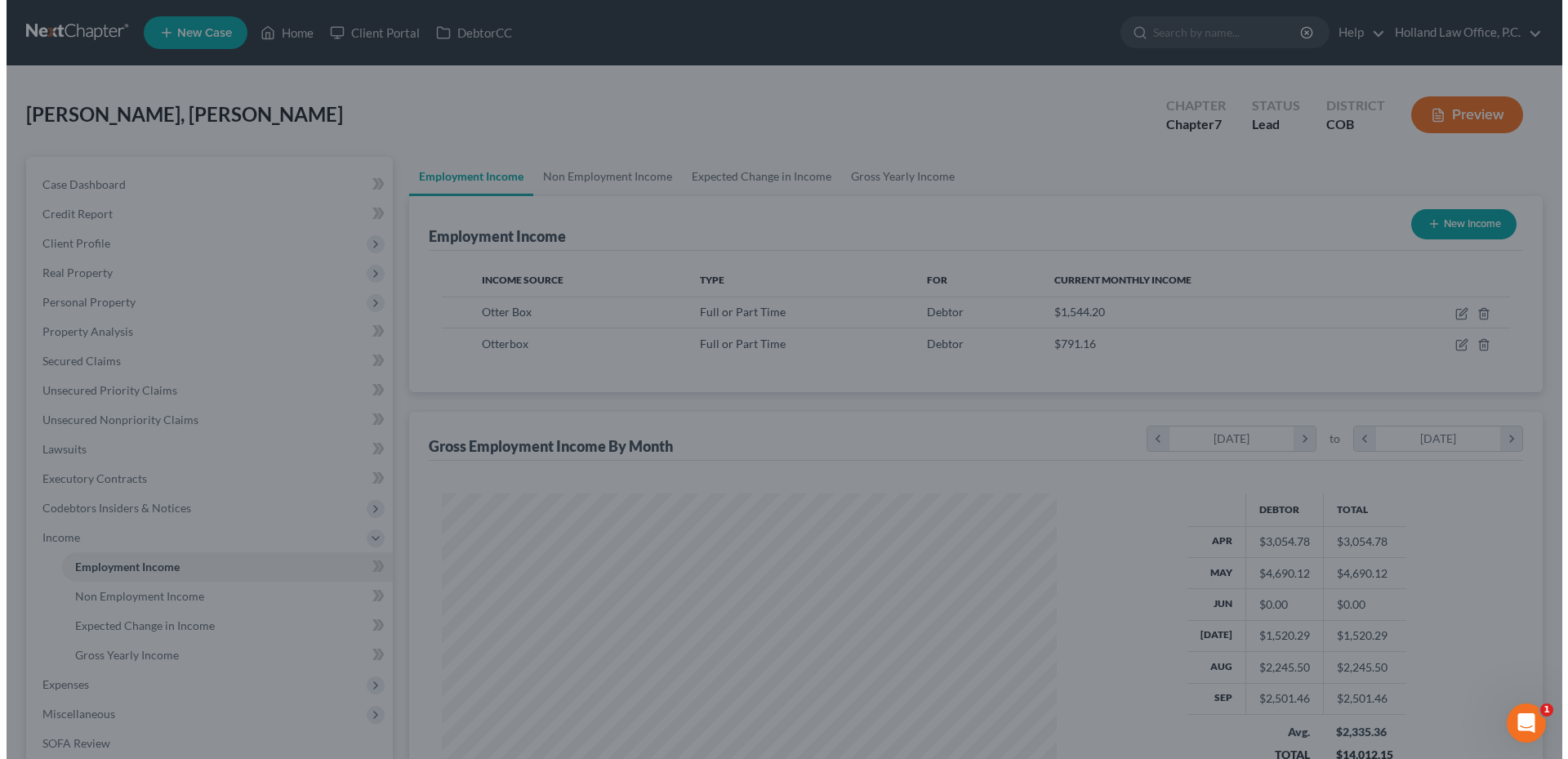
scroll to position [816655, 816237]
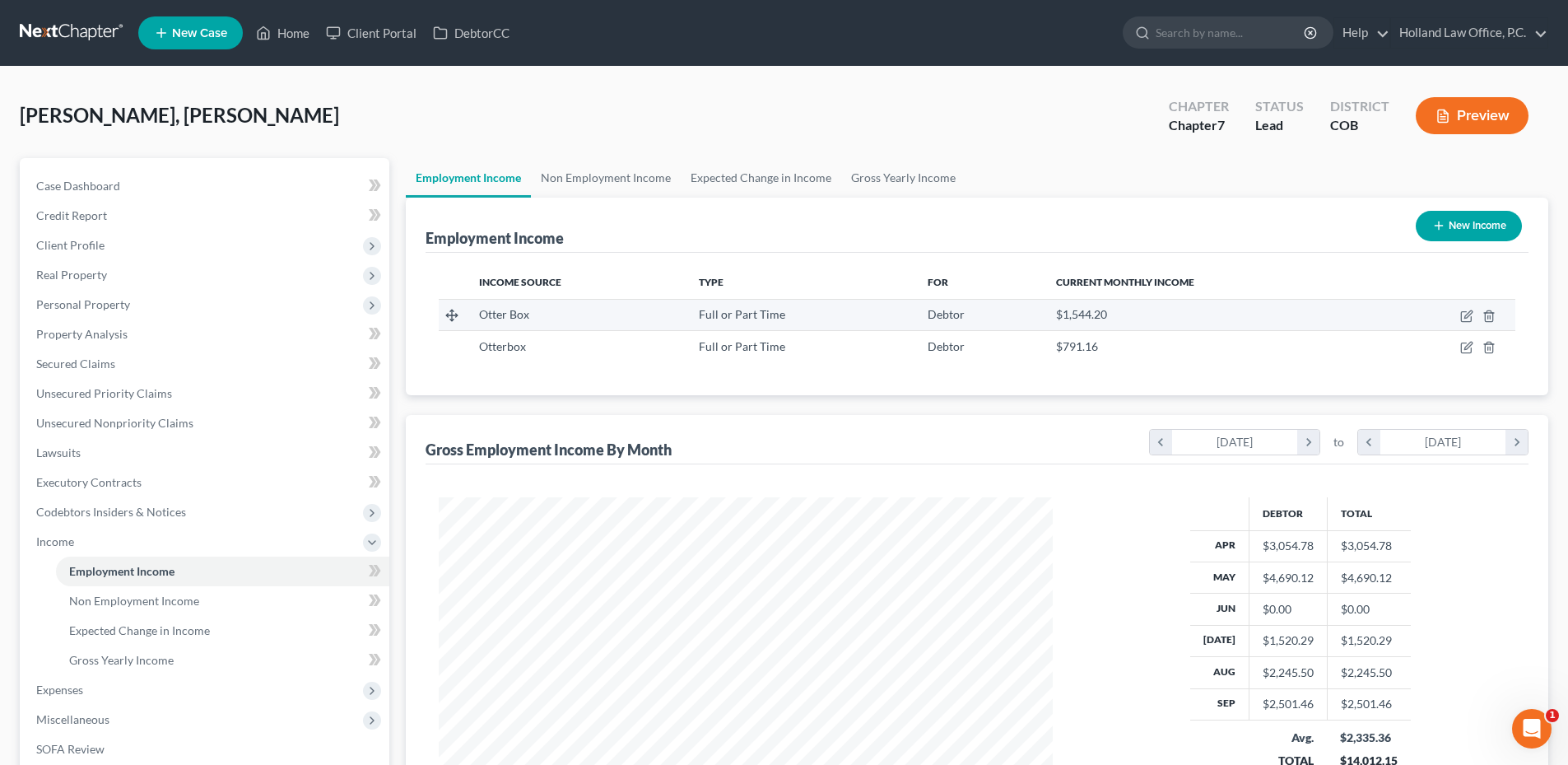
click at [1459, 319] on td at bounding box center [1446, 314] width 138 height 31
click at [1461, 318] on icon "button" at bounding box center [1466, 317] width 10 height 10
select select "0"
select select "5"
select select "2"
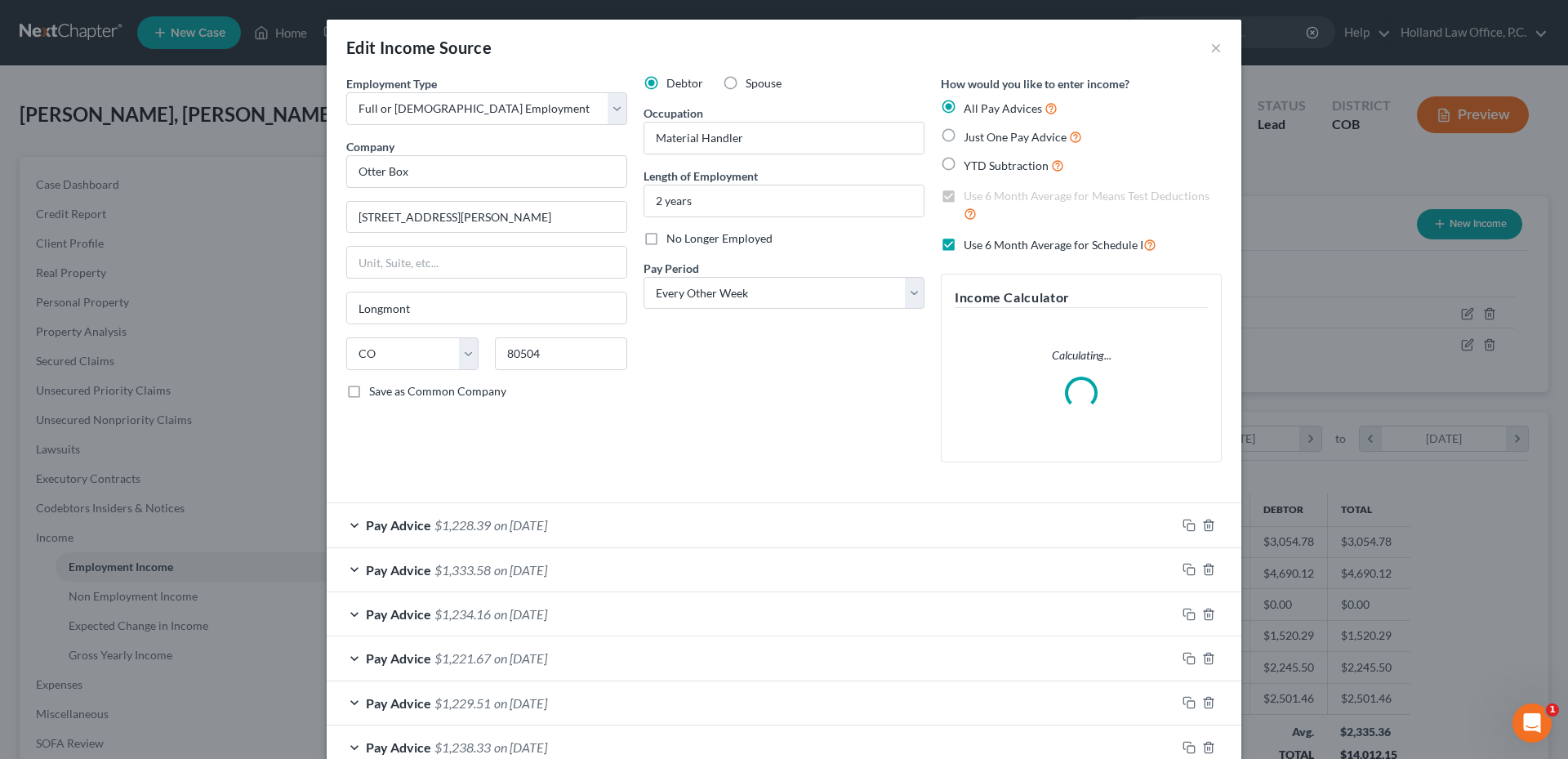
scroll to position [307, 648]
click at [667, 239] on label "No Longer Employed" at bounding box center [720, 239] width 106 height 17
click at [673, 239] on input "No Longer Employed" at bounding box center [678, 236] width 11 height 11
checkbox input "true"
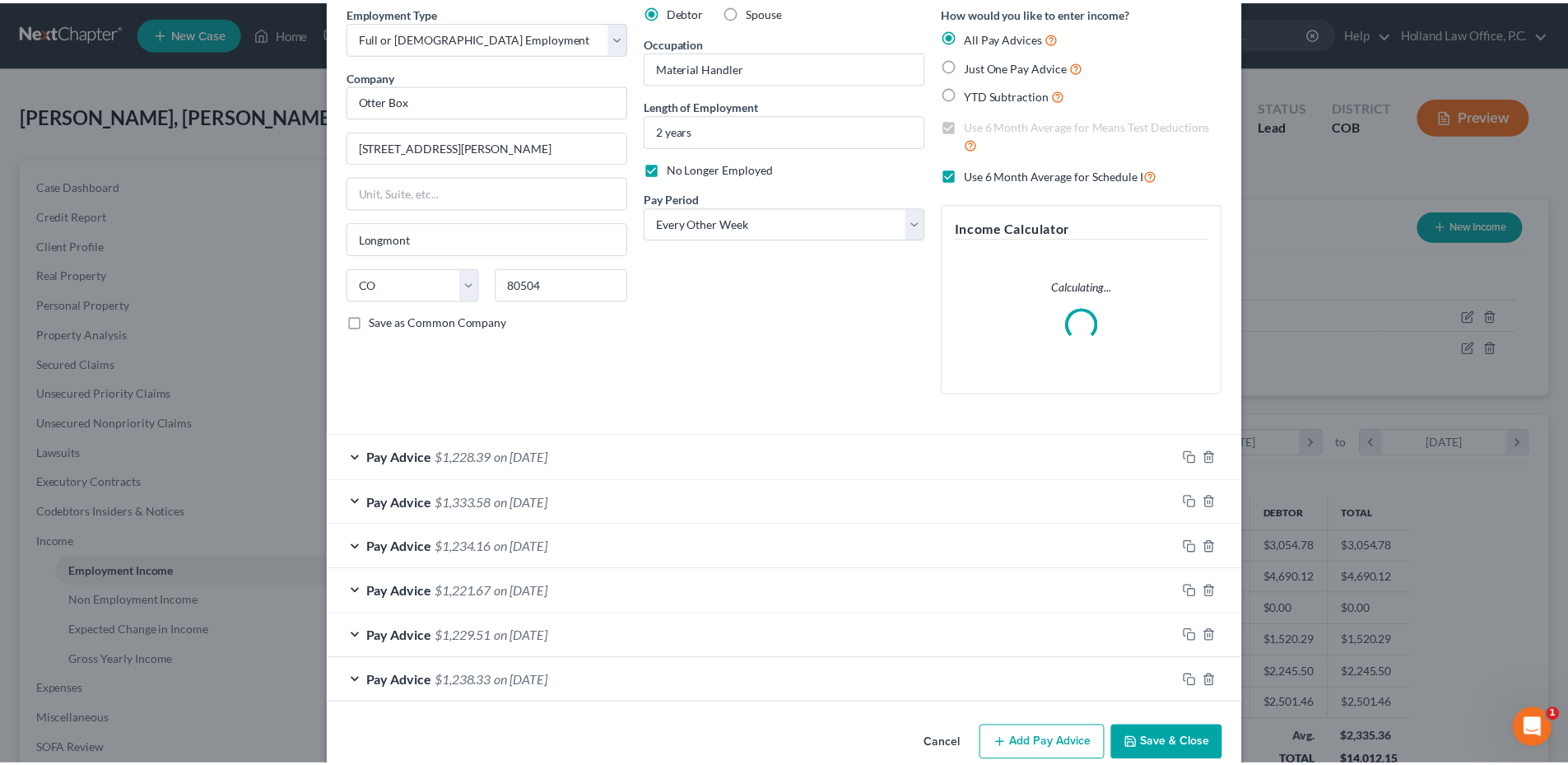
scroll to position [101, 0]
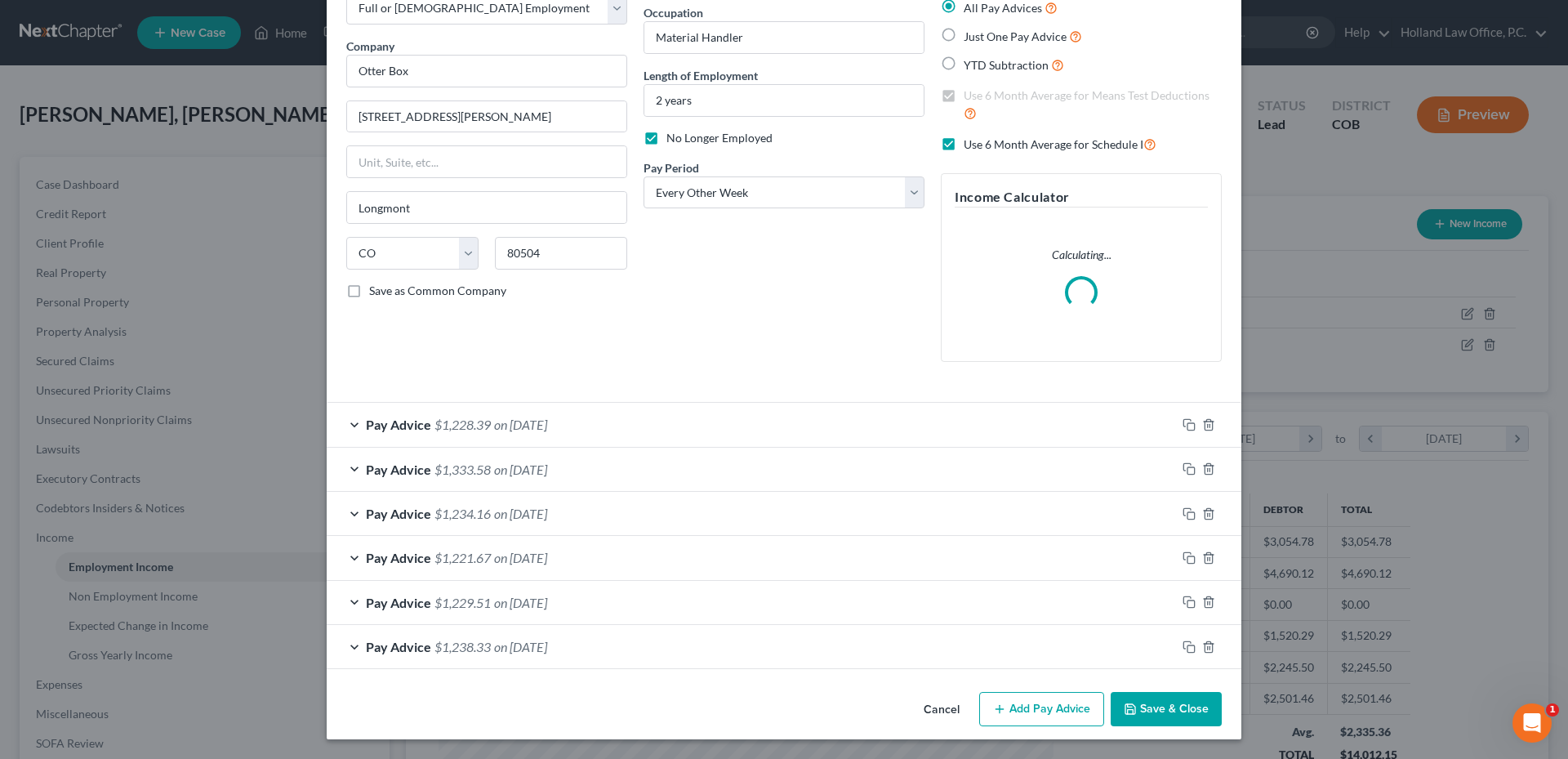
click at [1213, 718] on button "Save & Close" at bounding box center [1166, 709] width 111 height 34
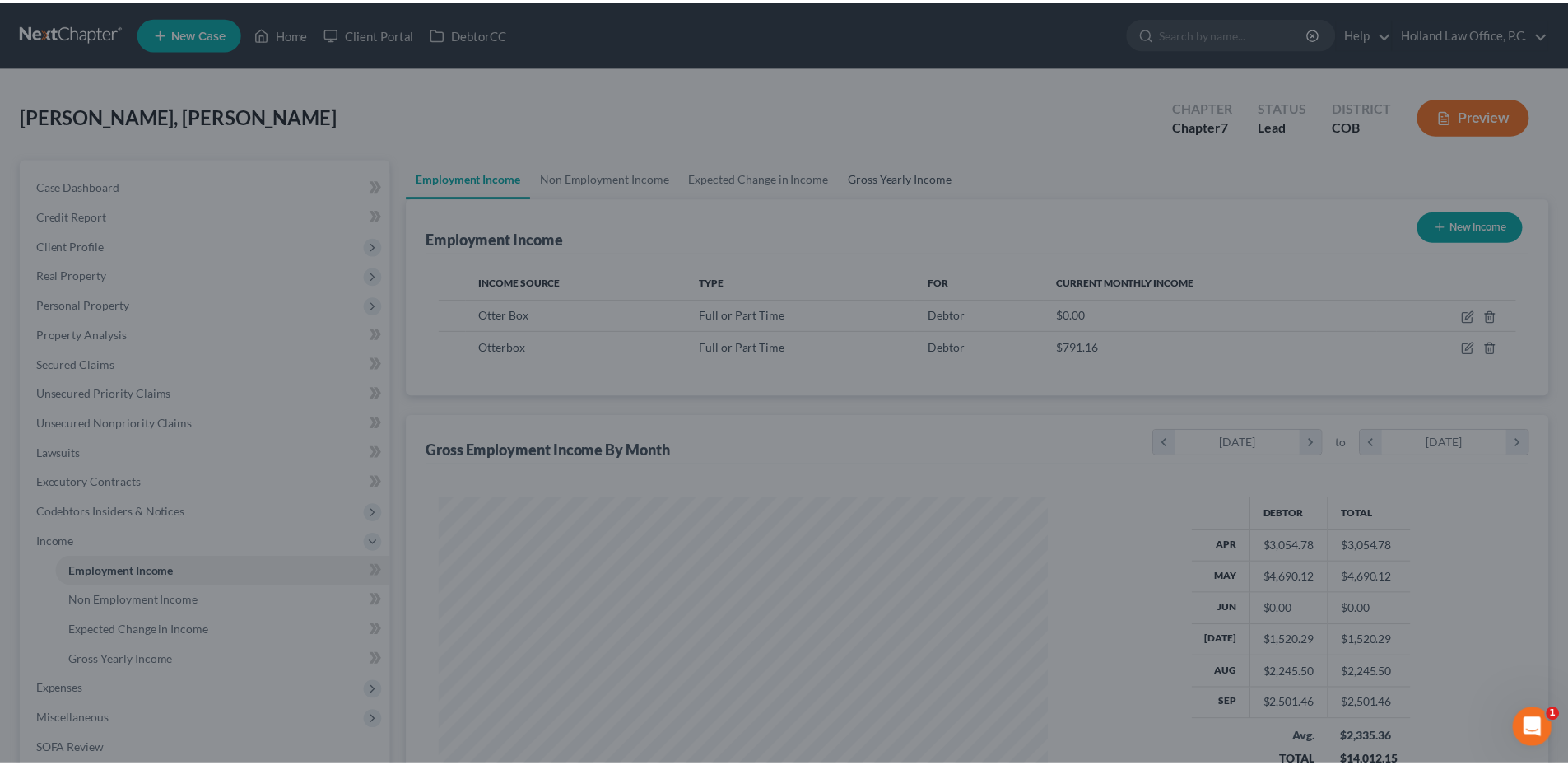
scroll to position [823111, 822374]
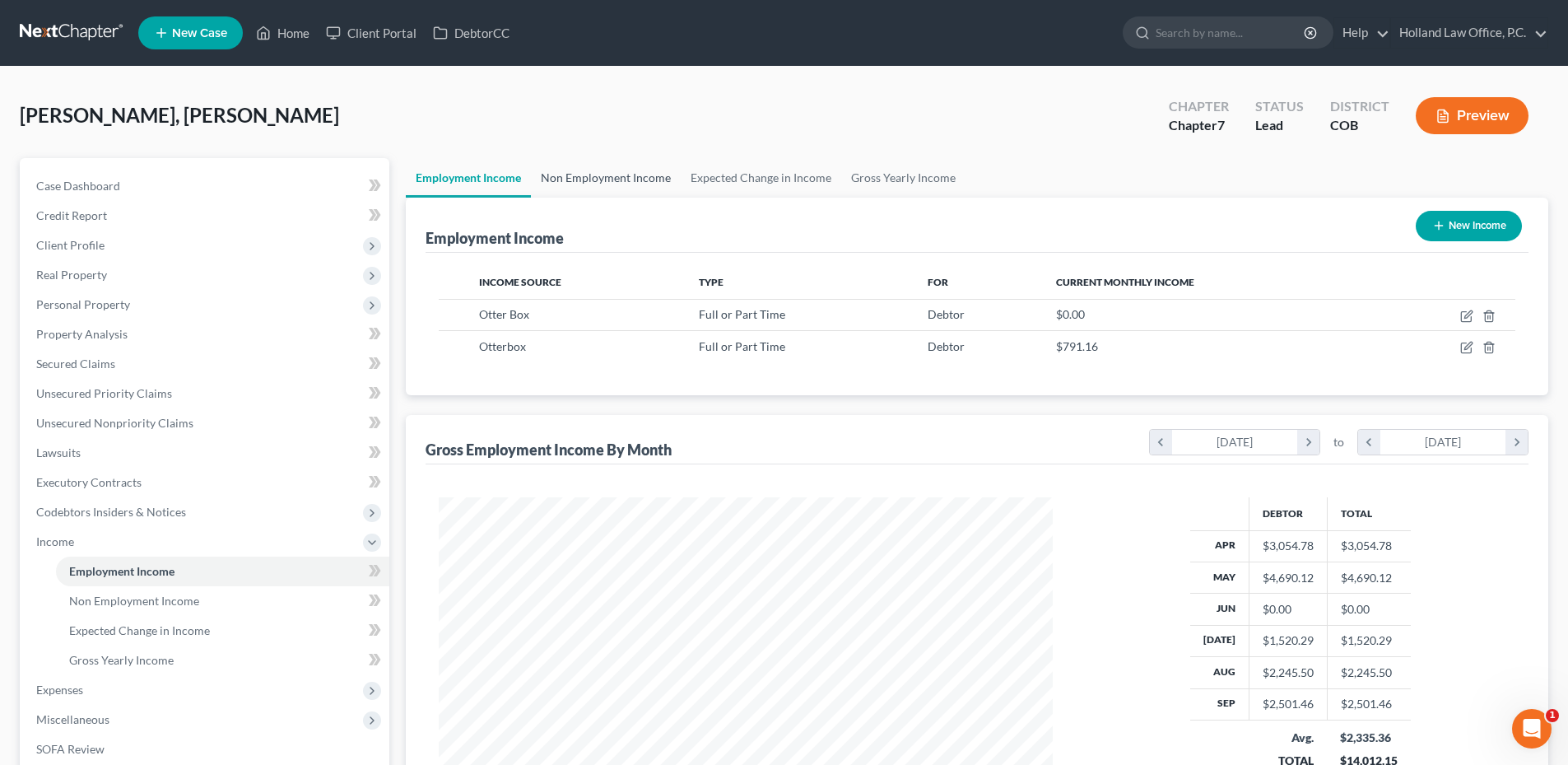
click at [600, 174] on link "Non Employment Income" at bounding box center [605, 178] width 150 height 40
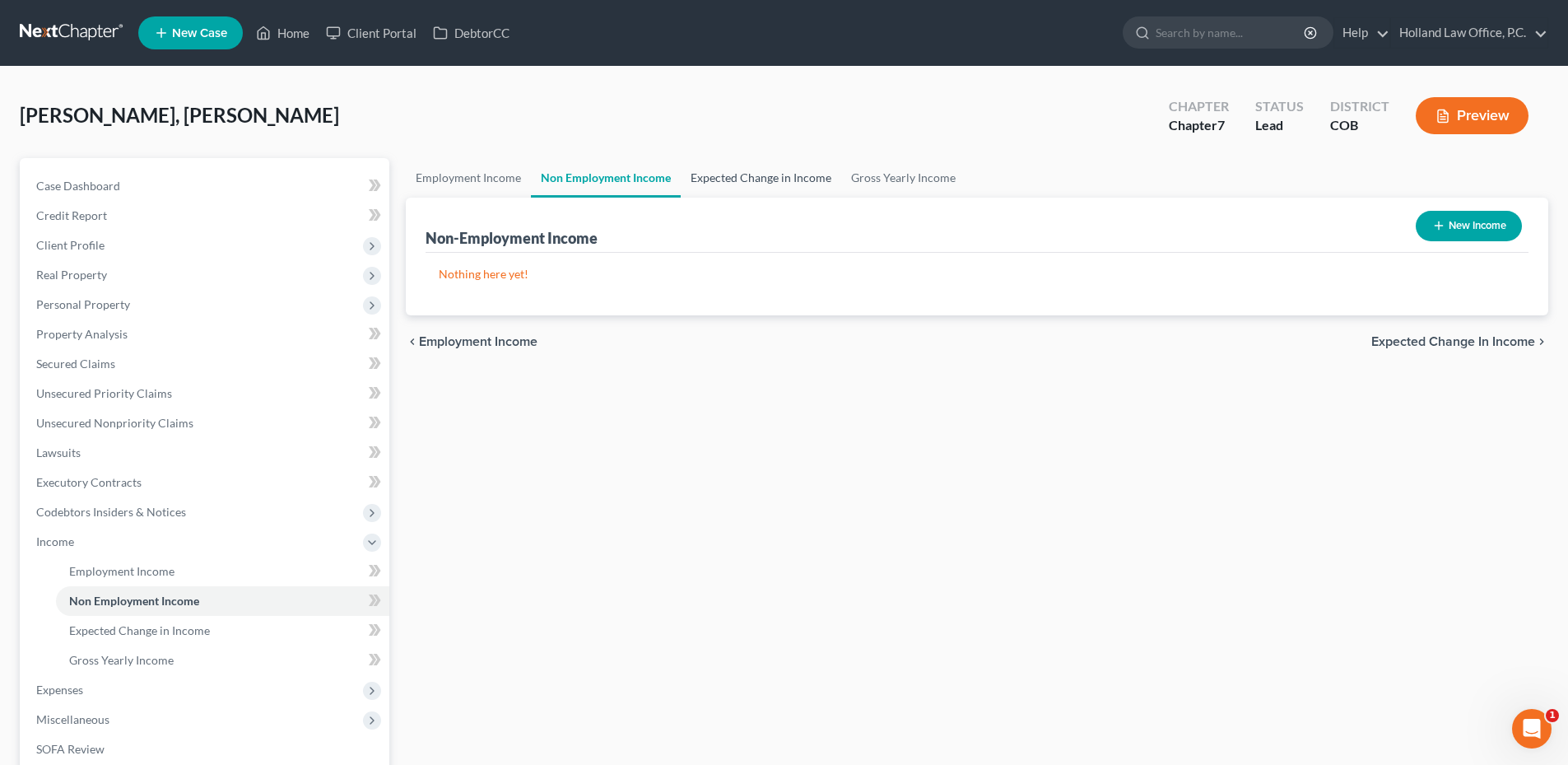
click at [708, 171] on link "Expected Change in Income" at bounding box center [760, 178] width 161 height 40
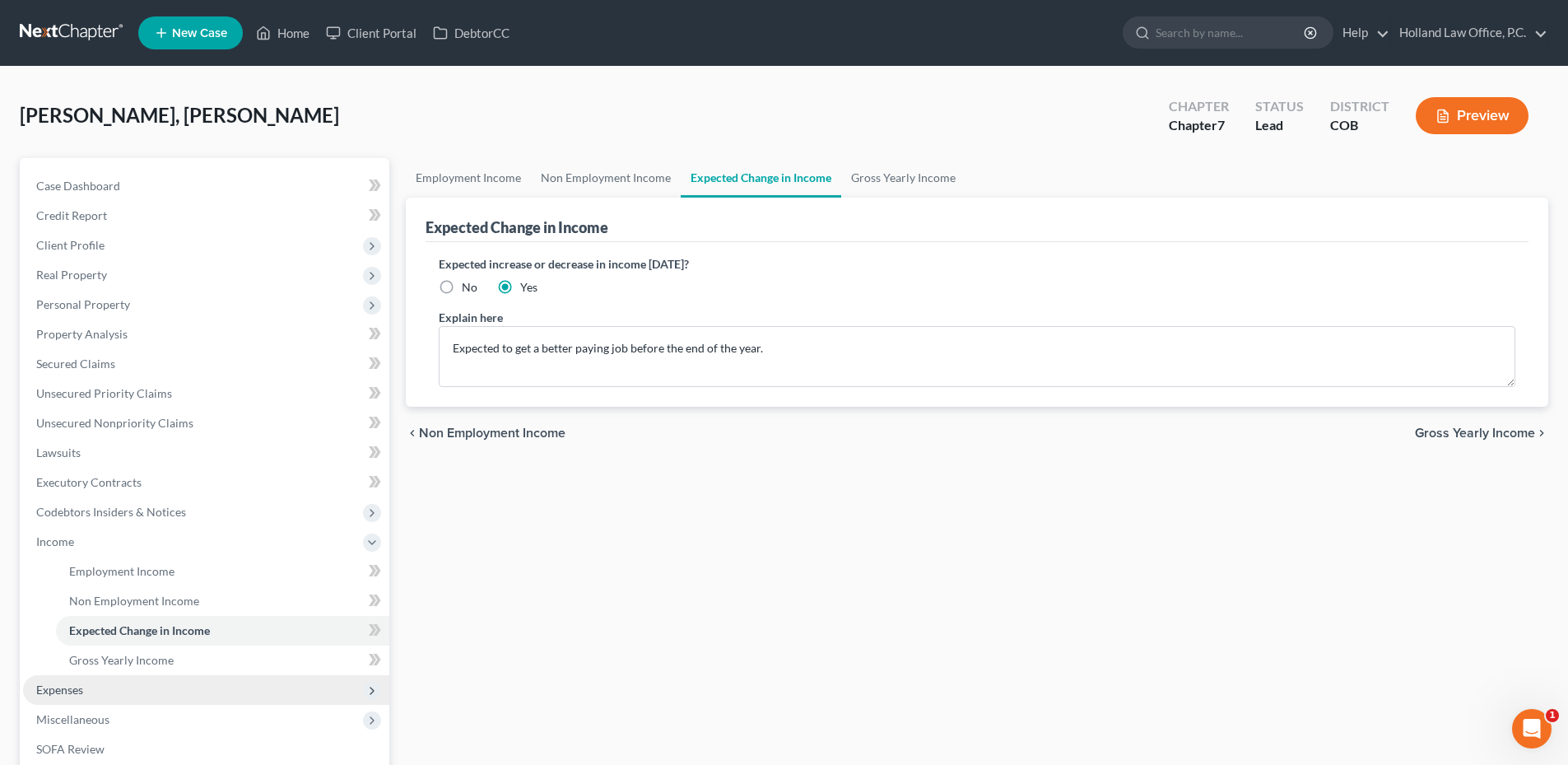
click at [68, 683] on span "Expenses" at bounding box center [60, 689] width 47 height 14
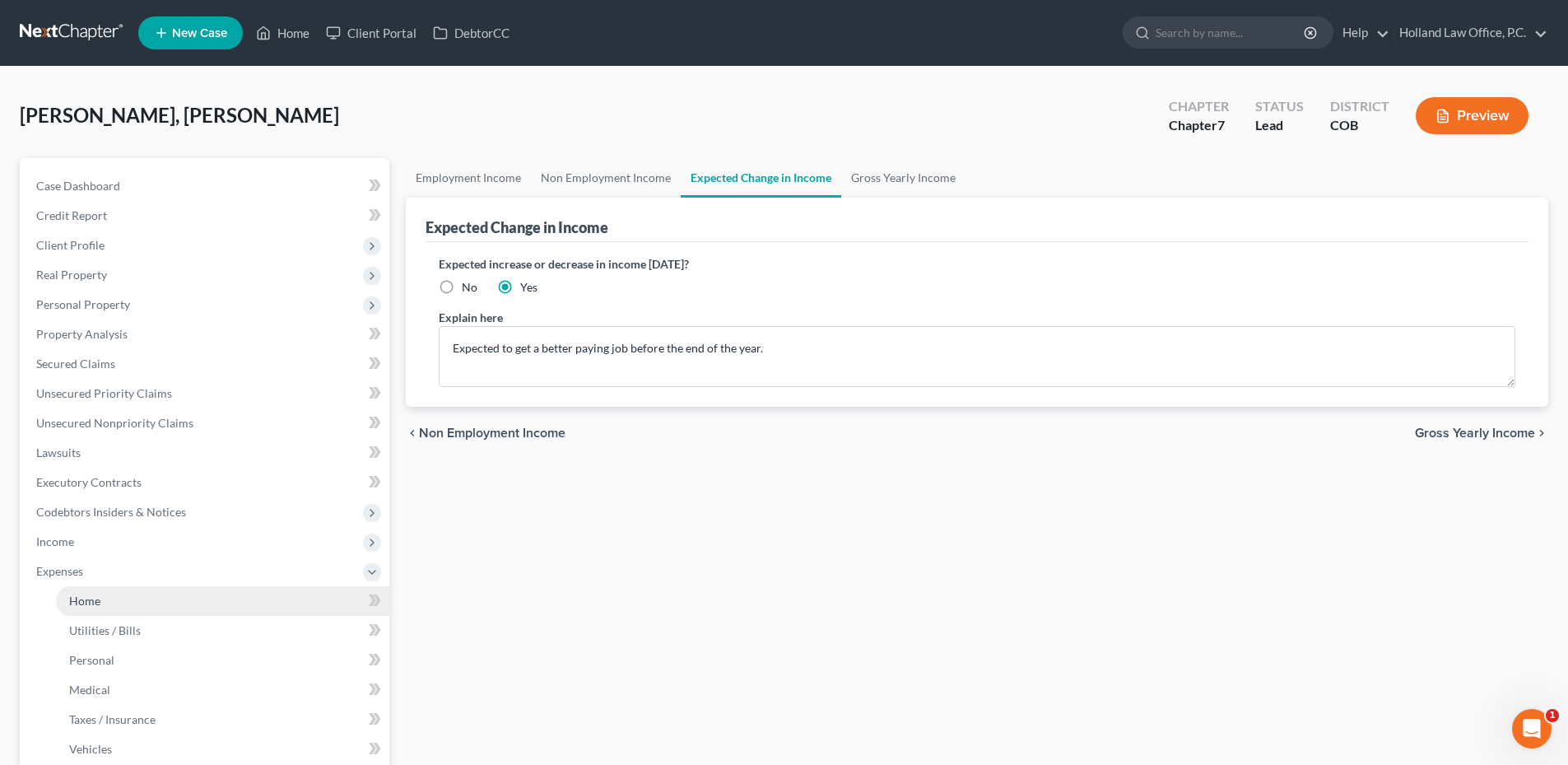
click at [120, 591] on link "Home" at bounding box center [222, 601] width 333 height 29
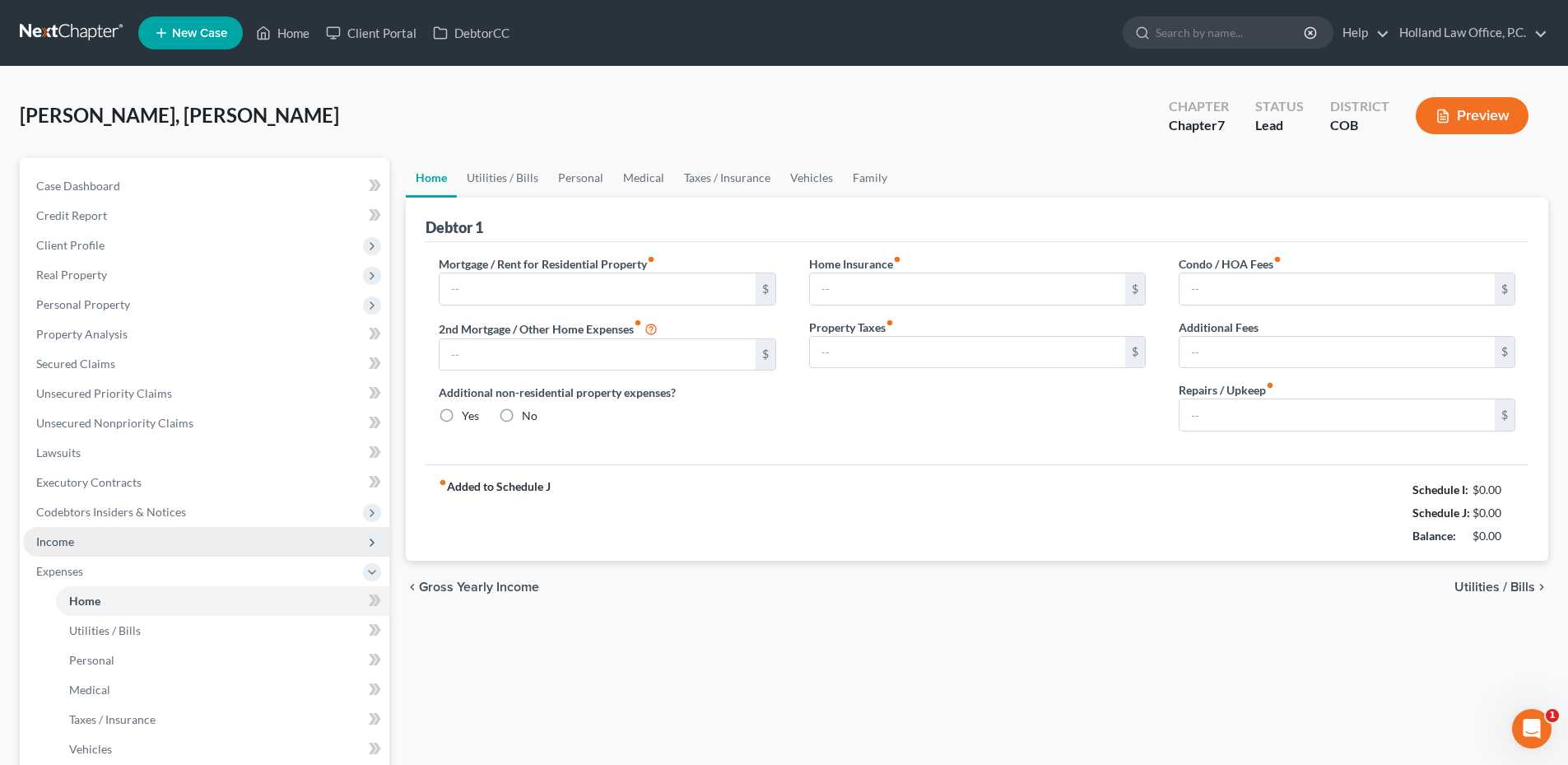
type input "650.00"
type input "0.00"
radio input "true"
type input "0.00"
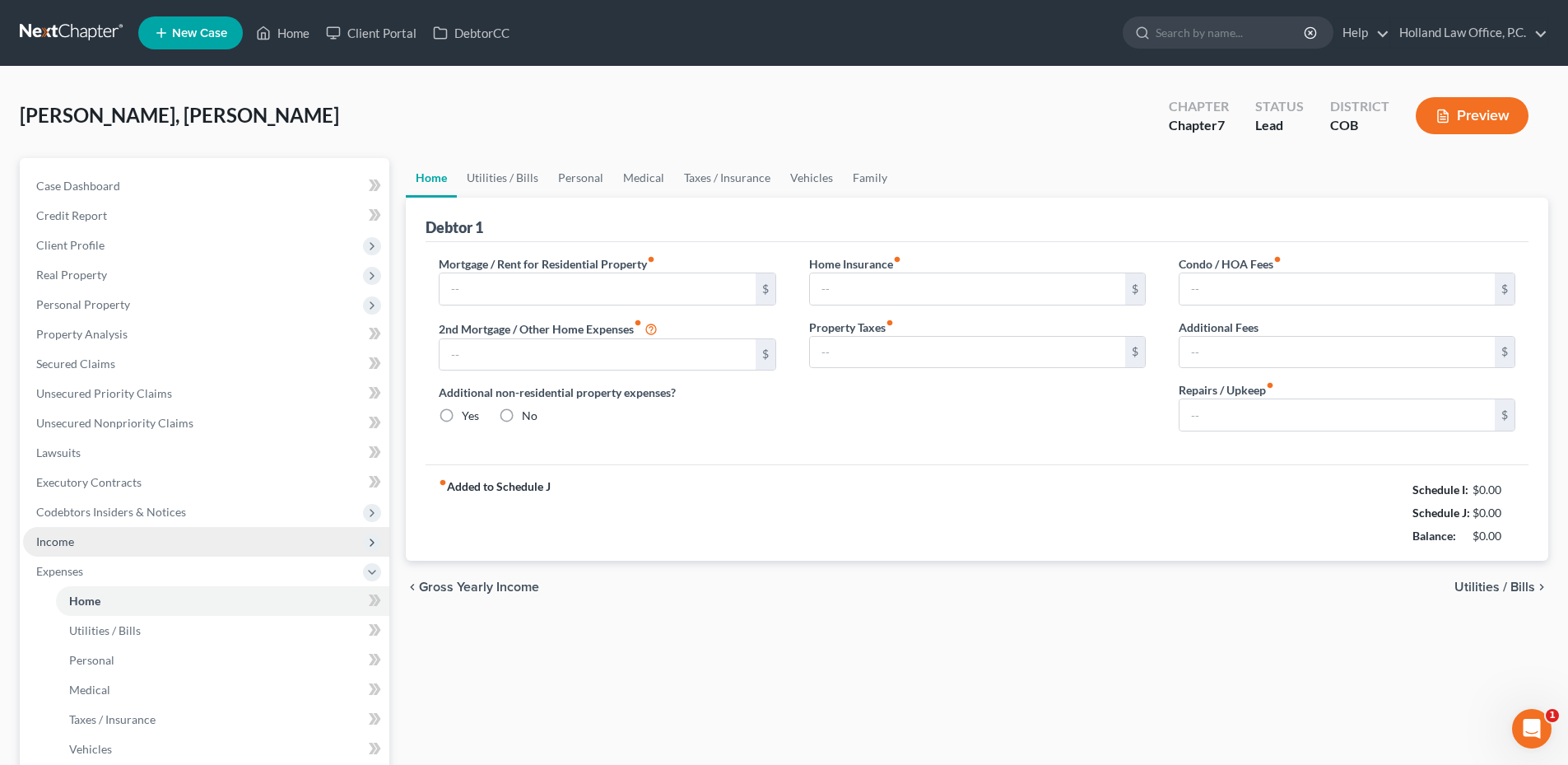
type input "0.00"
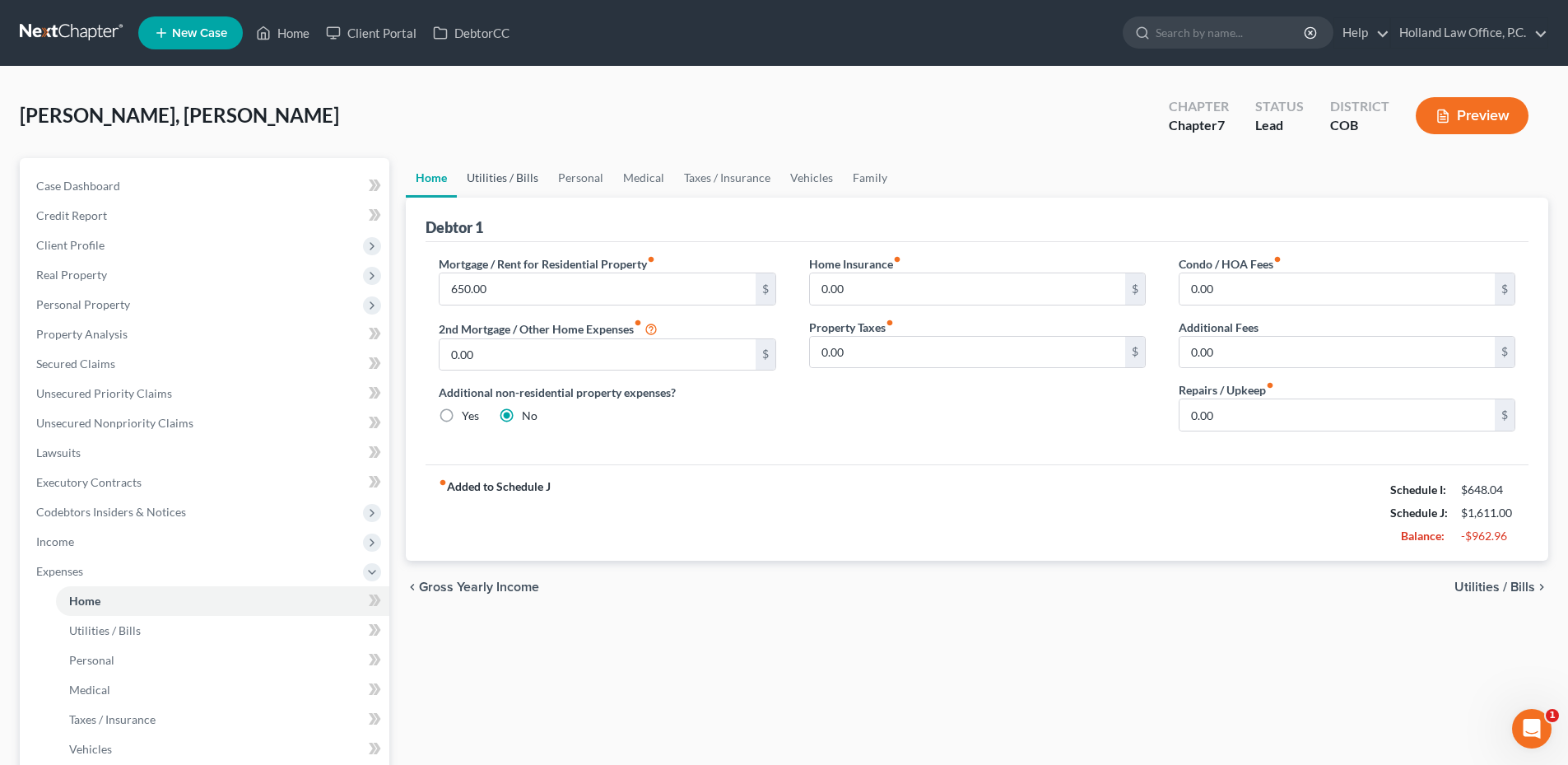
click at [539, 174] on link "Utilities / Bills" at bounding box center [502, 178] width 91 height 40
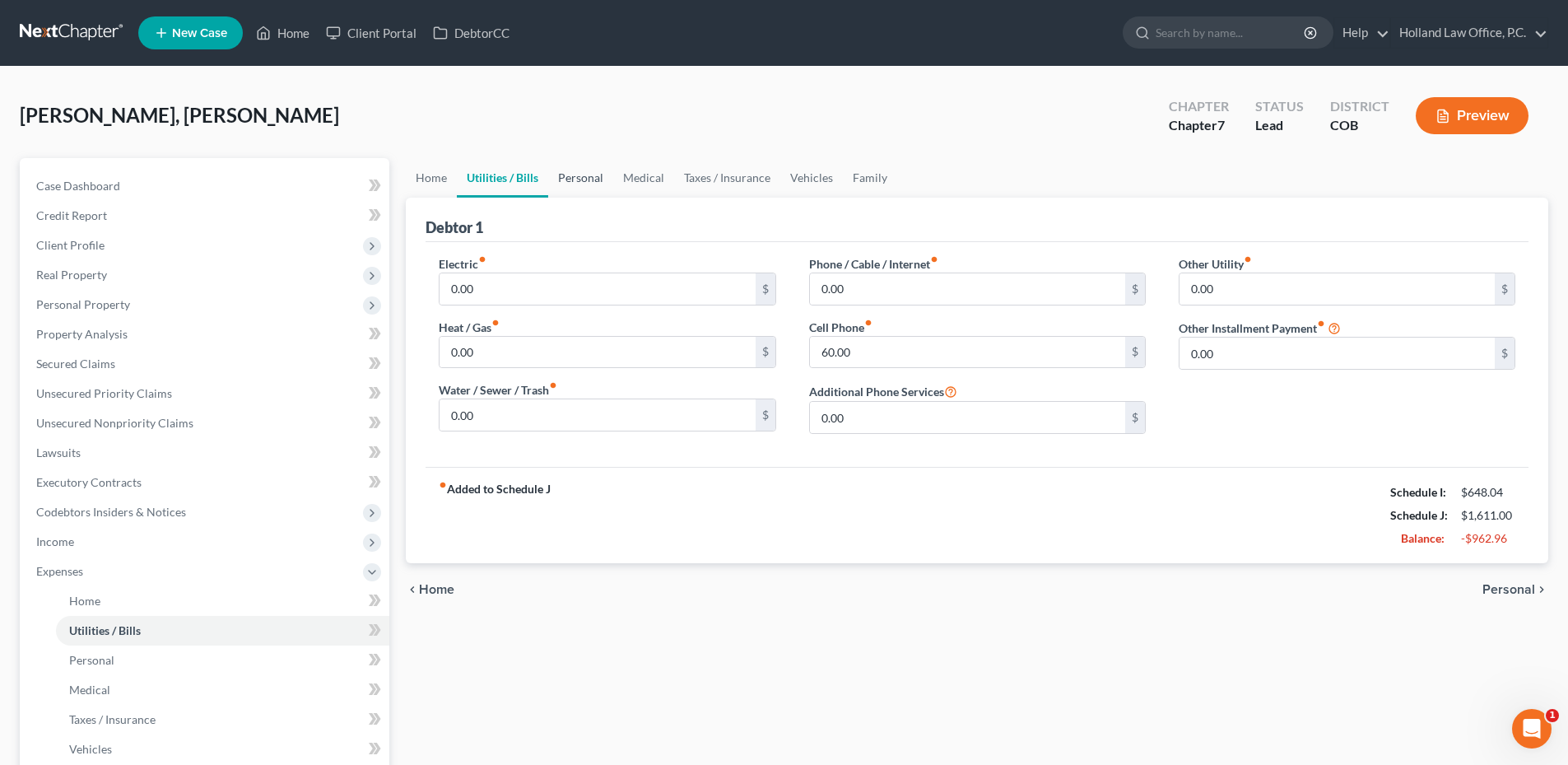
drag, startPoint x: 581, startPoint y: 171, endPoint x: 539, endPoint y: 182, distance: 43.4
click at [581, 172] on link "Personal" at bounding box center [580, 178] width 65 height 40
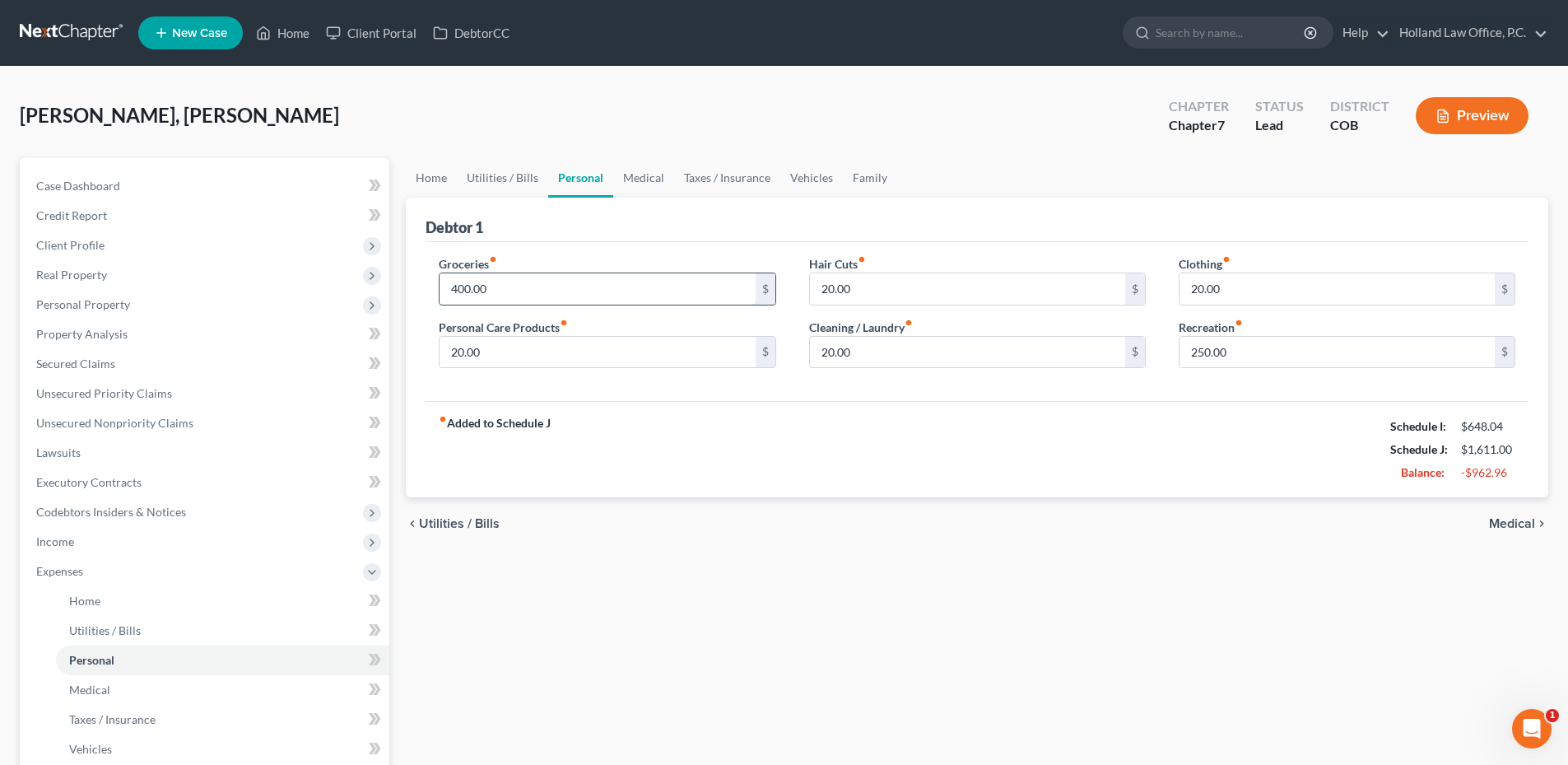
click at [477, 291] on input "400.00" at bounding box center [597, 288] width 315 height 31
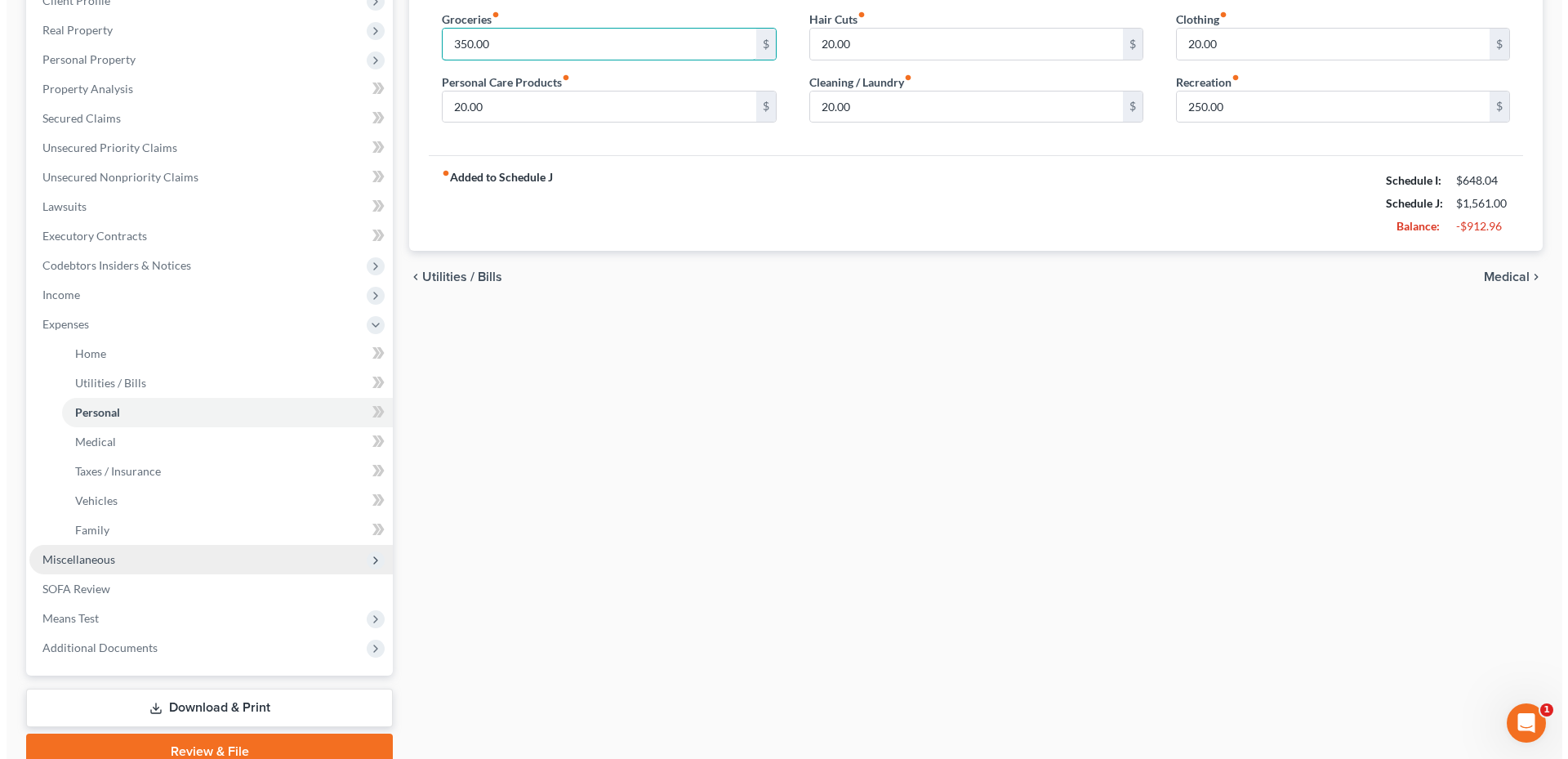
scroll to position [245, 0]
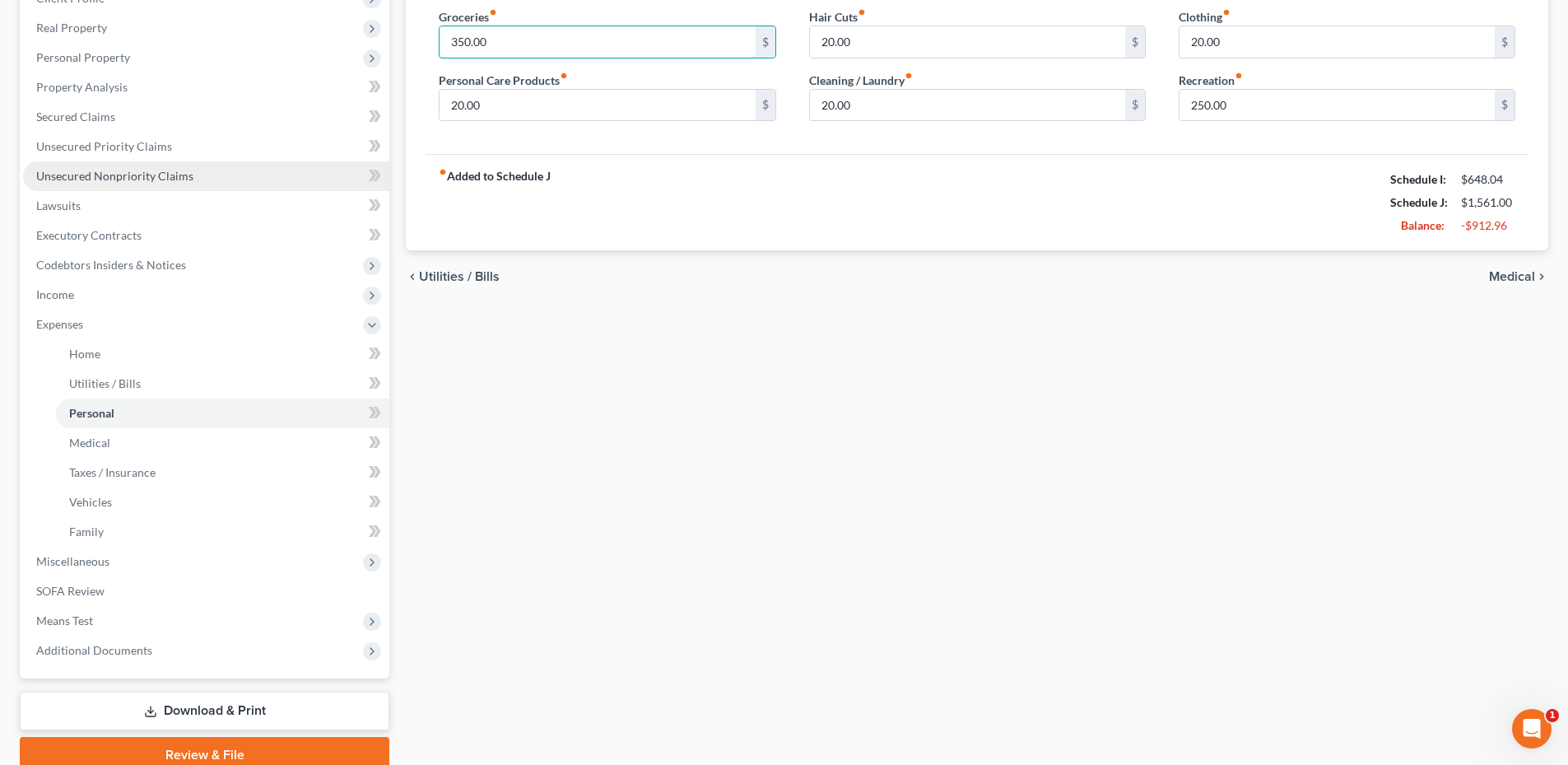
type input "350.00"
click at [104, 174] on span "Unsecured Nonpriority Claims" at bounding box center [115, 175] width 157 height 14
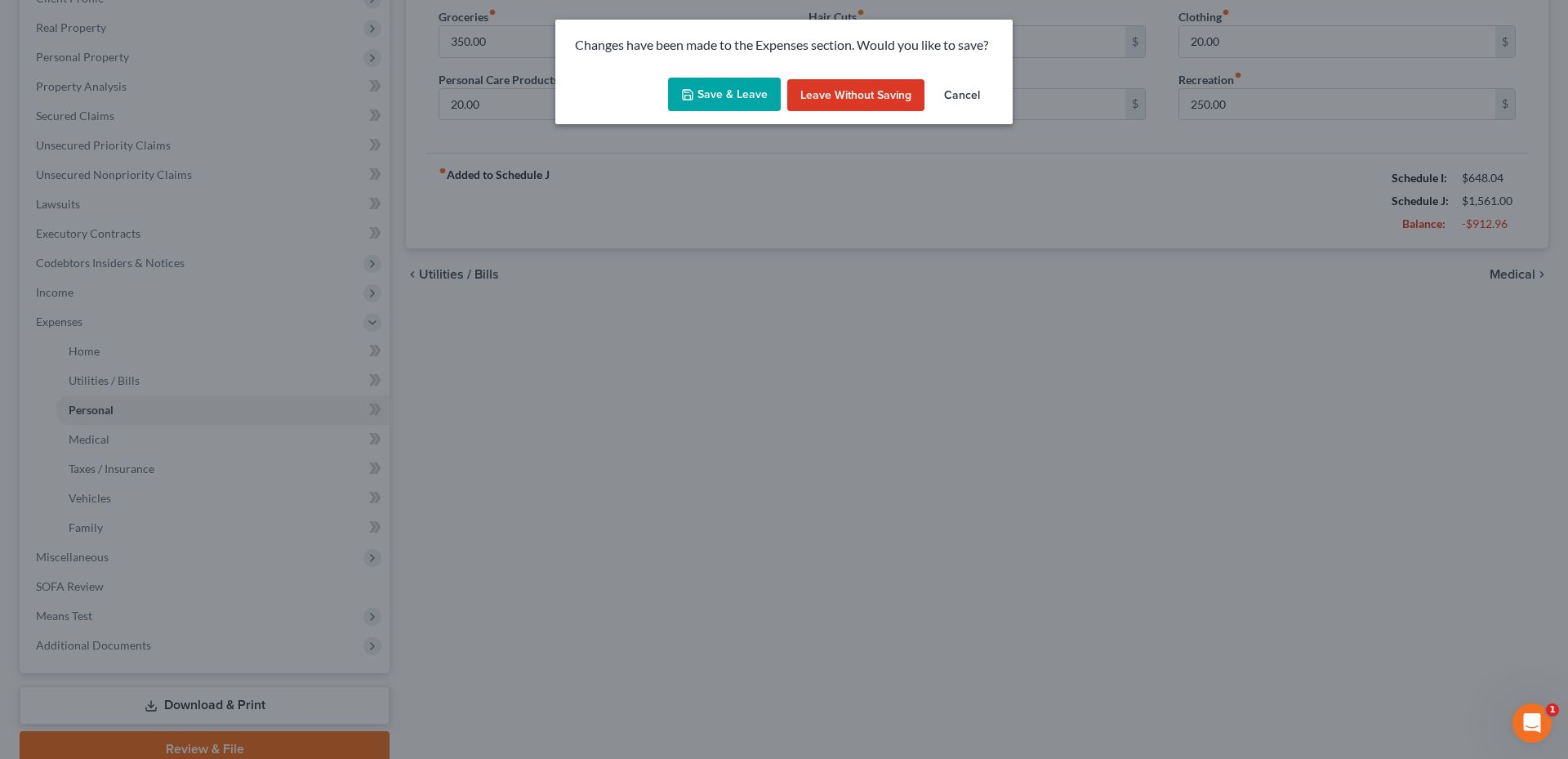
click at [728, 87] on button "Save & Leave" at bounding box center [724, 94] width 113 height 34
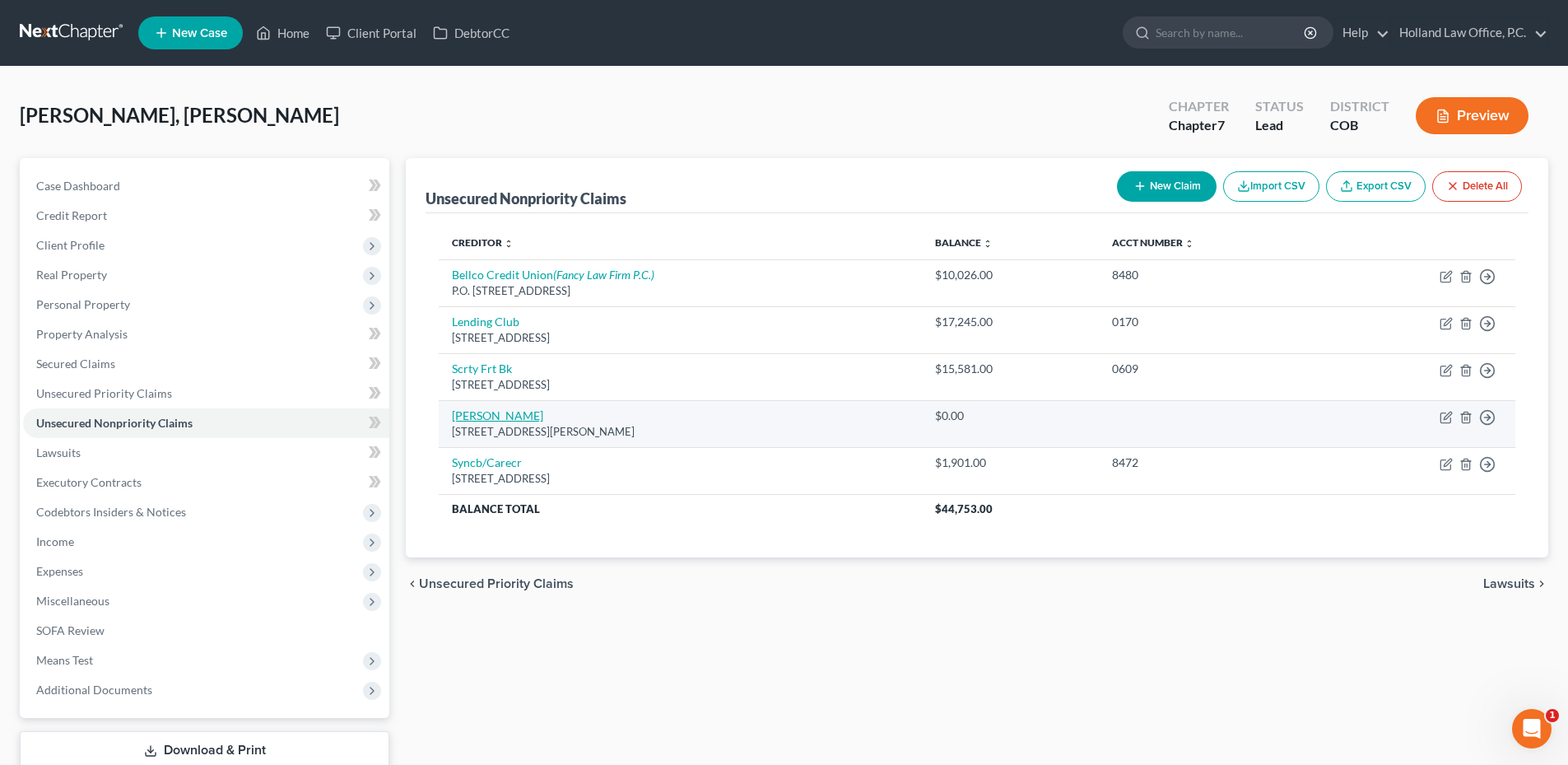
click at [493, 416] on link "[PERSON_NAME]" at bounding box center [498, 415] width 91 height 14
select select "5"
select select "14"
select select "0"
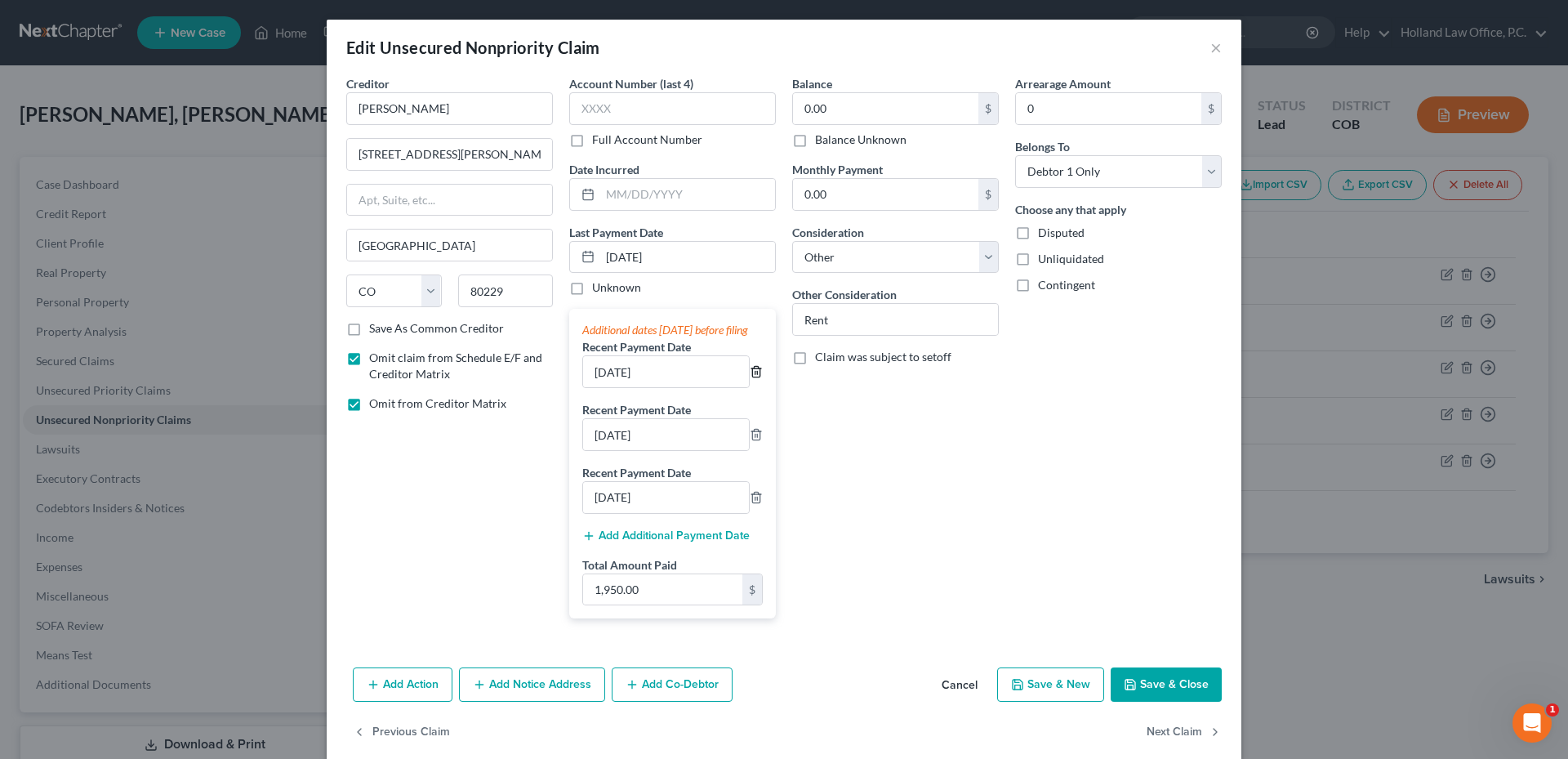
click at [750, 379] on icon "button" at bounding box center [756, 372] width 13 height 13
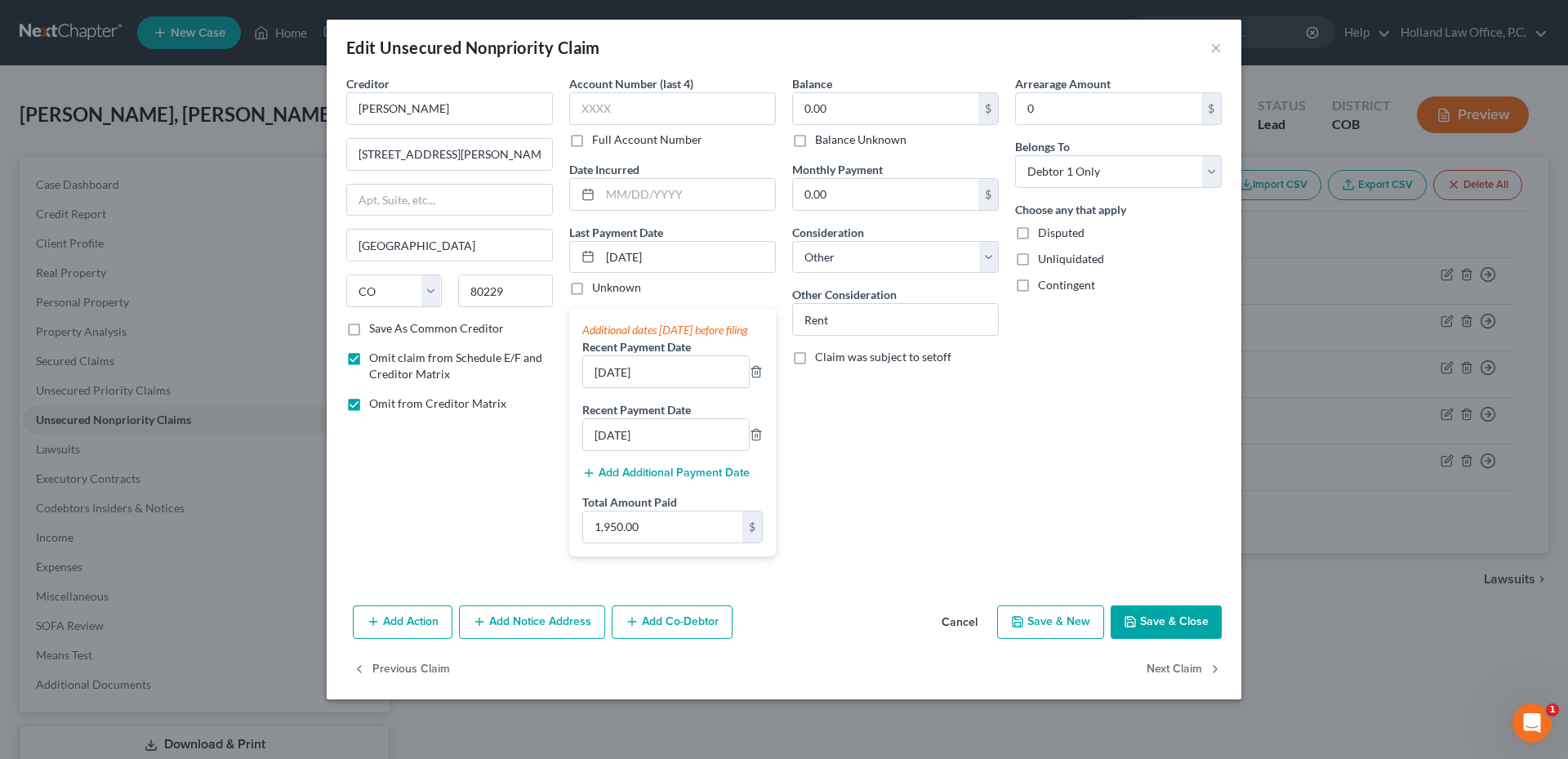
click at [1213, 637] on button "Save & Close" at bounding box center [1166, 622] width 111 height 34
